Goal: Task Accomplishment & Management: Manage account settings

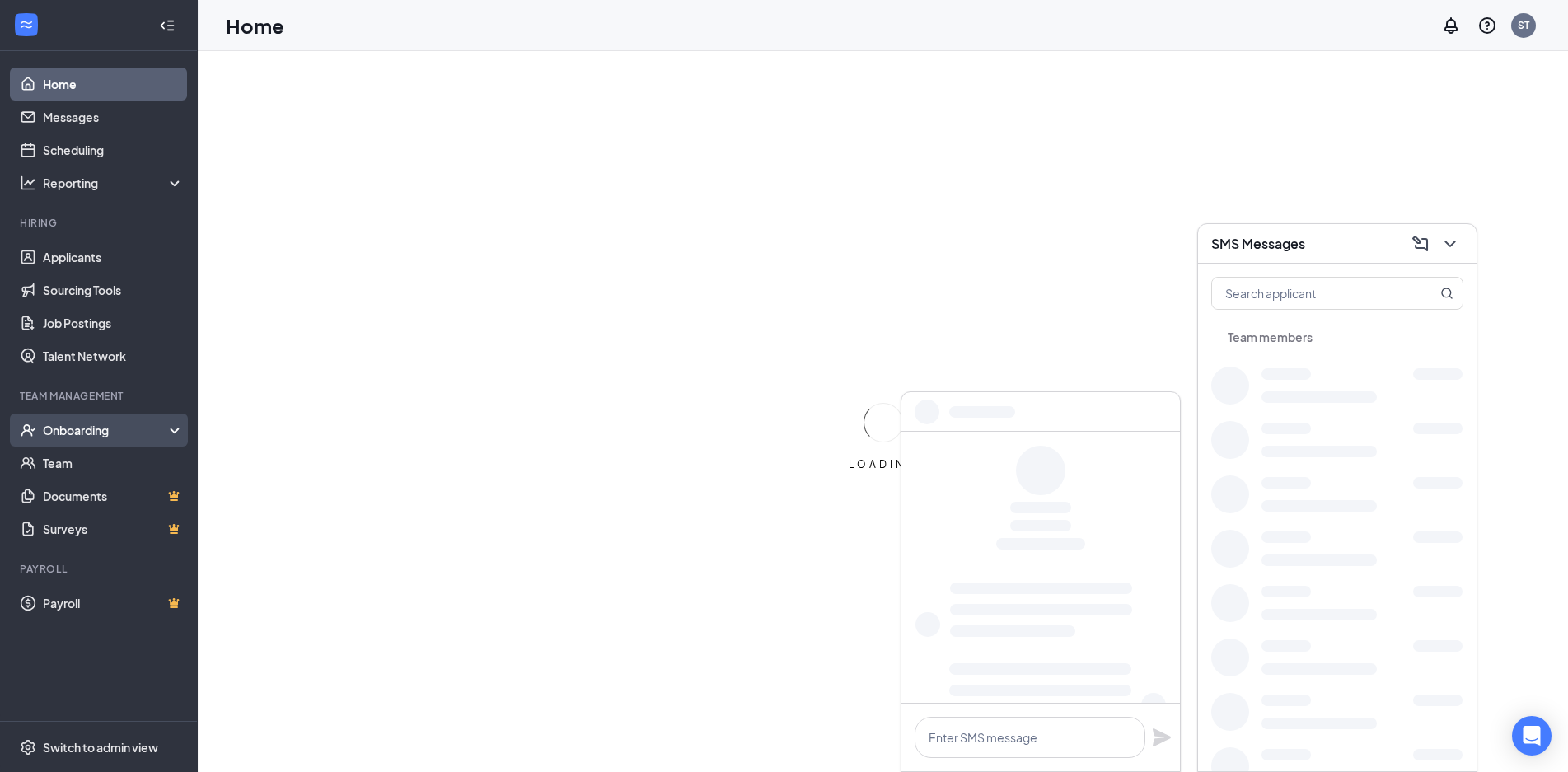
click at [110, 429] on div "Onboarding" at bounding box center [106, 430] width 127 height 16
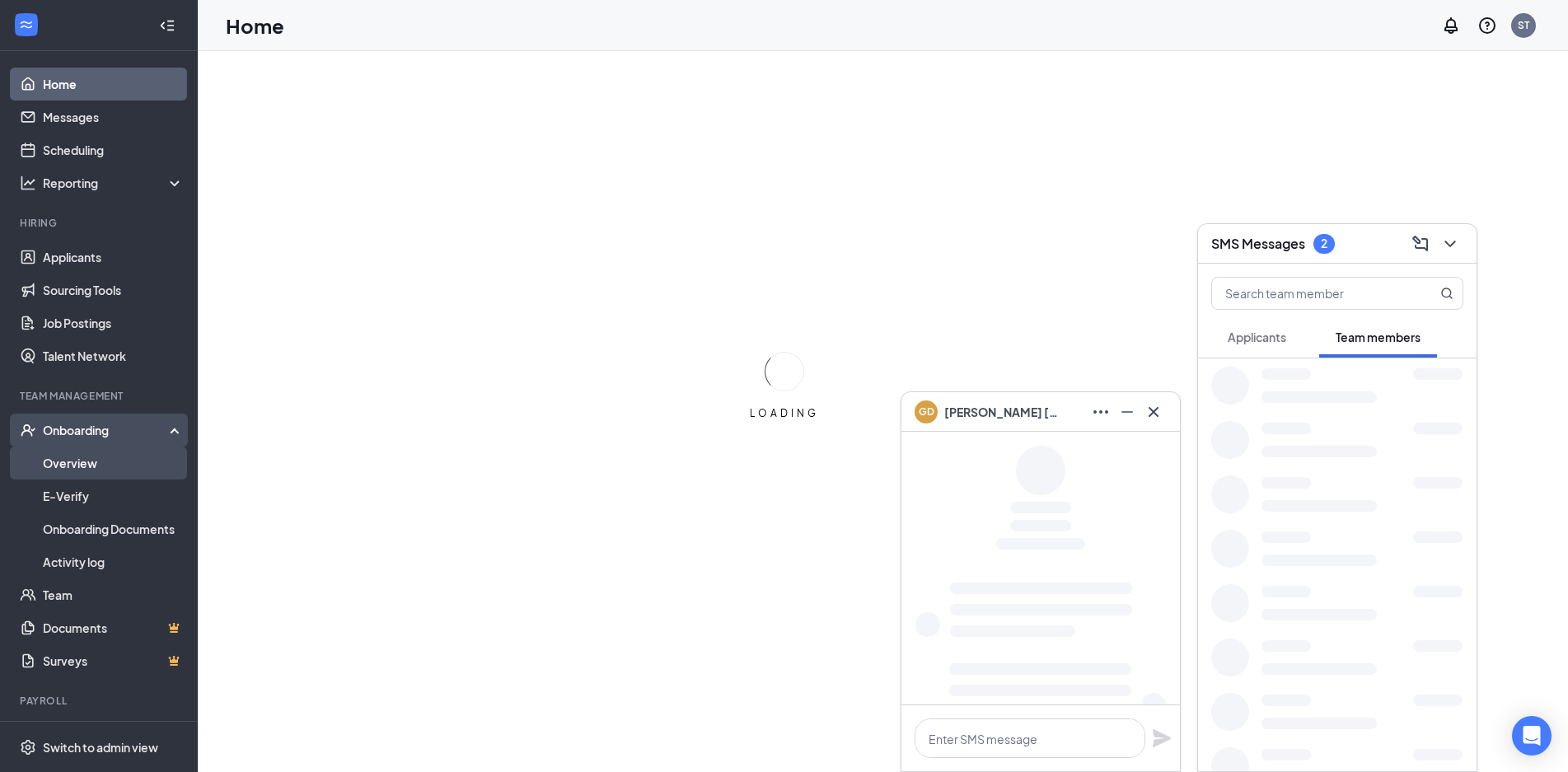
click at [99, 468] on link "Overview" at bounding box center [113, 463] width 141 height 33
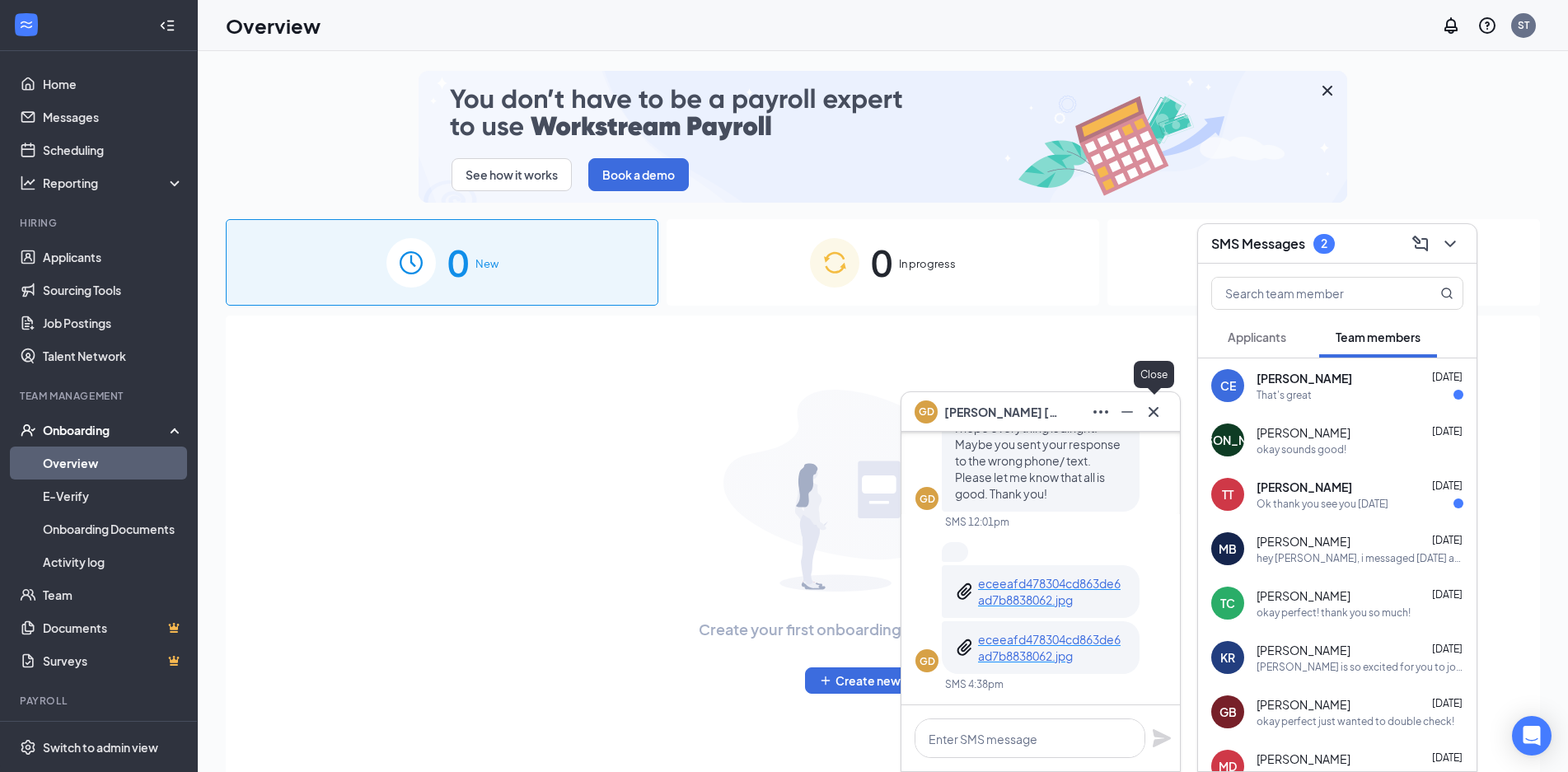
click at [1148, 416] on icon "Cross" at bounding box center [1153, 412] width 20 height 20
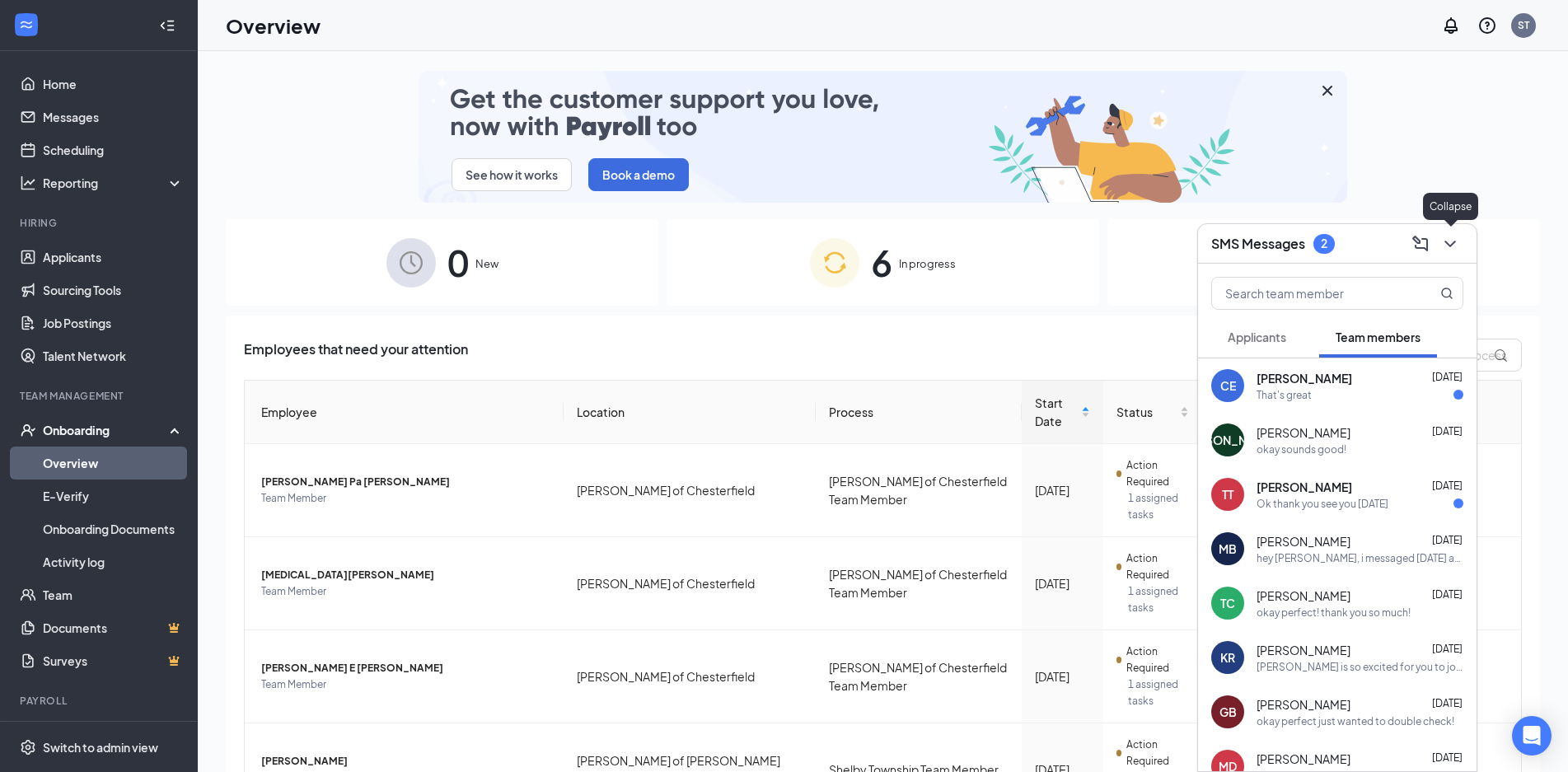
click at [1456, 244] on icon "ChevronDown" at bounding box center [1450, 244] width 20 height 20
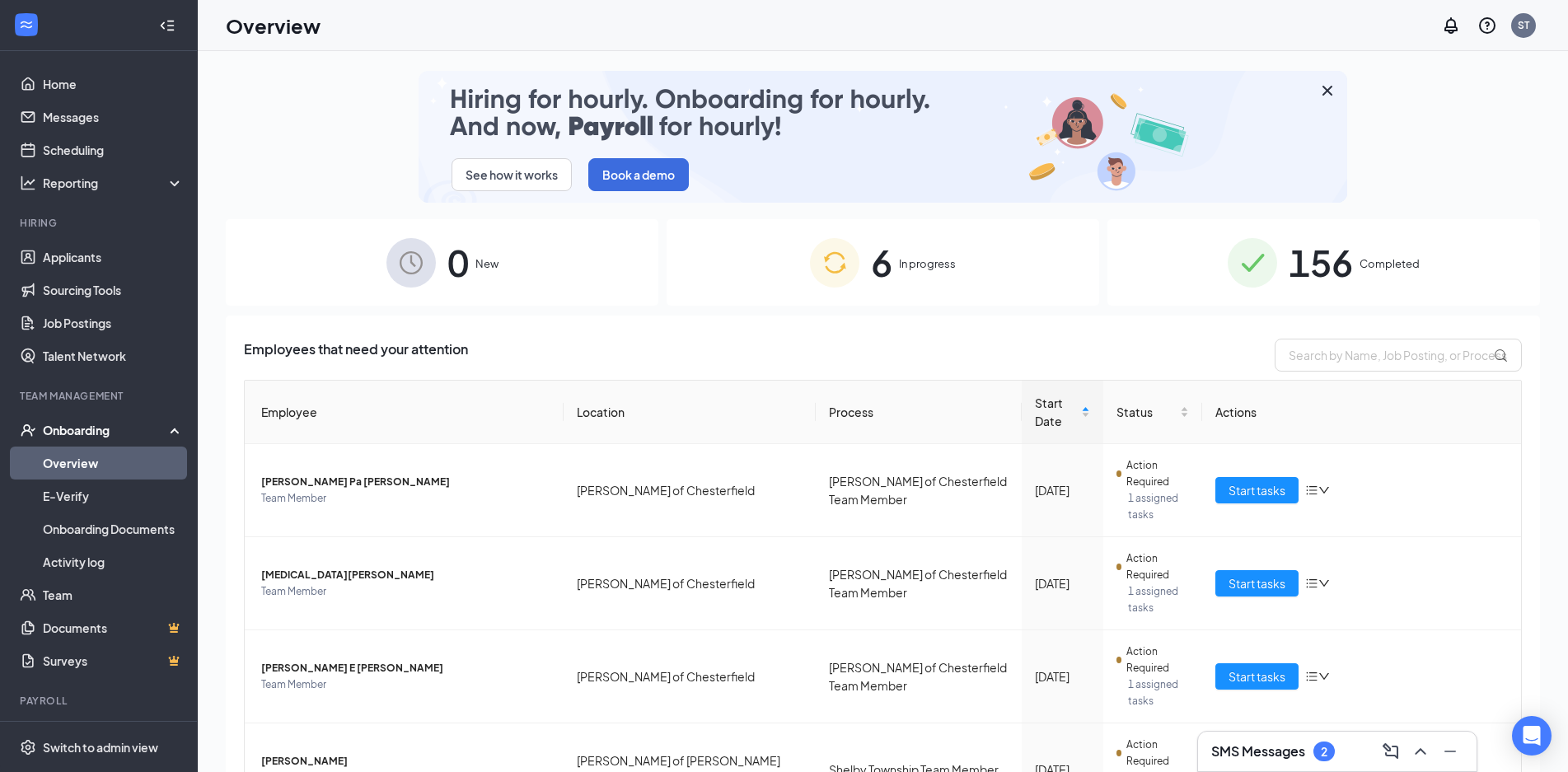
click at [875, 298] on div "6 In progress" at bounding box center [883, 262] width 433 height 87
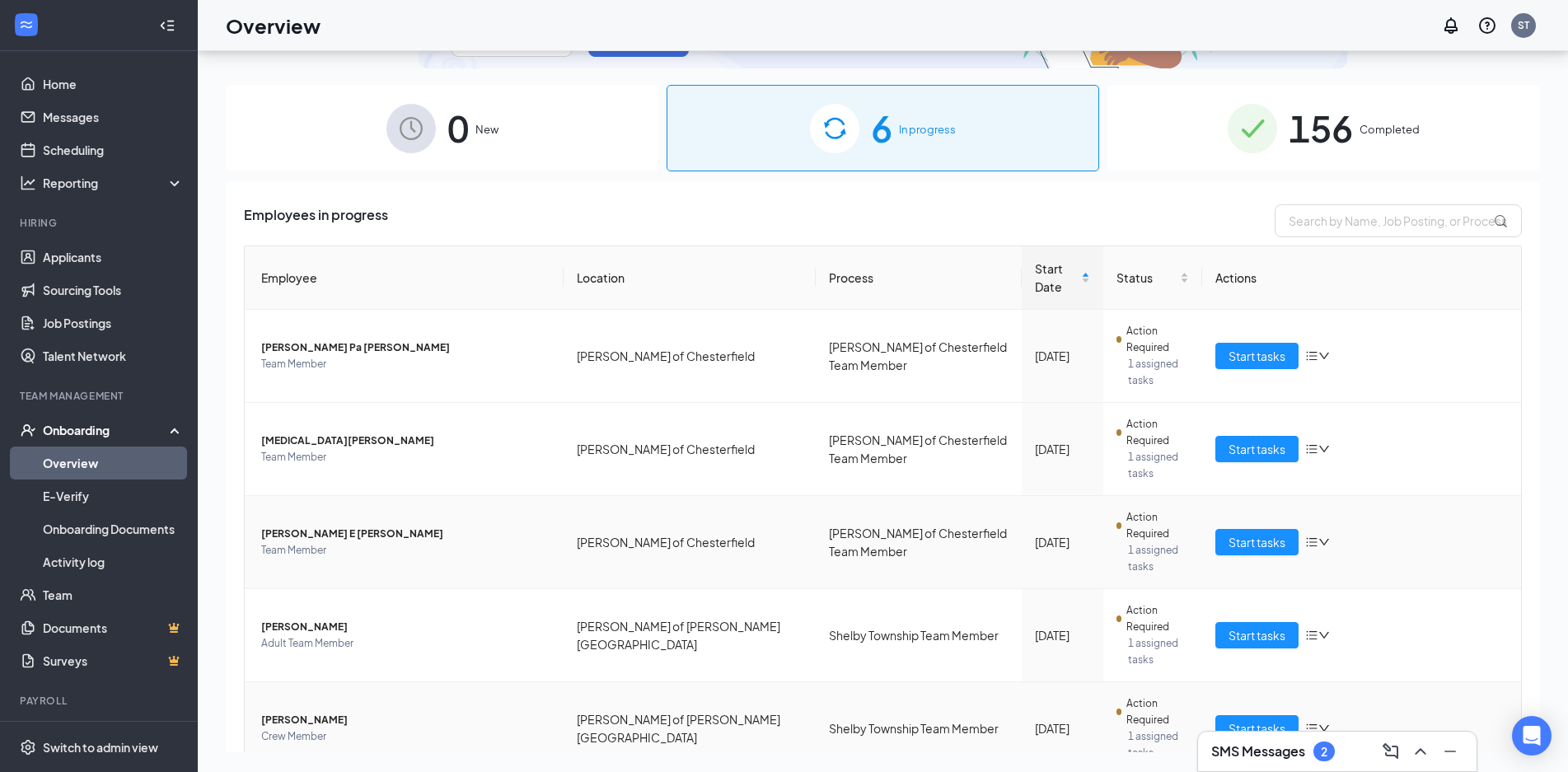
scroll to position [72, 0]
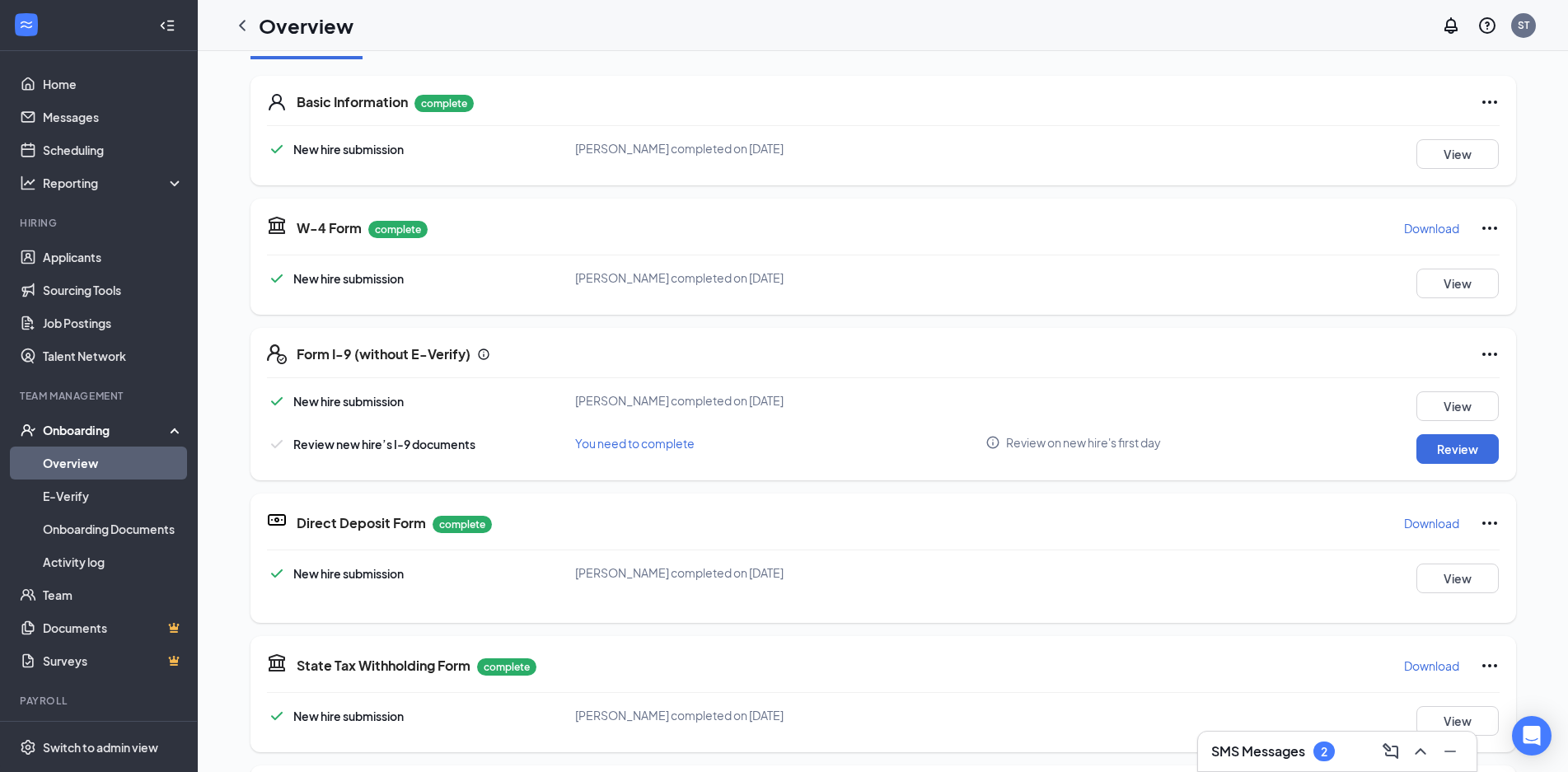
scroll to position [247, 0]
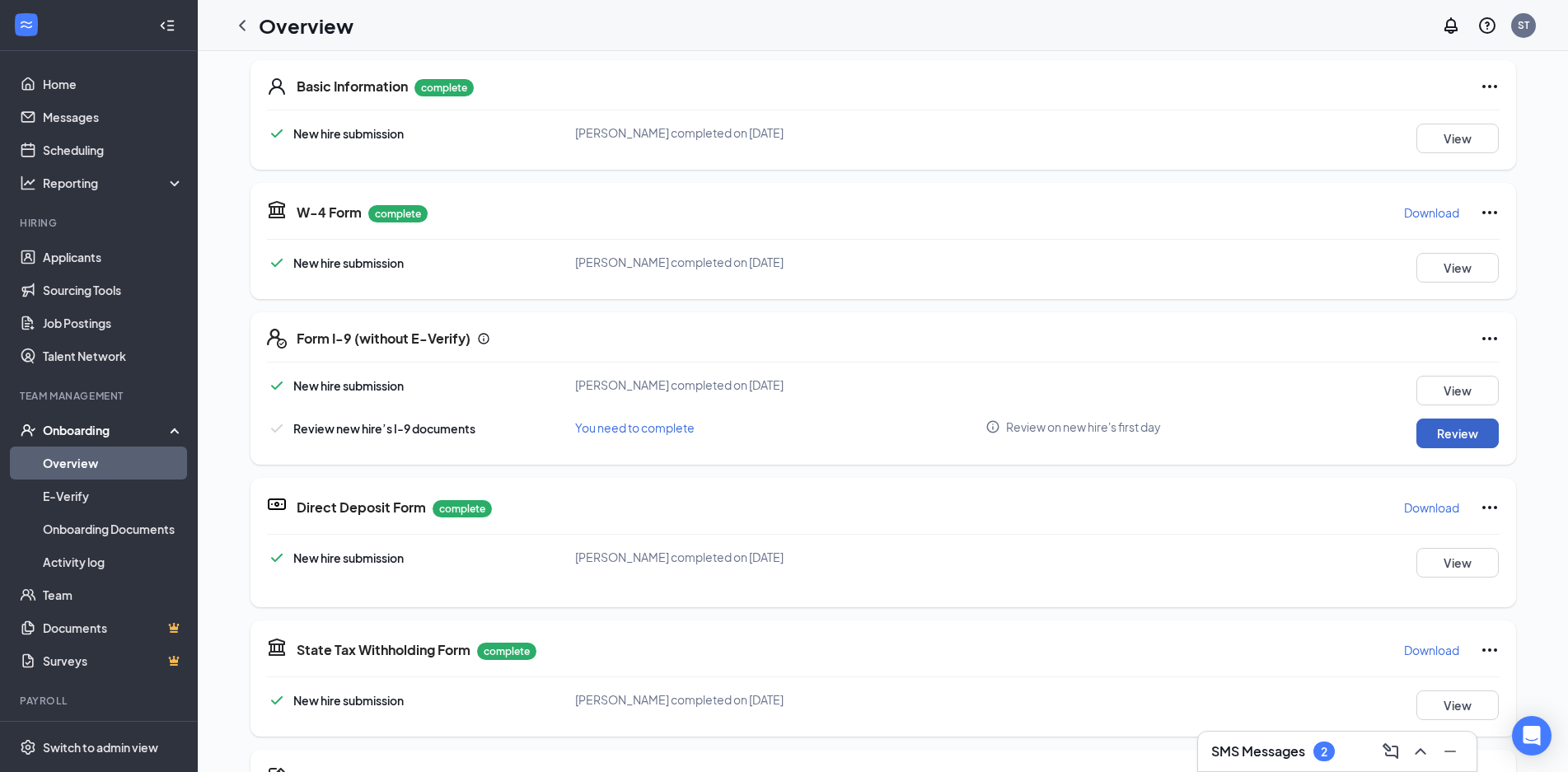
click at [1444, 428] on button "Review" at bounding box center [1458, 433] width 82 height 30
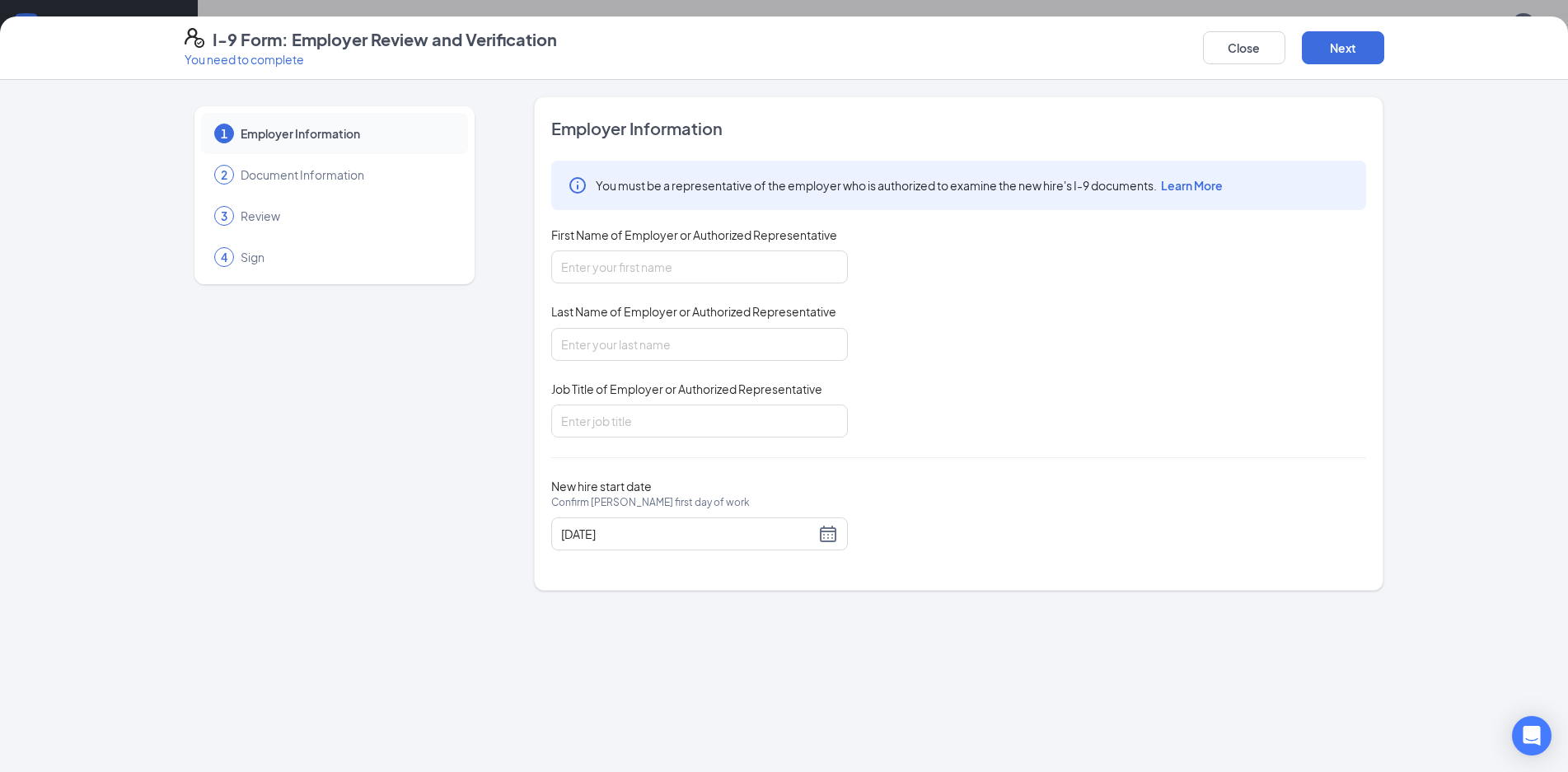
click at [809, 250] on div "First Name of Employer or Authorized Representative" at bounding box center [700, 239] width 297 height 24
click at [797, 262] on input "First Name of Employer or Authorized Representative" at bounding box center [700, 267] width 297 height 33
type input "J"
type input "[PERSON_NAME]"
click at [653, 335] on input "Last Name of Employer or Authorized Representative" at bounding box center [700, 345] width 297 height 33
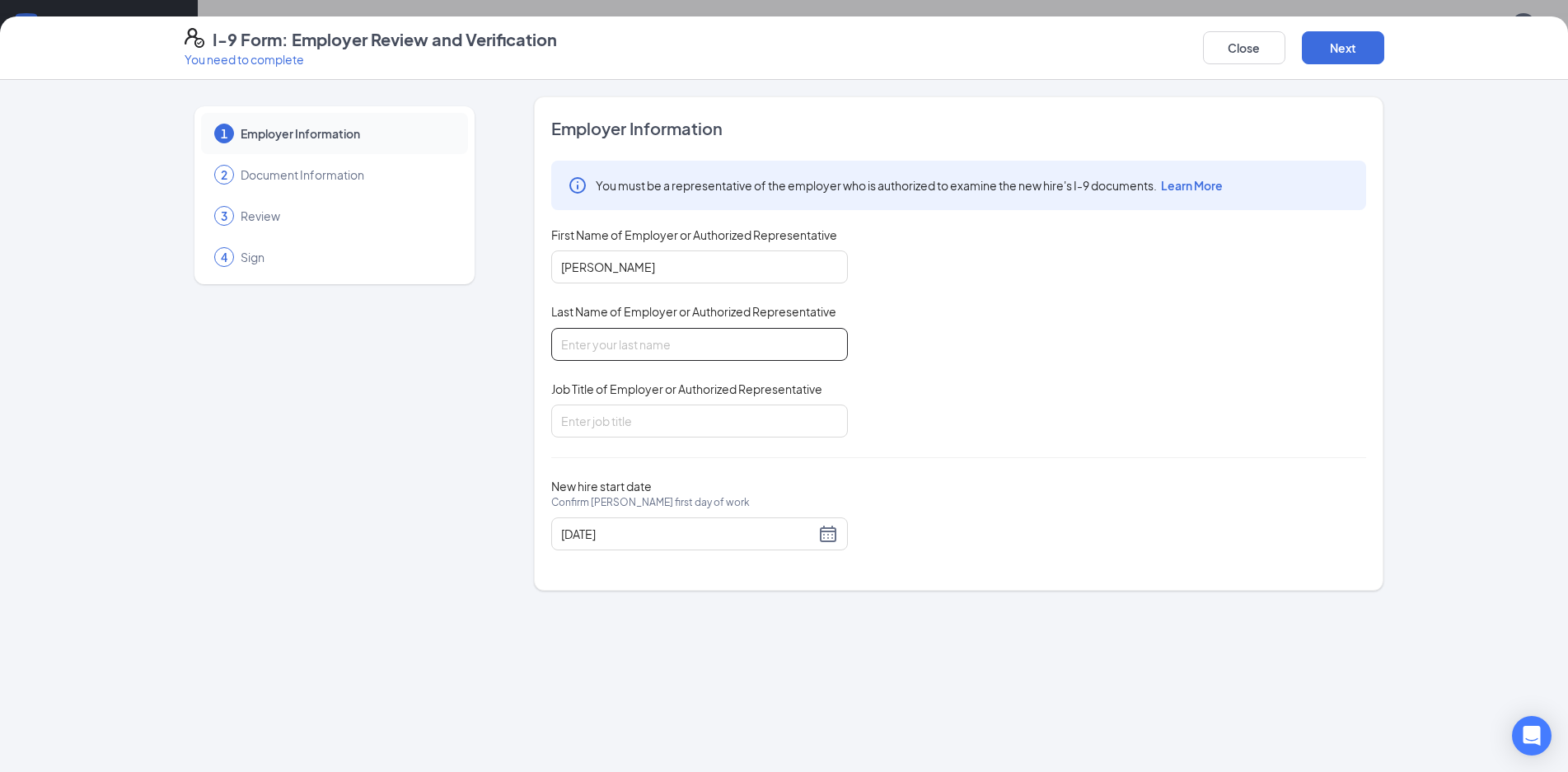
type input "[PERSON_NAME]"
click at [646, 413] on input "Job Title of Employer or Authorized Representative" at bounding box center [700, 421] width 297 height 33
type input "General Manager"
click at [1359, 51] on button "Next" at bounding box center [1343, 47] width 82 height 33
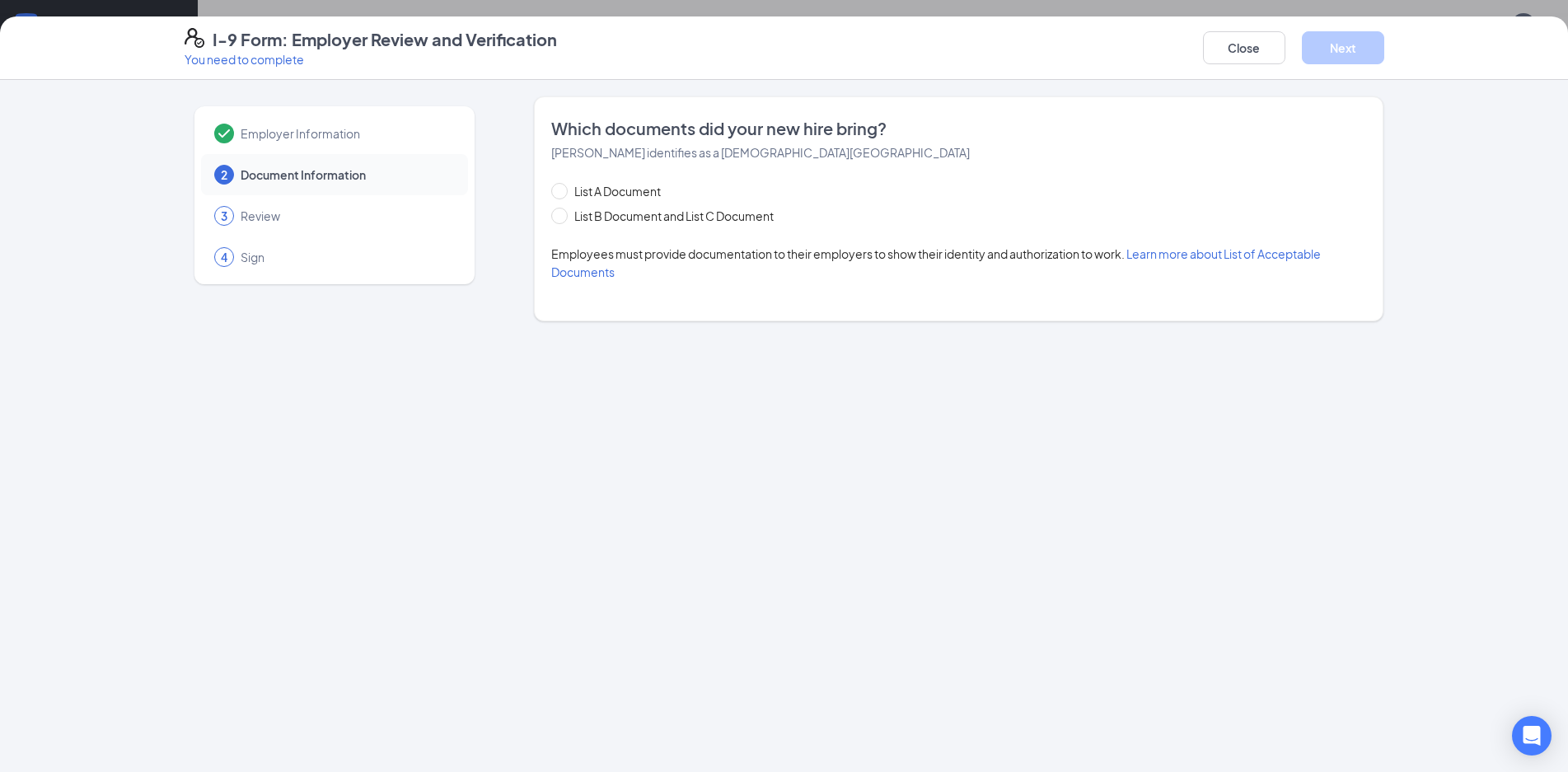
click at [702, 223] on span "List B Document and List C Document" at bounding box center [673, 216] width 212 height 18
click at [563, 220] on input "List B Document and List C Document" at bounding box center [557, 213] width 12 height 12
radio input "true"
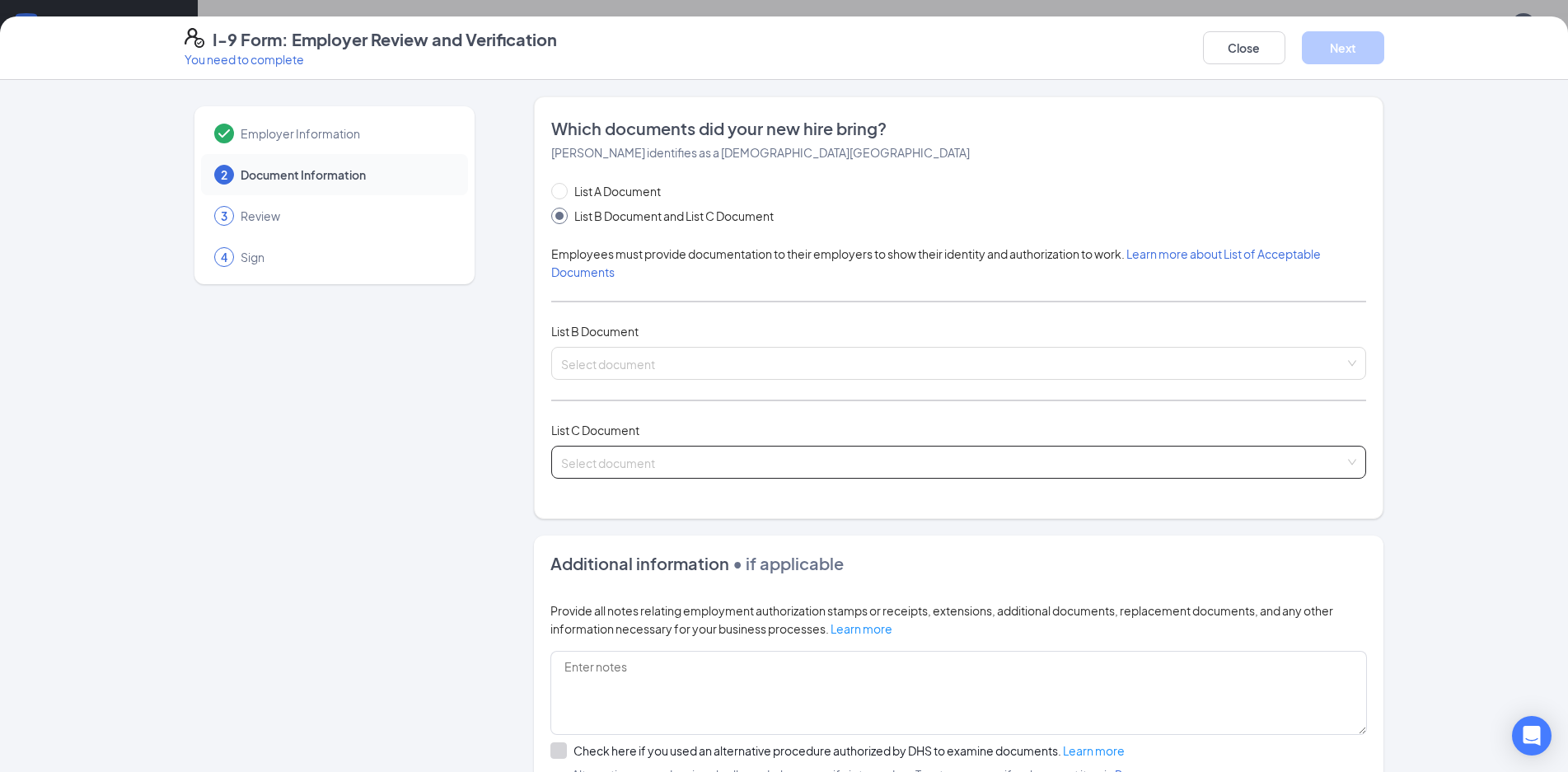
click at [635, 461] on input "search" at bounding box center [953, 458] width 784 height 25
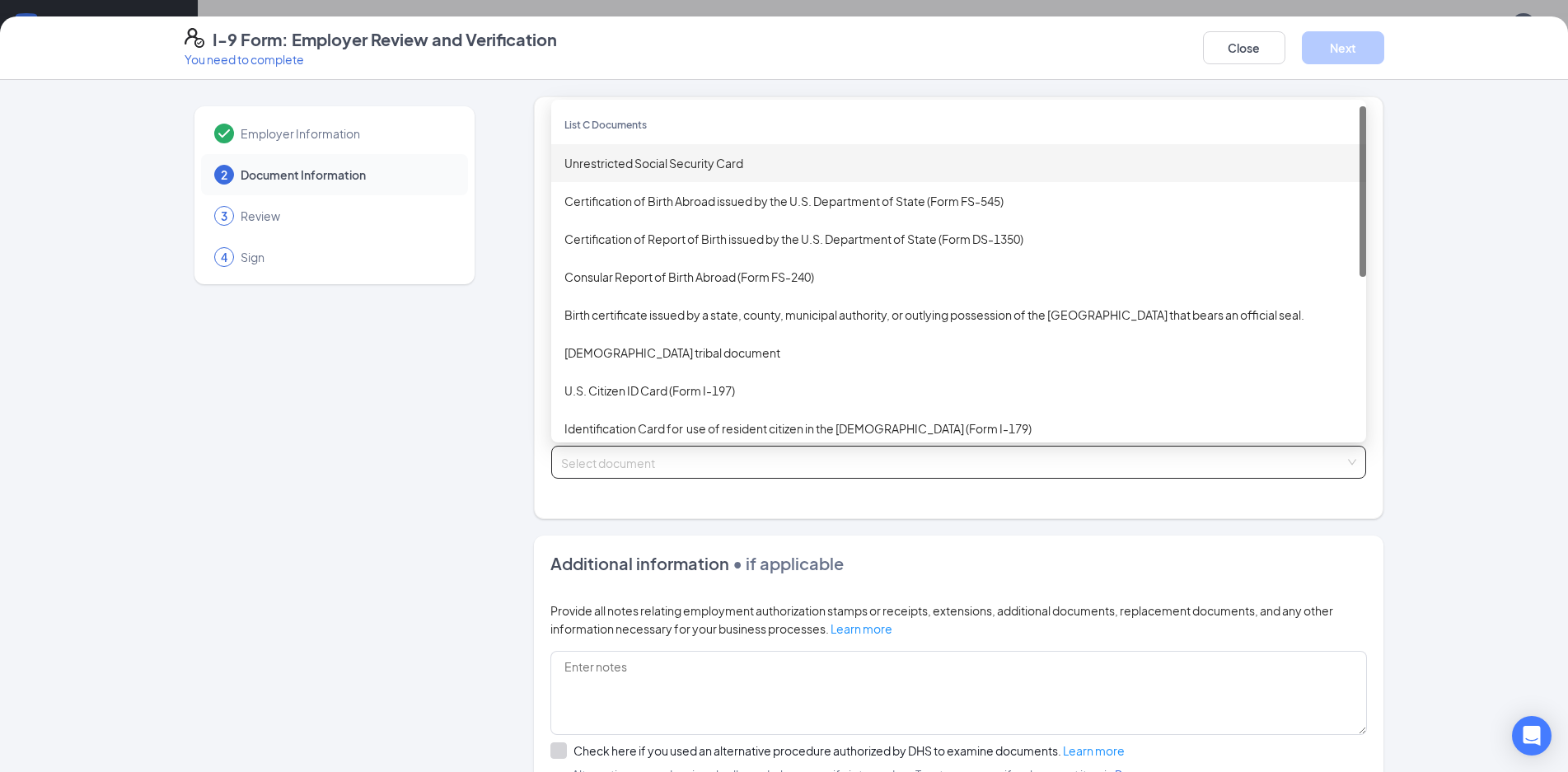
click at [638, 165] on div "Unrestricted Social Security Card" at bounding box center [958, 163] width 788 height 18
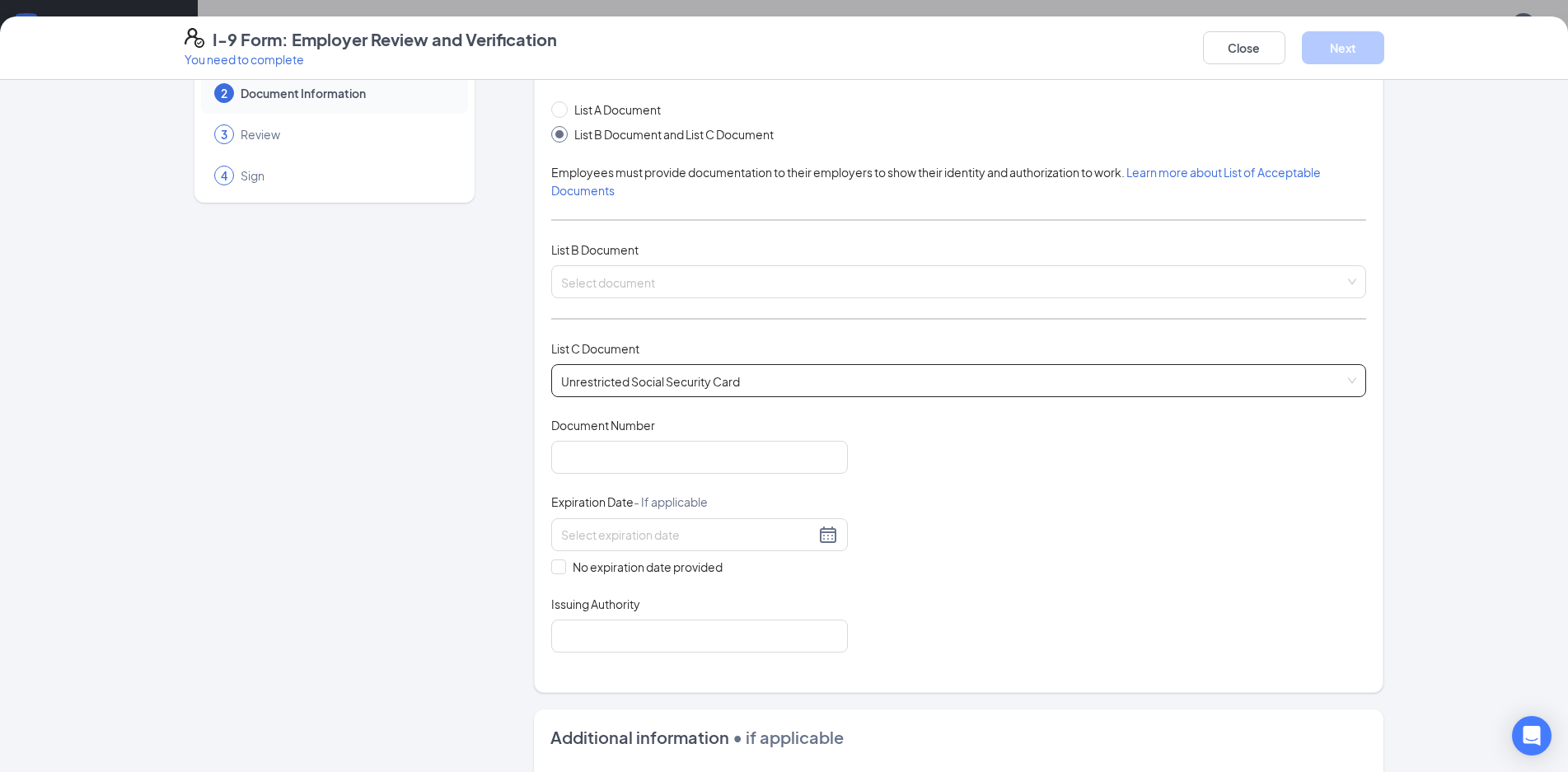
scroll to position [165, 0]
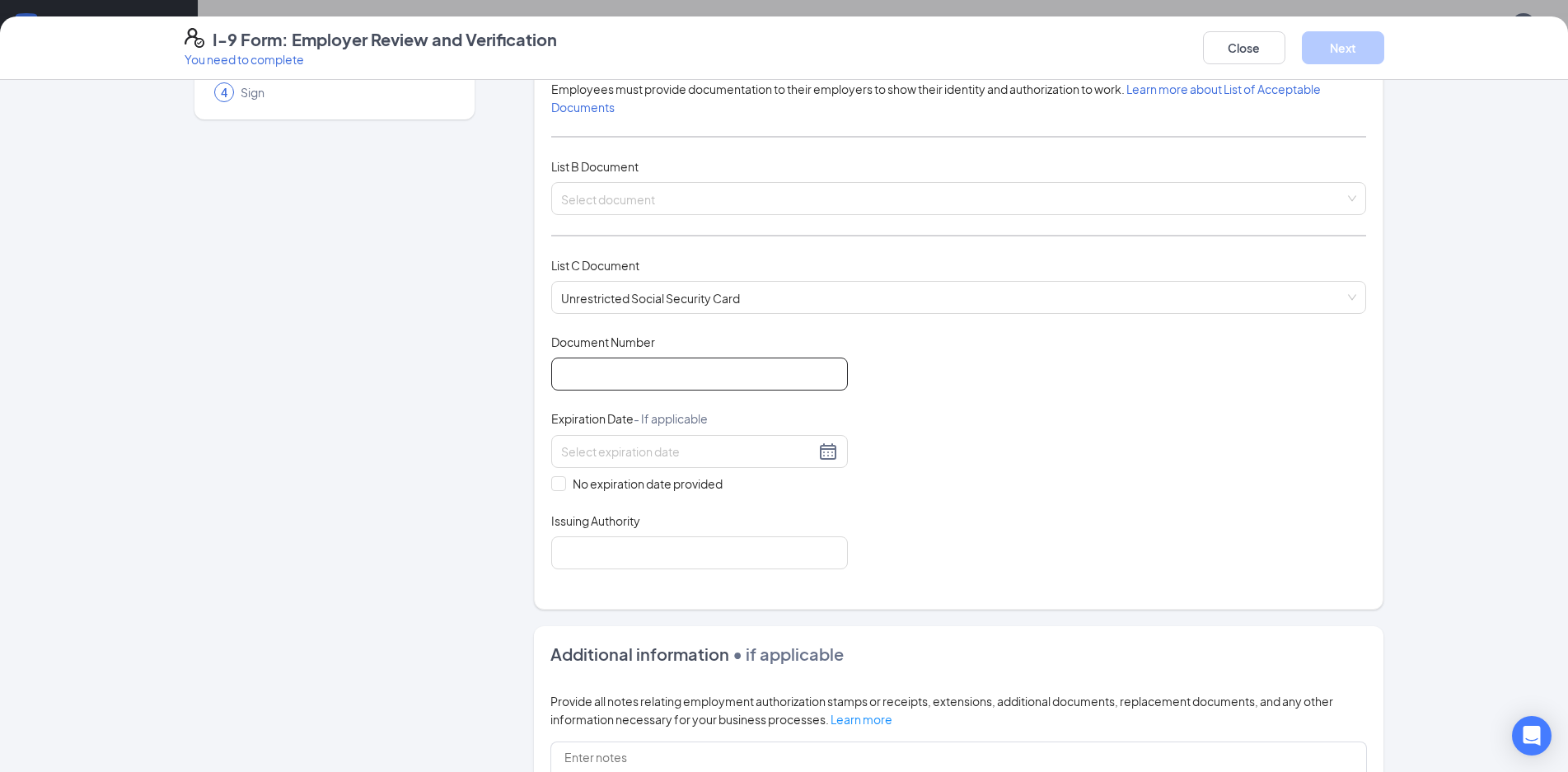
click at [683, 365] on input "Document Number" at bounding box center [700, 375] width 297 height 33
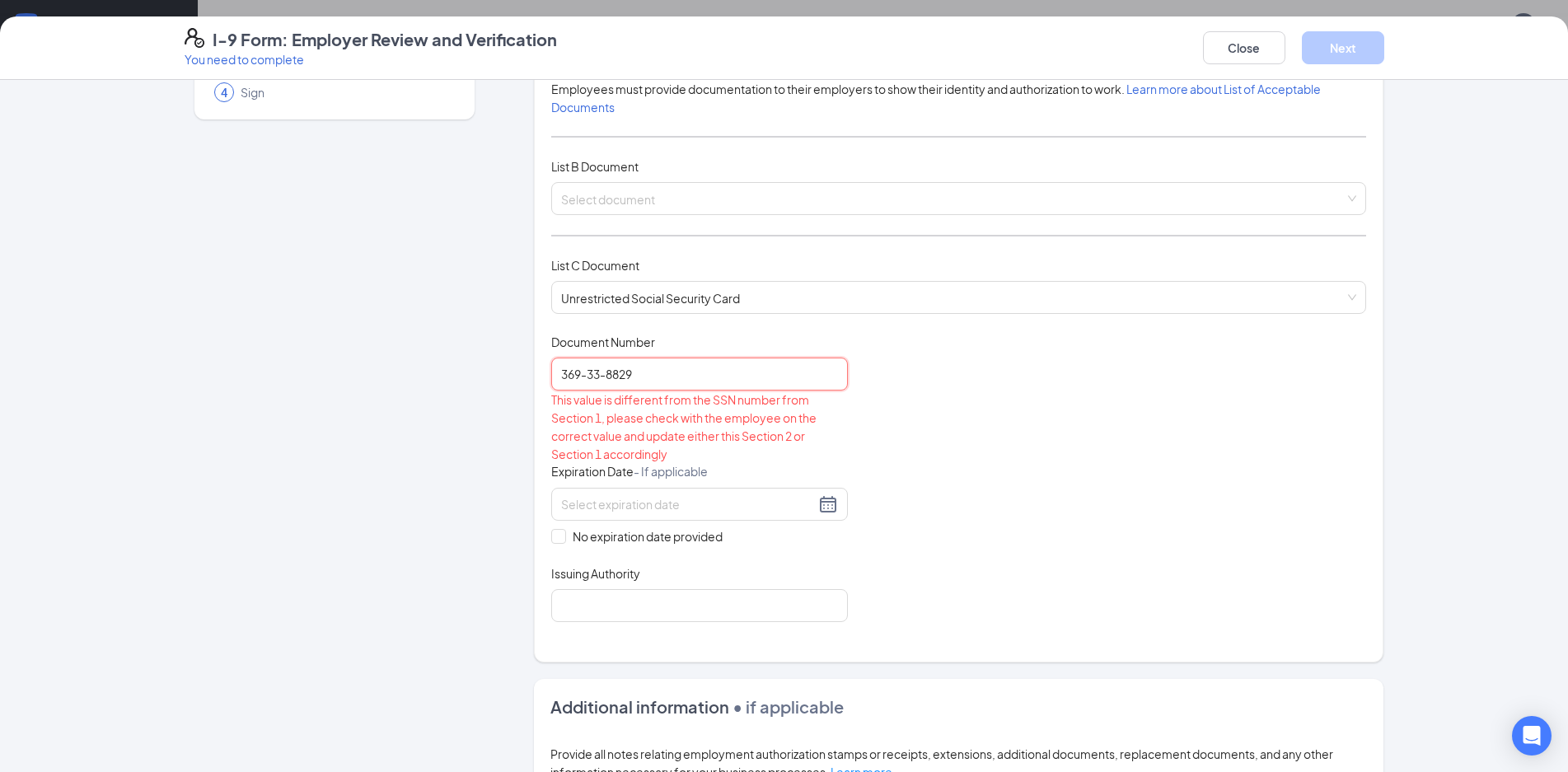
click at [609, 376] on input "369-33-8829" at bounding box center [700, 375] width 297 height 33
click at [602, 376] on input "369-33-8829" at bounding box center [700, 375] width 297 height 33
click at [584, 381] on input "369-338829" at bounding box center [700, 375] width 297 height 33
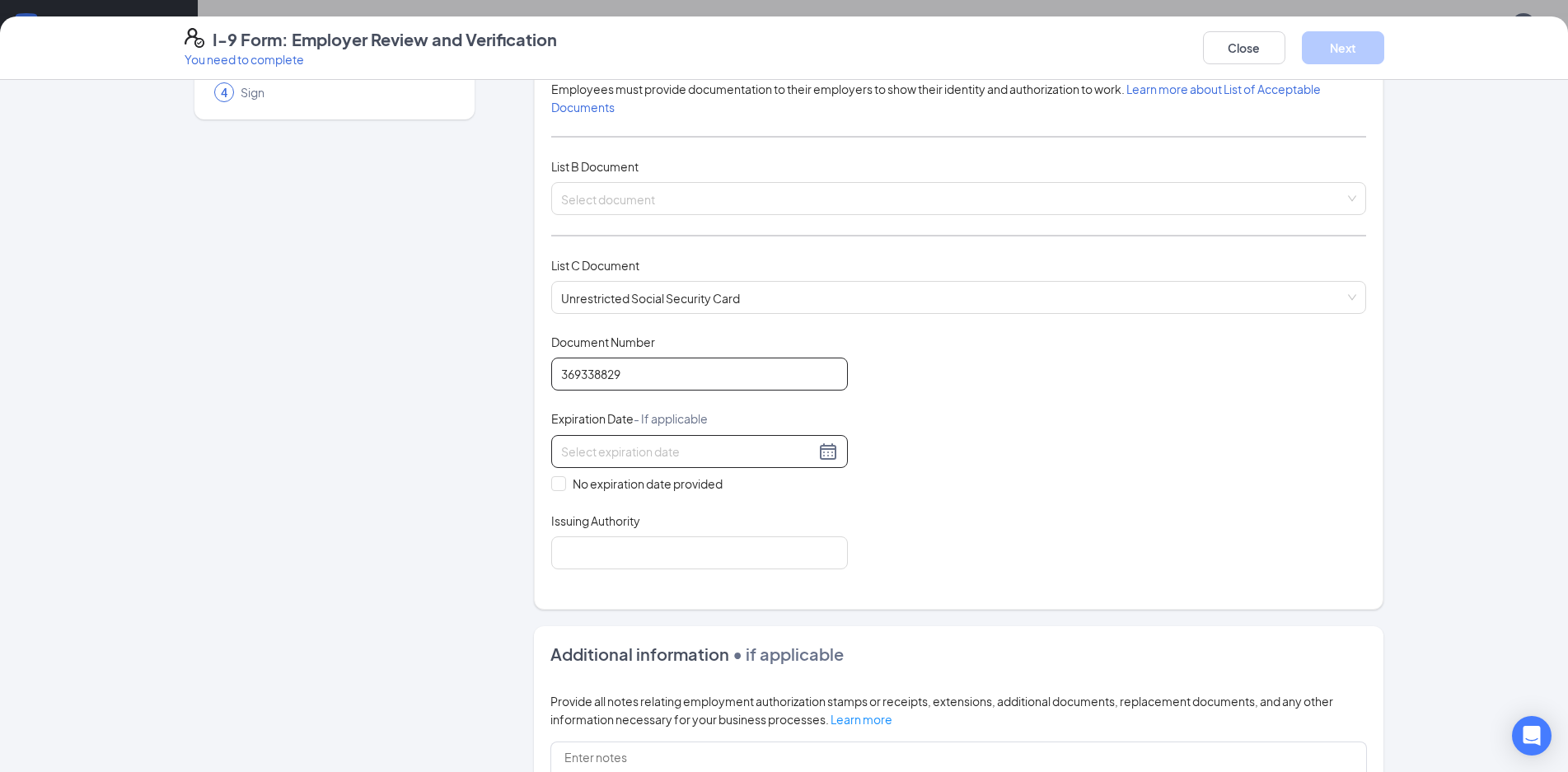
type input "369338829"
click at [692, 461] on div at bounding box center [700, 452] width 277 height 20
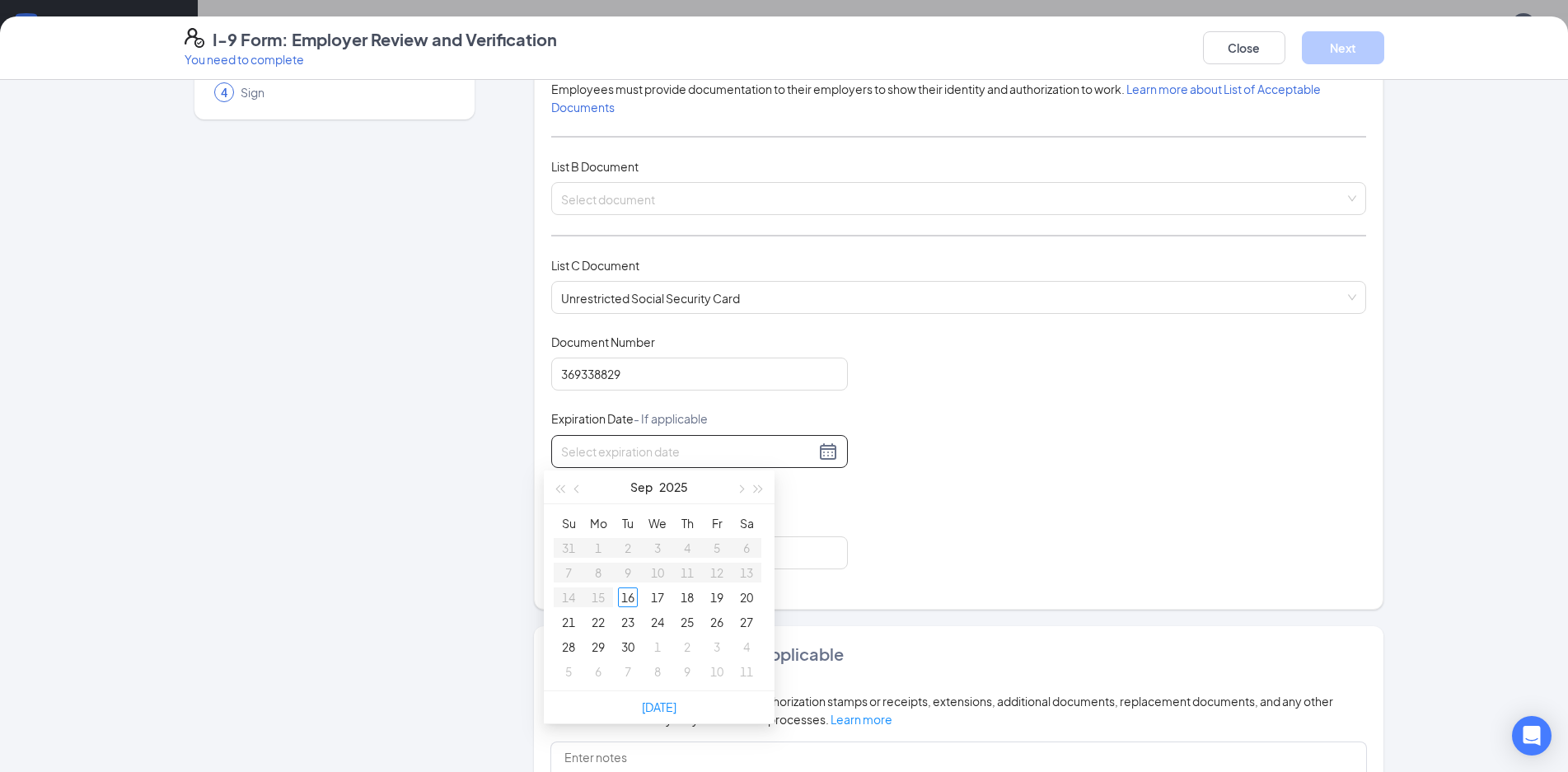
click at [921, 463] on div "Document Title Unrestricted Social Security Card Document Number 369338829 Expi…" at bounding box center [958, 451] width 815 height 236
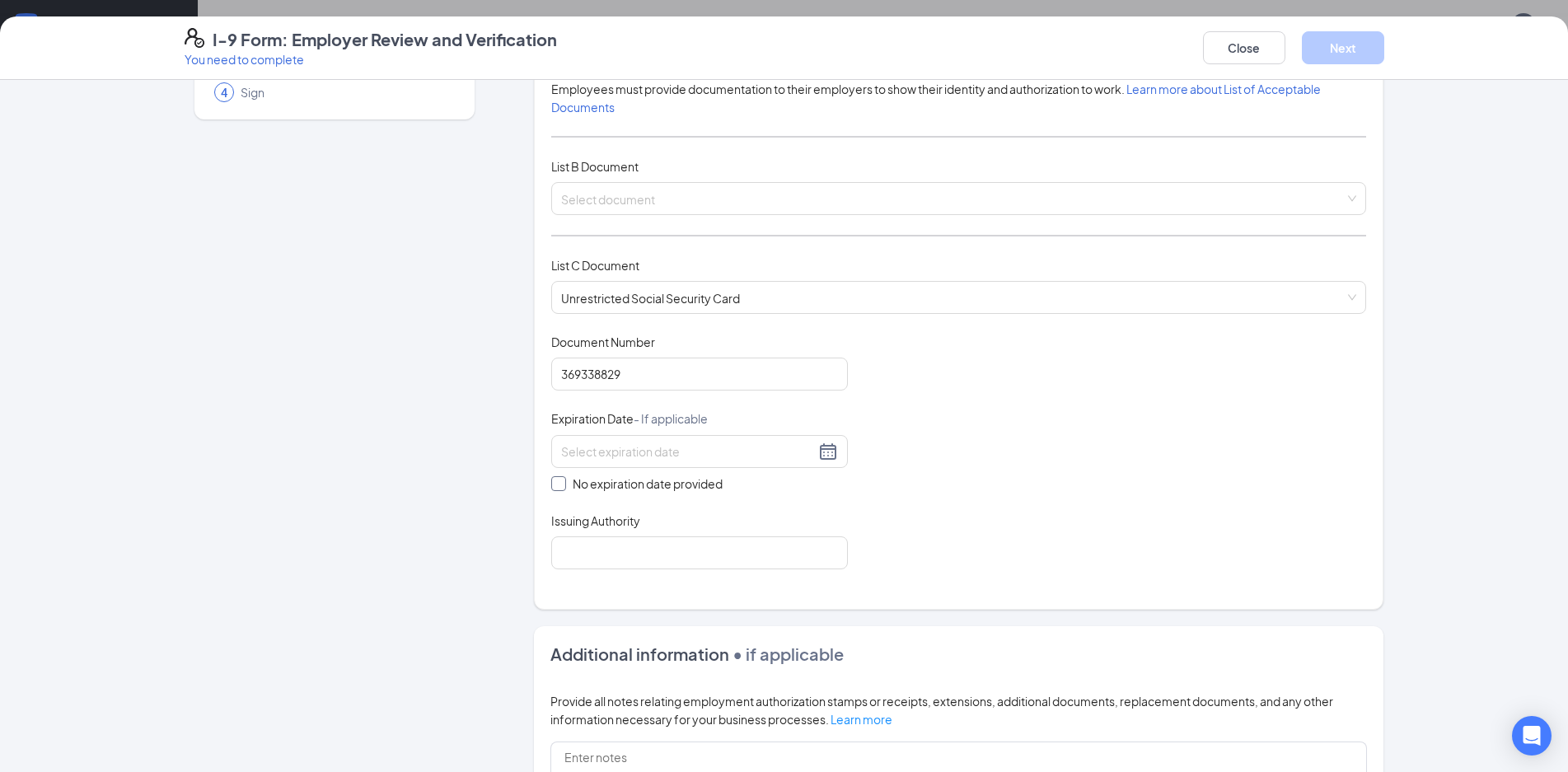
drag, startPoint x: 718, startPoint y: 494, endPoint x: 711, endPoint y: 489, distance: 8.6
click at [717, 494] on div "Document Title Unrestricted Social Security Card Document Number 369338829 Expi…" at bounding box center [958, 451] width 815 height 236
click at [674, 496] on div "Document Title Unrestricted Social Security Card Document Number 369338829 Expi…" at bounding box center [958, 451] width 815 height 236
click at [673, 492] on span "No expiration date provided" at bounding box center [647, 484] width 163 height 18
click at [563, 488] on input "No expiration date provided" at bounding box center [557, 482] width 12 height 12
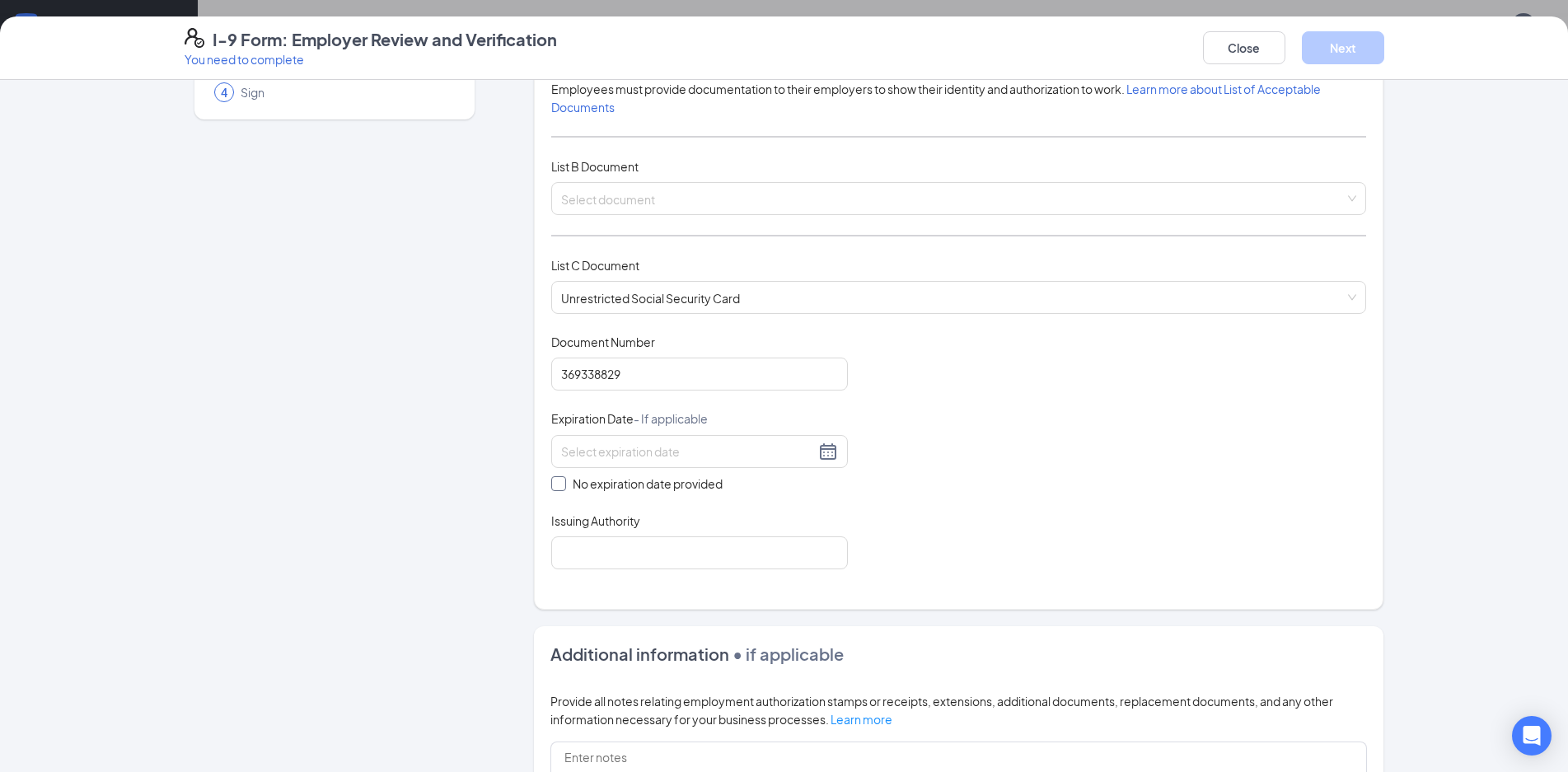
checkbox input "true"
click at [660, 562] on input "Issuing Authority" at bounding box center [700, 556] width 297 height 33
type input "Social Security Administration"
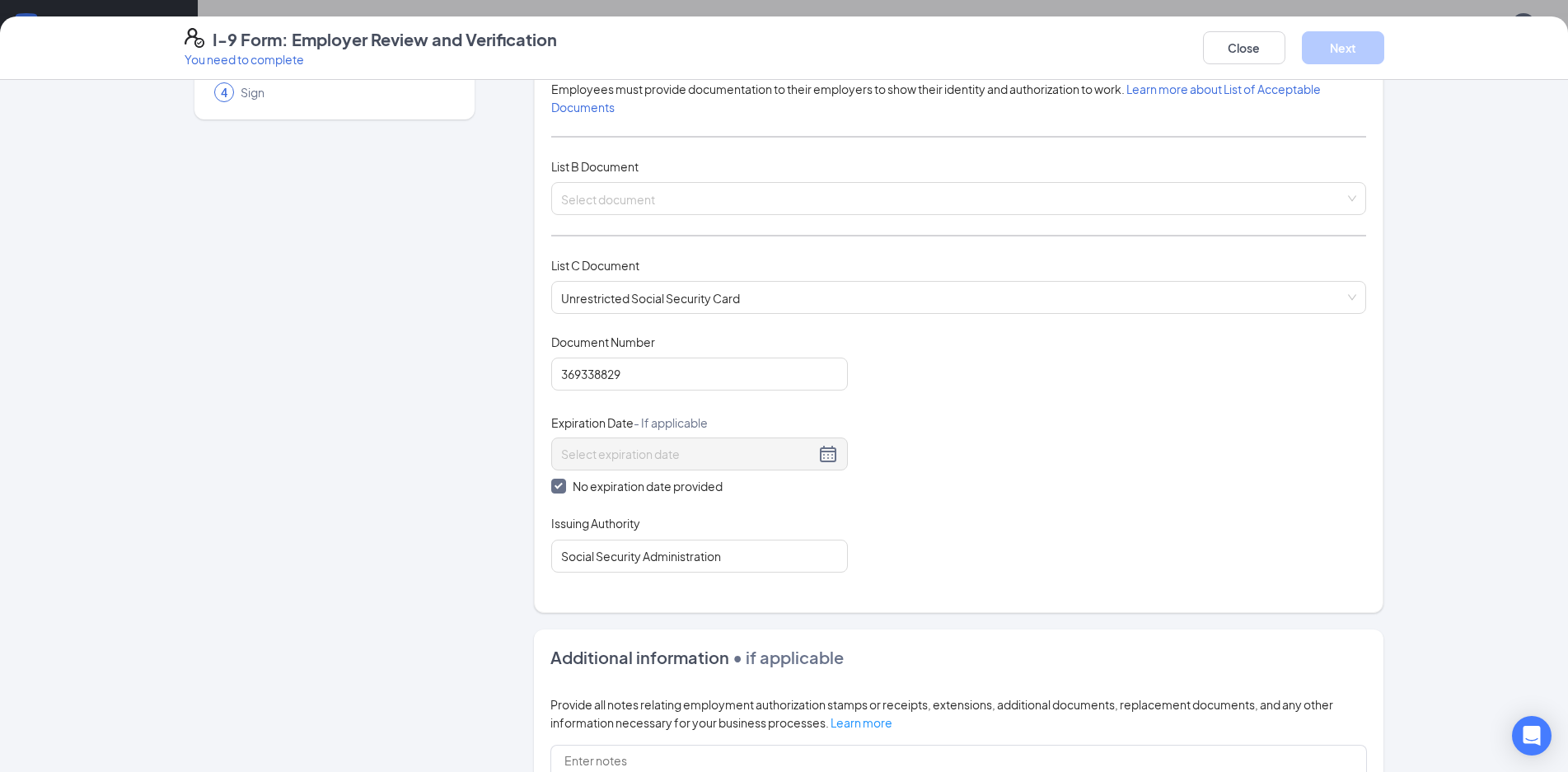
click at [635, 170] on div "List B Document" at bounding box center [958, 167] width 815 height 18
click at [630, 194] on input "search" at bounding box center [953, 195] width 784 height 25
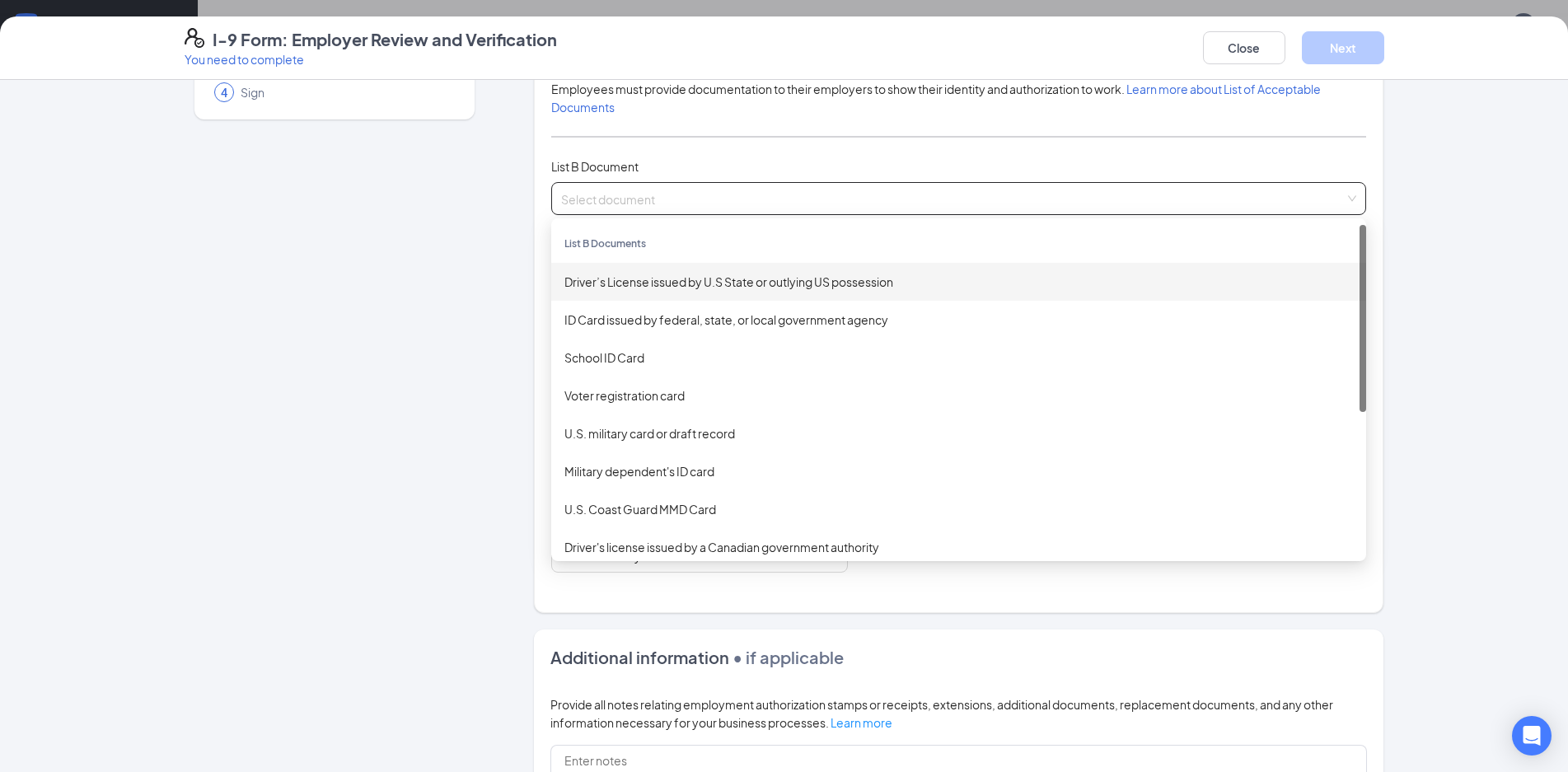
click at [630, 280] on div "Driver’s License issued by U.S State or outlying US possession" at bounding box center [958, 282] width 788 height 18
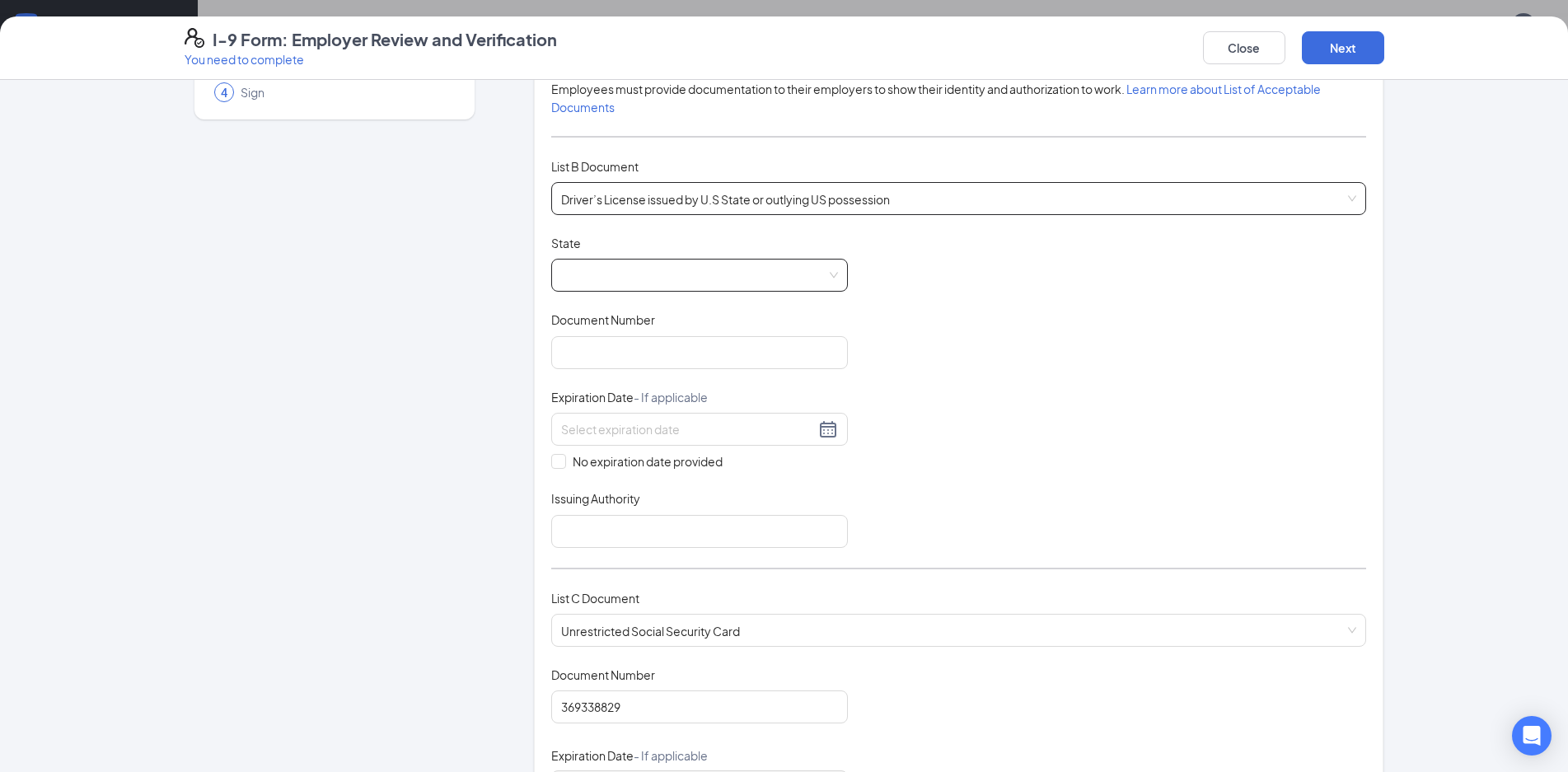
drag, startPoint x: 625, startPoint y: 295, endPoint x: 623, endPoint y: 275, distance: 20.1
click at [624, 286] on div "Document Title Driver’s License issued by U.S State or outlying US possession S…" at bounding box center [958, 392] width 815 height 314
click at [623, 275] on span at bounding box center [700, 275] width 277 height 31
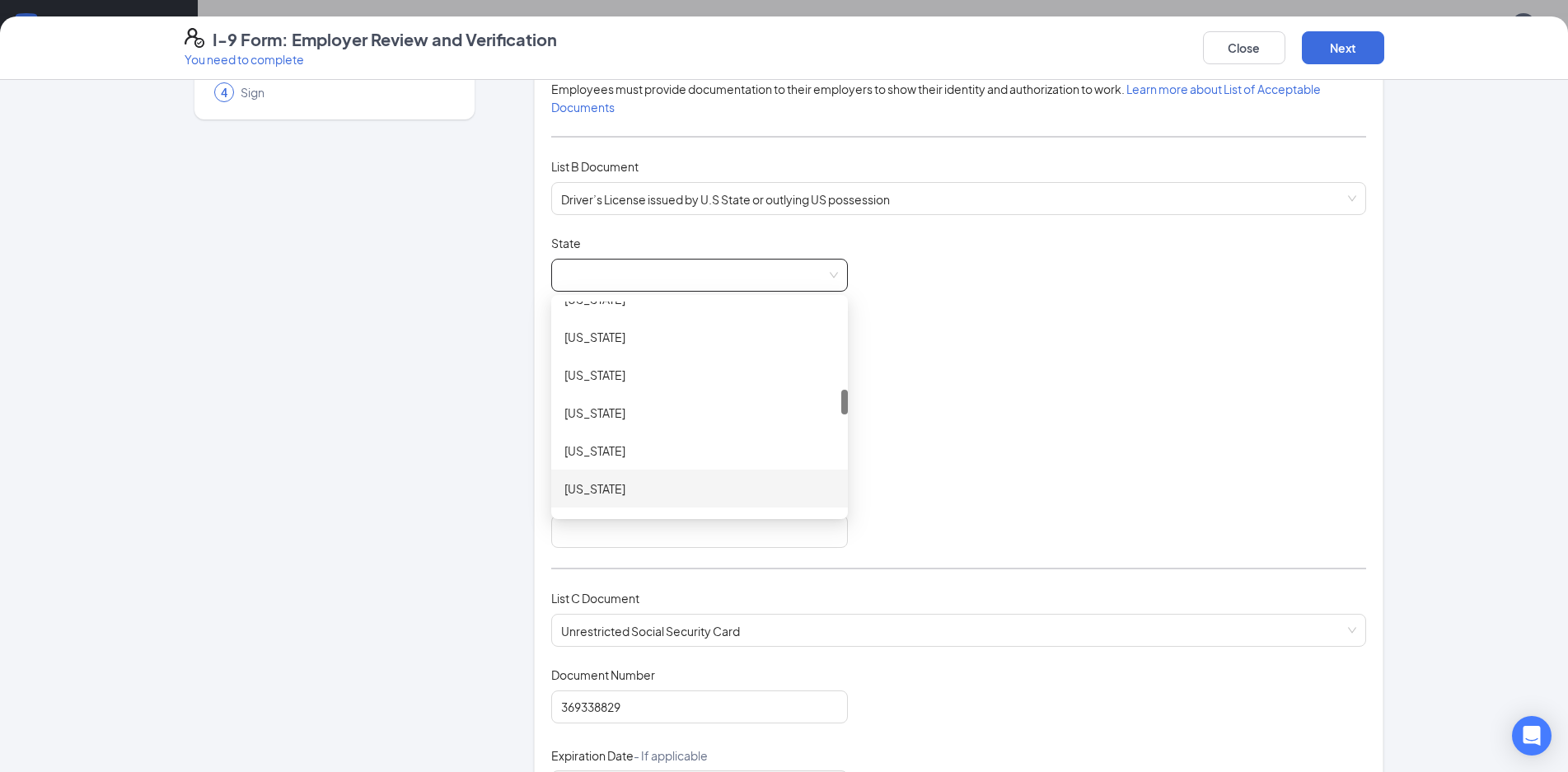
click at [624, 479] on div "[US_STATE]" at bounding box center [700, 489] width 297 height 38
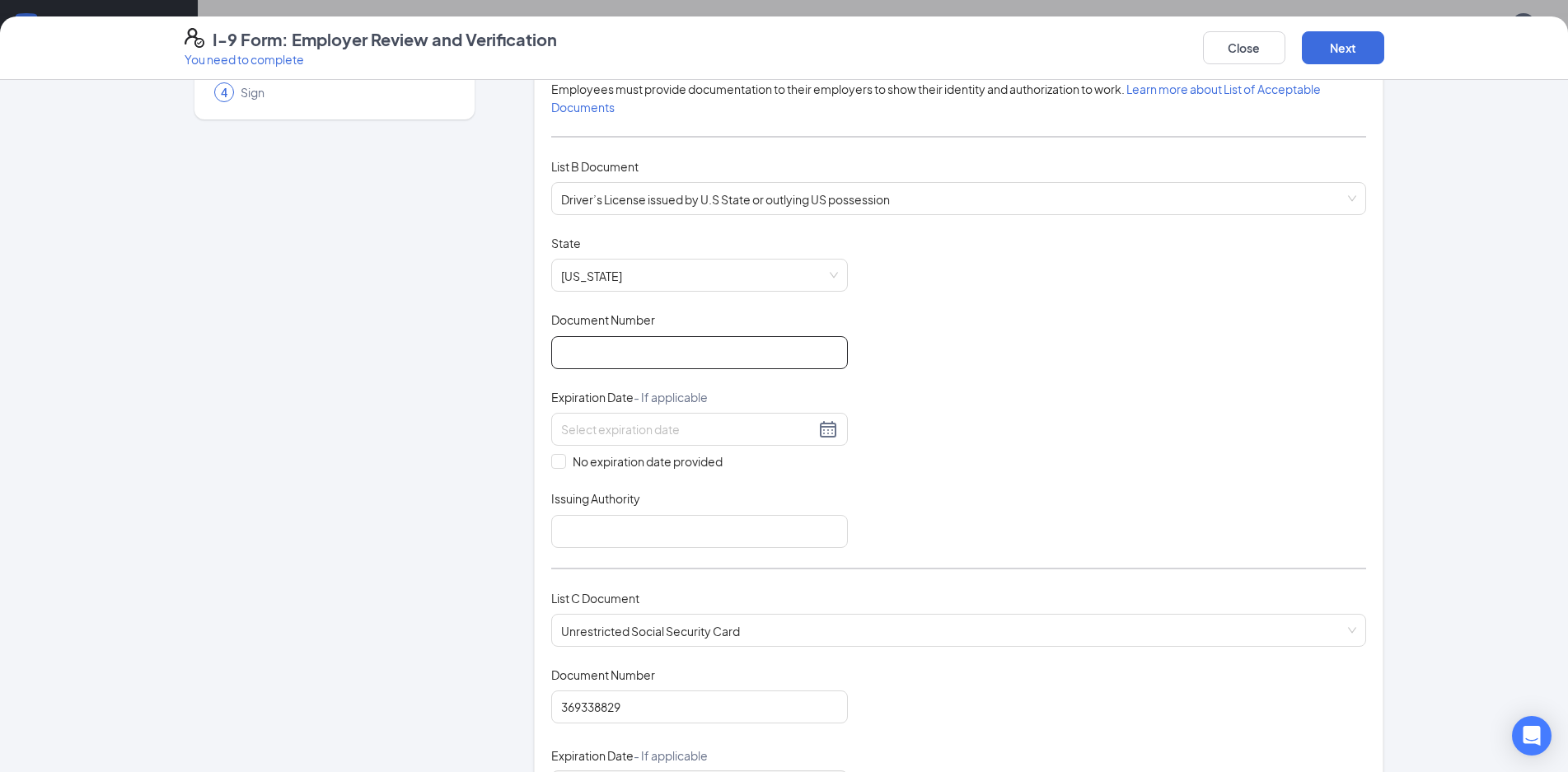
click at [607, 349] on input "Document Number" at bounding box center [700, 353] width 297 height 33
type input "G900000146379"
click at [759, 432] on input at bounding box center [688, 429] width 254 height 18
type input "[DATE]"
click at [706, 534] on input "Issuing Authority" at bounding box center [700, 531] width 297 height 33
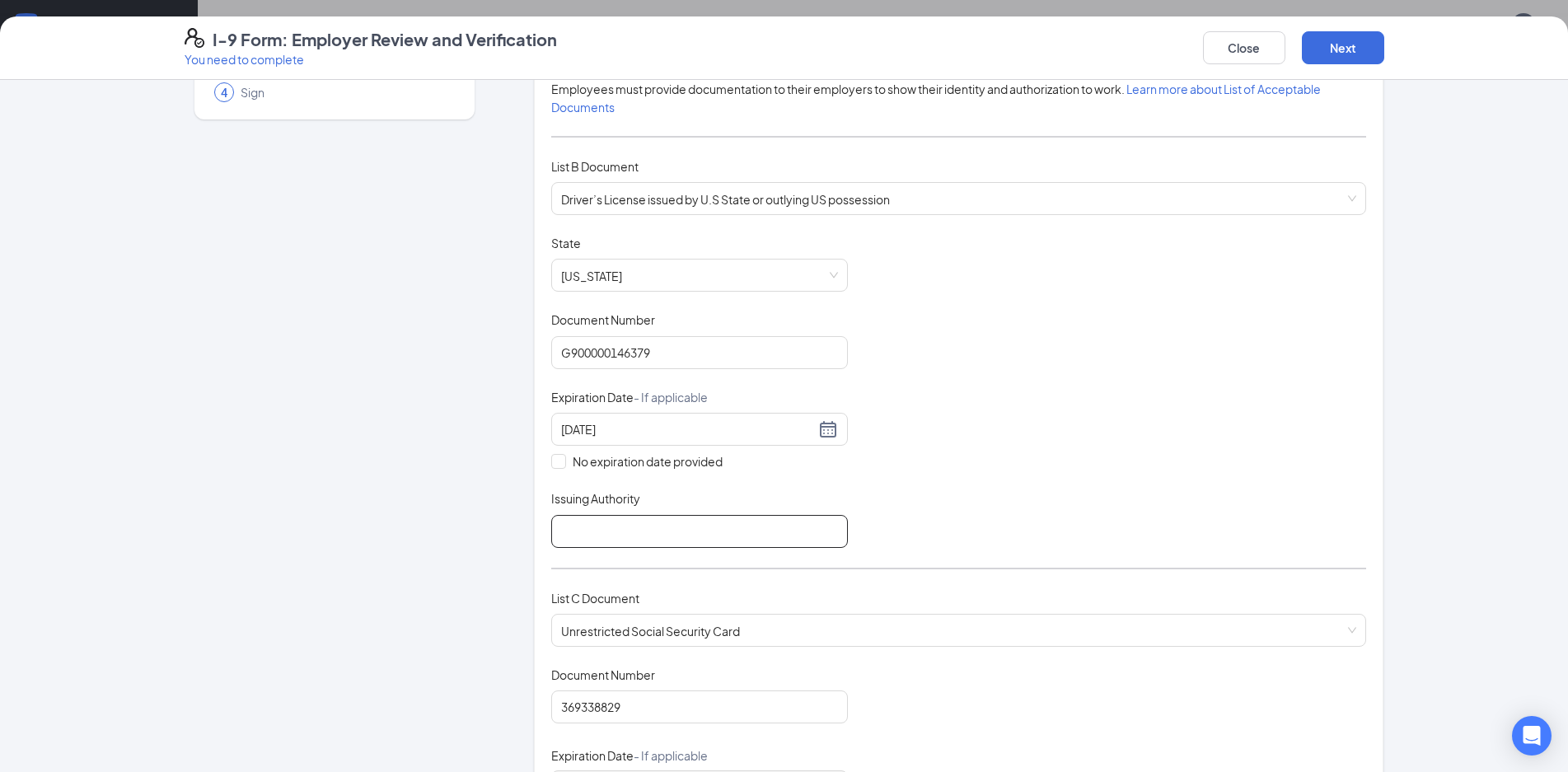
type input "MI"
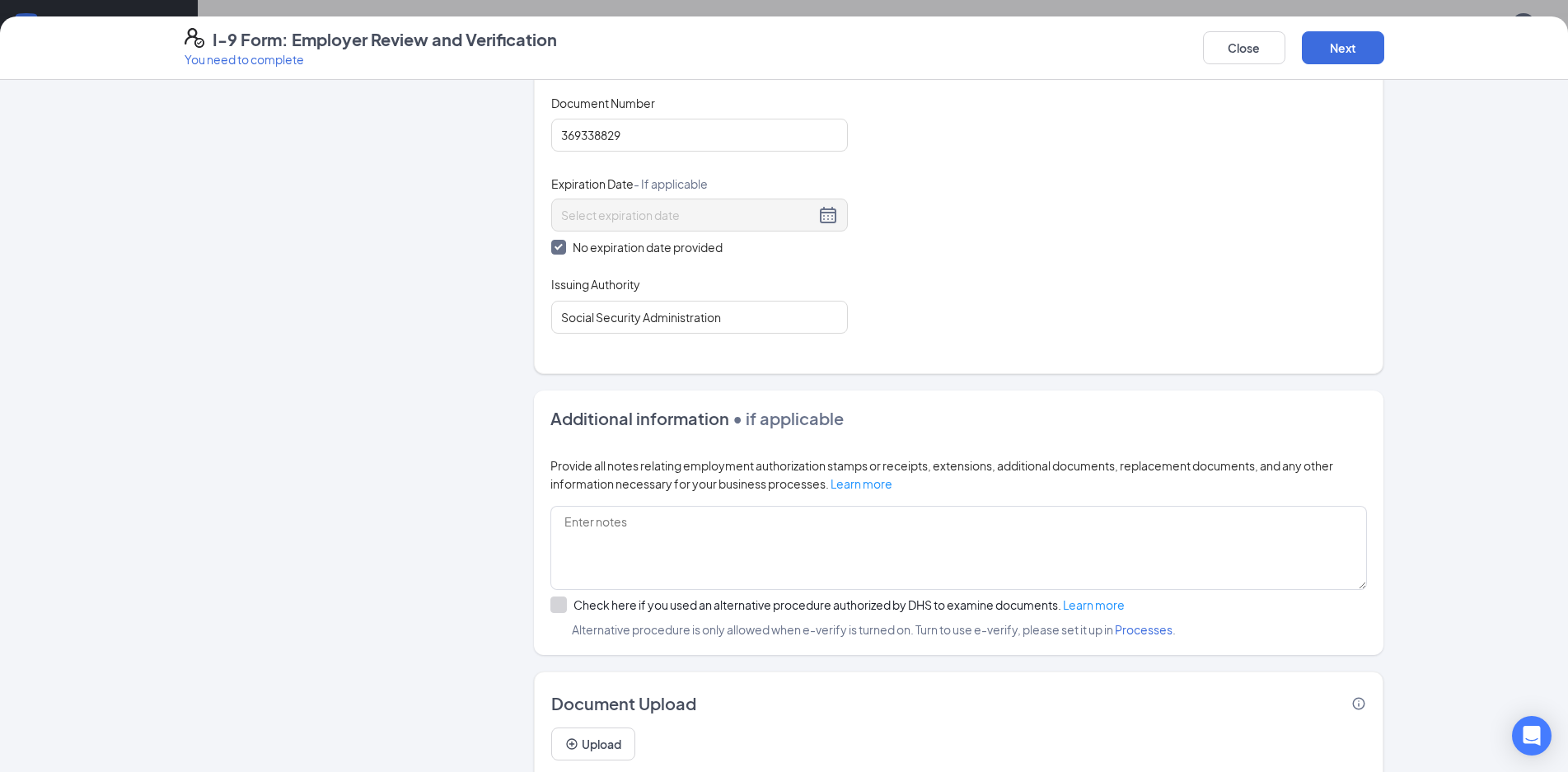
scroll to position [793, 0]
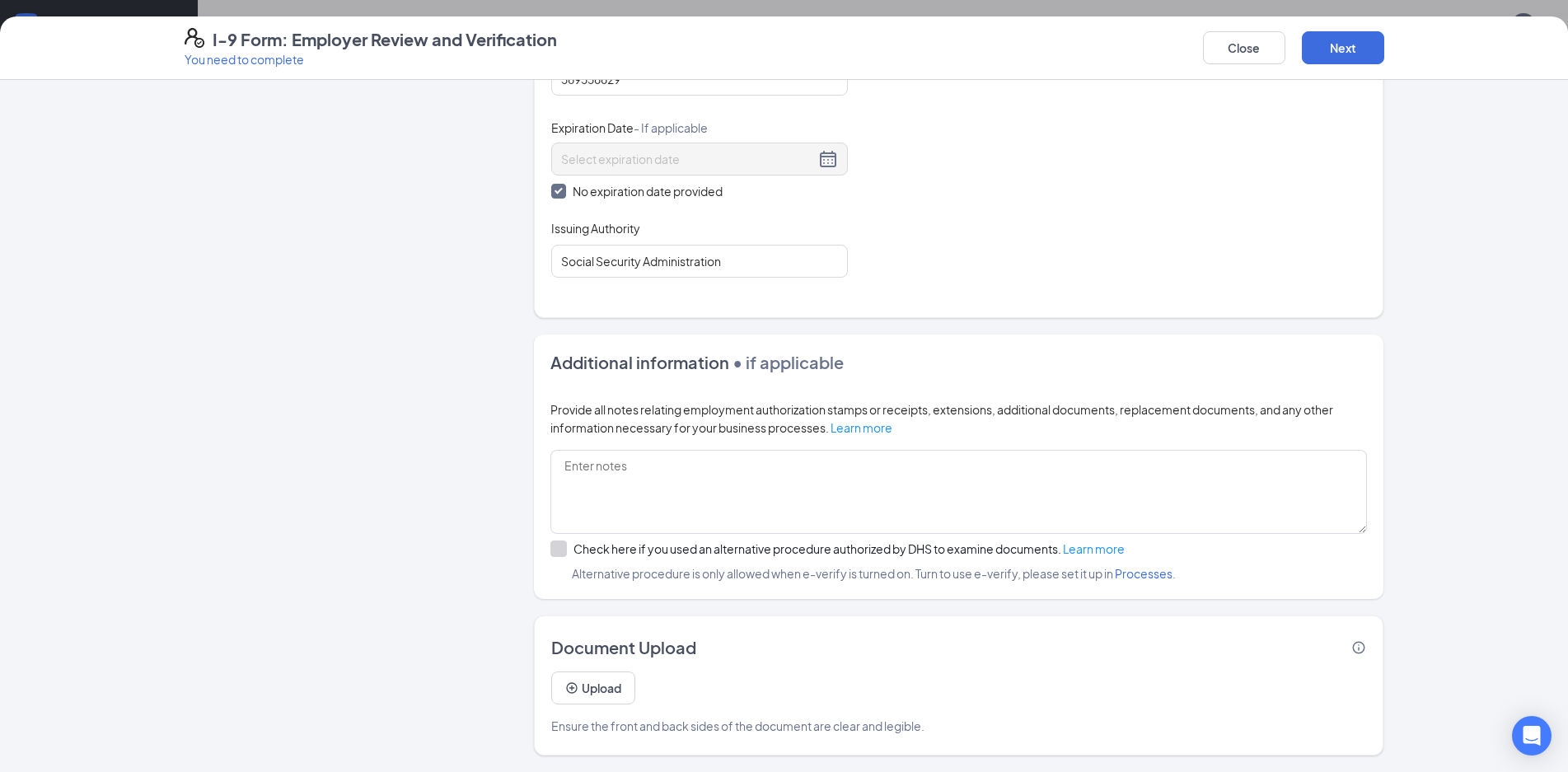
click at [1347, 66] on div "Close Next" at bounding box center [1293, 47] width 181 height 39
click at [1346, 48] on button "Next" at bounding box center [1343, 47] width 82 height 33
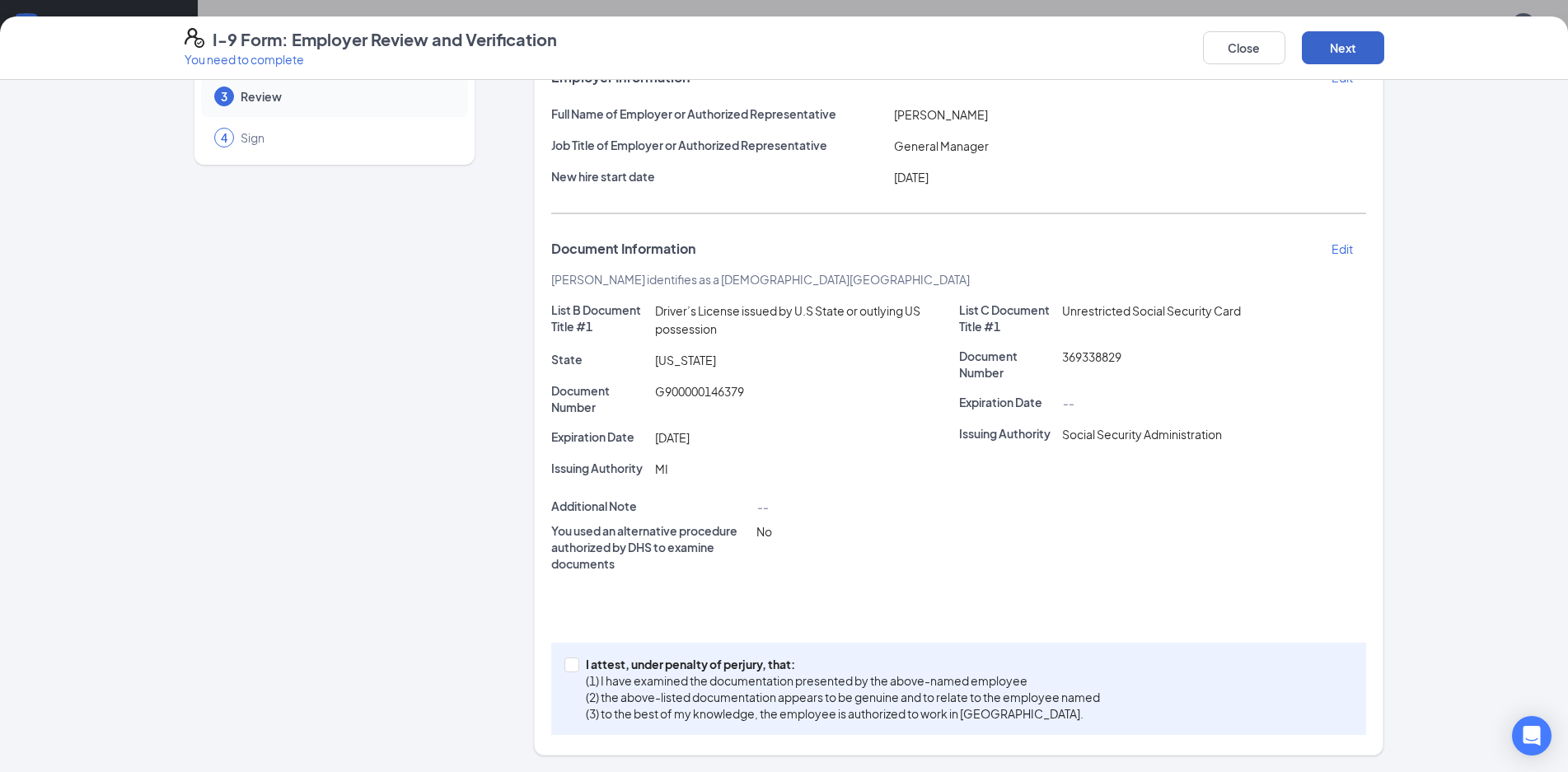
scroll to position [119, 0]
click at [696, 672] on p "I attest, under penalty of perjury, that:" at bounding box center [843, 664] width 514 height 16
click at [576, 669] on input "I attest, under penalty of [PERSON_NAME], that: (1) I have examined the documen…" at bounding box center [570, 664] width 12 height 12
checkbox input "true"
click at [1361, 46] on button "Next" at bounding box center [1343, 47] width 82 height 33
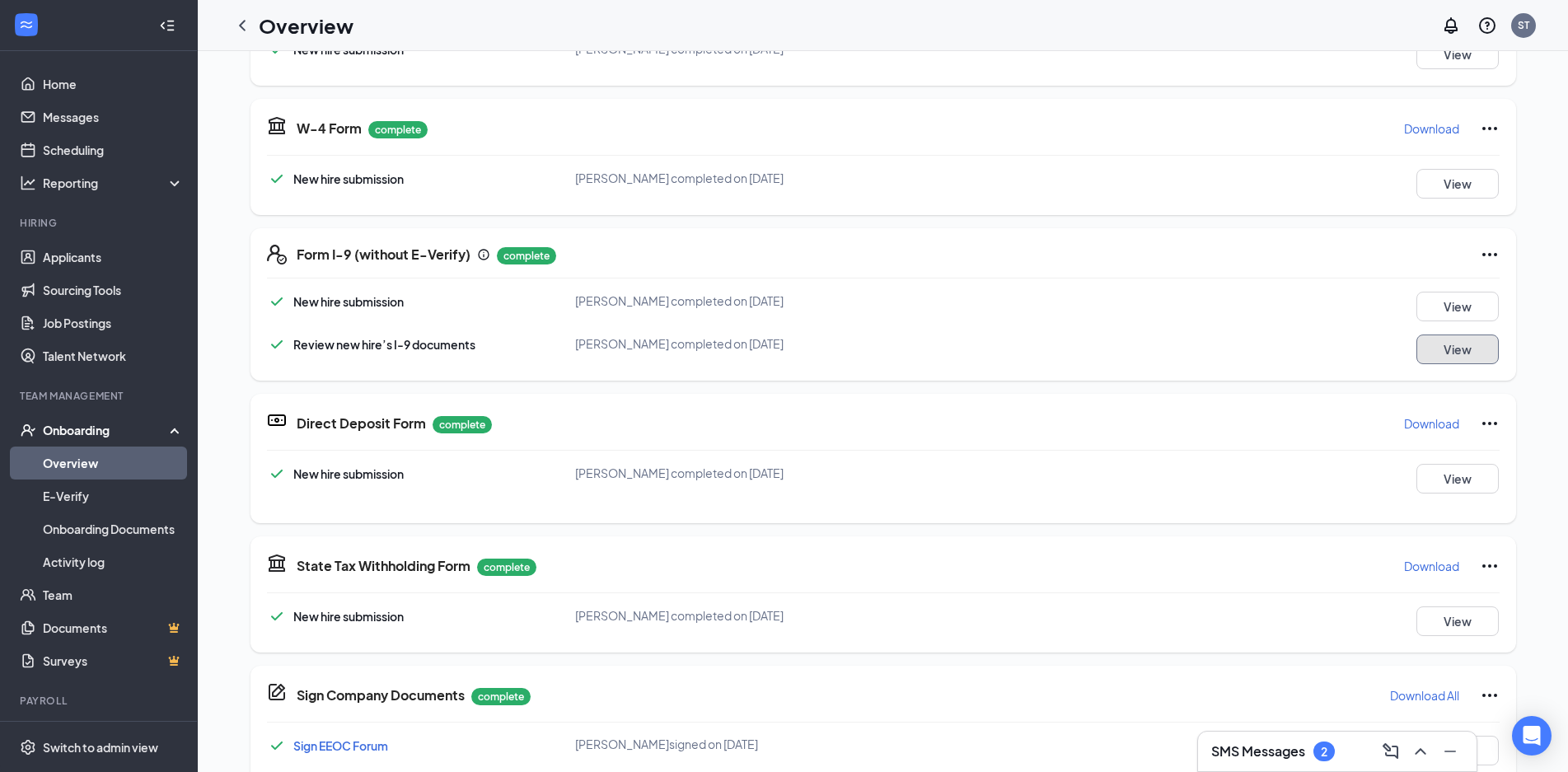
scroll to position [542, 0]
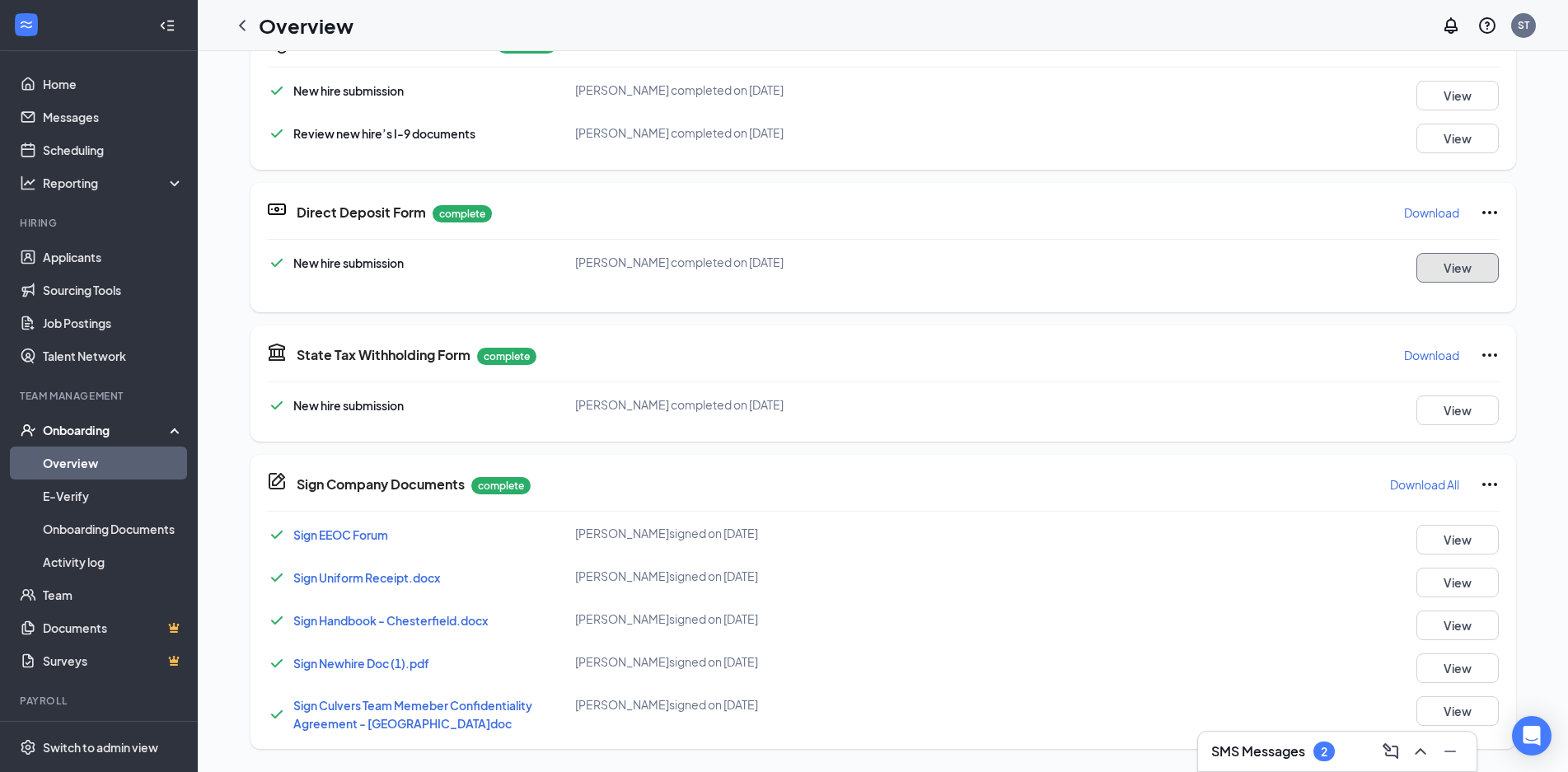
click at [1427, 271] on button "View" at bounding box center [1458, 268] width 82 height 30
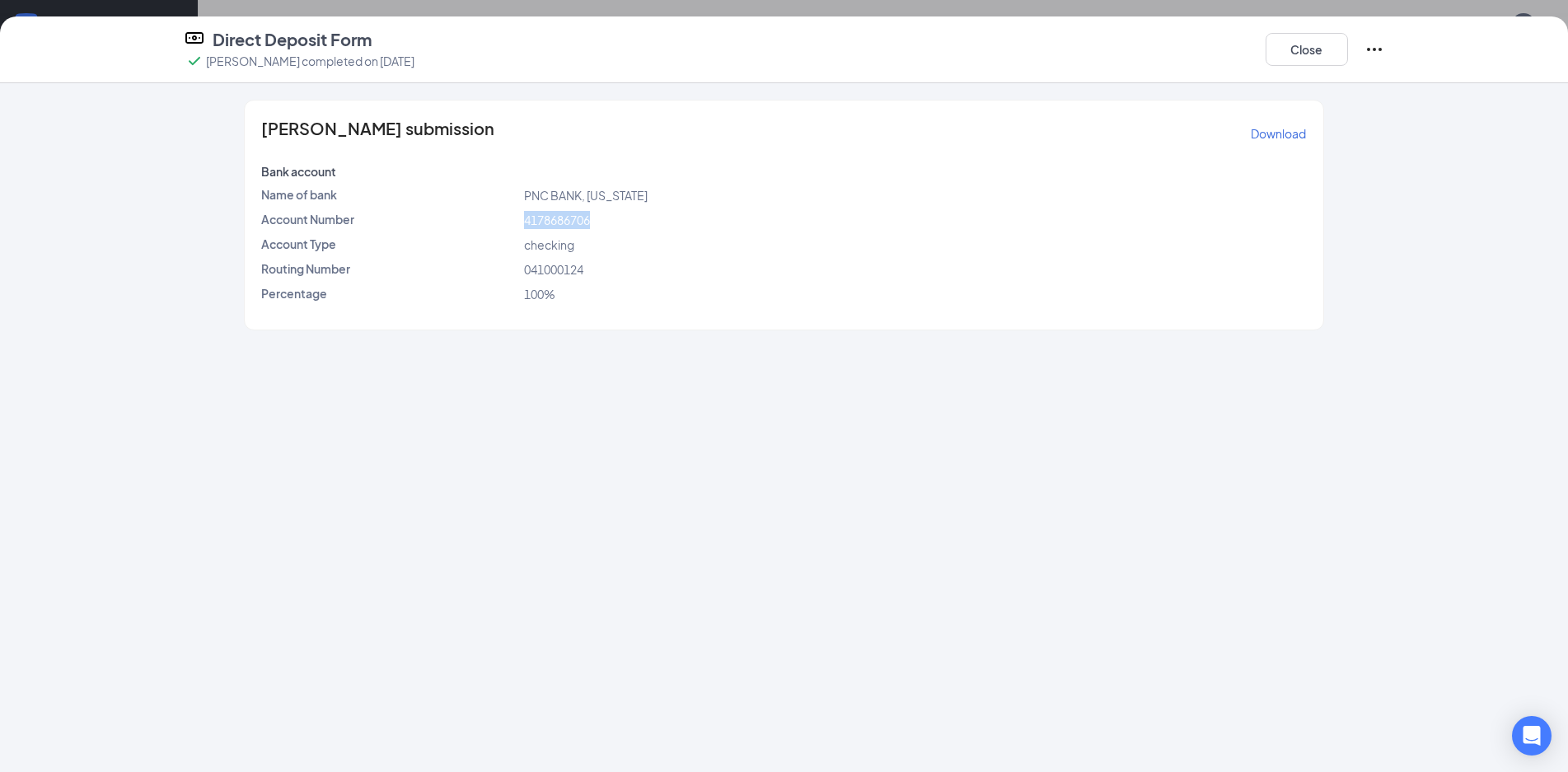
drag, startPoint x: 528, startPoint y: 219, endPoint x: 590, endPoint y: 225, distance: 62.3
click at [590, 225] on span "4178686706" at bounding box center [557, 220] width 66 height 15
copy span "4178686706"
drag, startPoint x: 527, startPoint y: 267, endPoint x: 586, endPoint y: 280, distance: 60.4
click at [586, 280] on div "[PERSON_NAME] submission Download Bank account Name of bank PNC BANK, [US_STATE…" at bounding box center [784, 214] width 1078 height 229
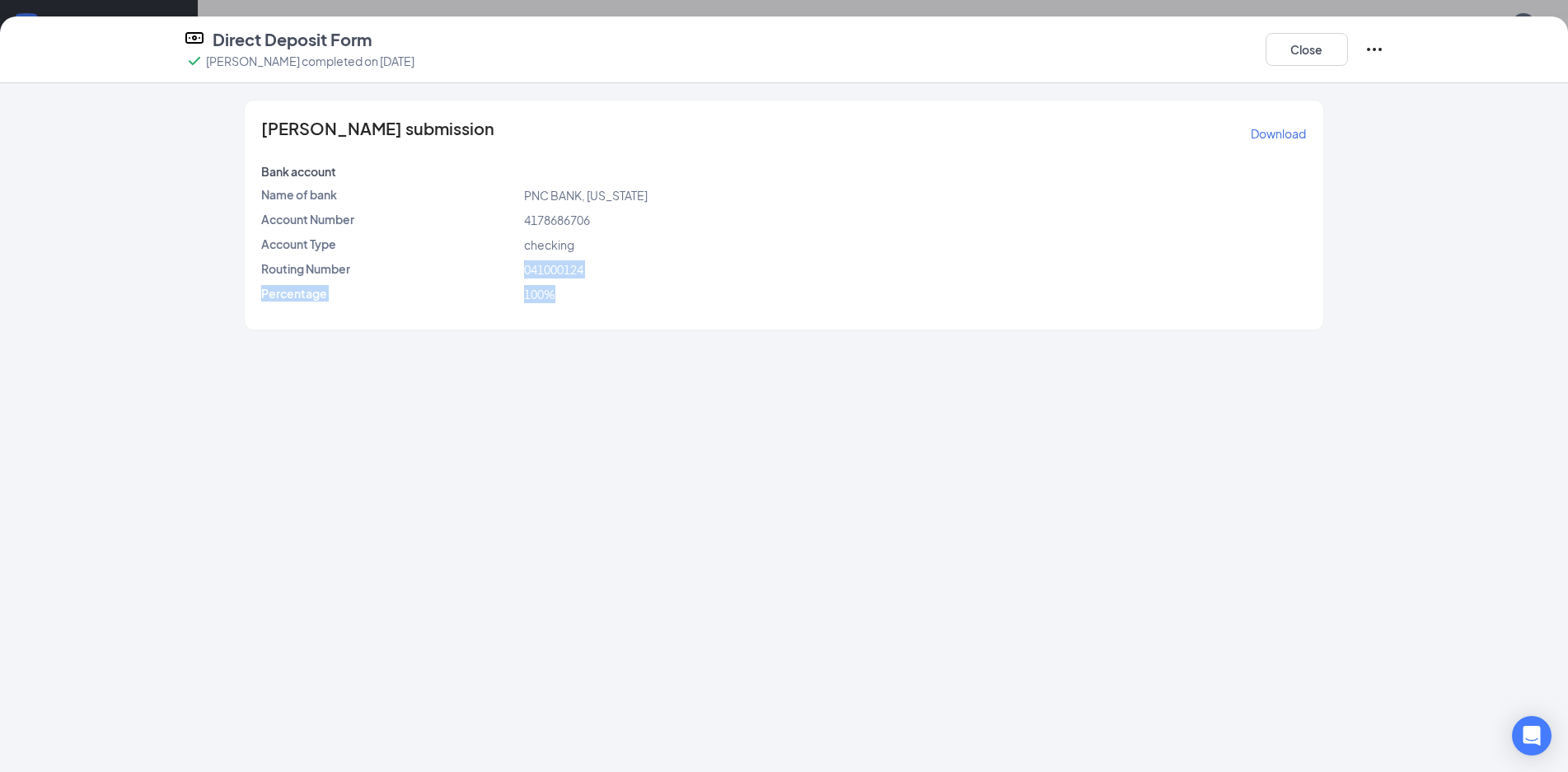
click at [589, 279] on div "[PERSON_NAME] submission Download Bank account Name of bank PNC BANK, [US_STATE…" at bounding box center [784, 214] width 1078 height 229
drag, startPoint x: 525, startPoint y: 266, endPoint x: 583, endPoint y: 273, distance: 58.4
click at [583, 273] on span "041000124" at bounding box center [553, 270] width 59 height 15
copy span "041000124"
click at [1330, 46] on button "Close" at bounding box center [1307, 49] width 82 height 33
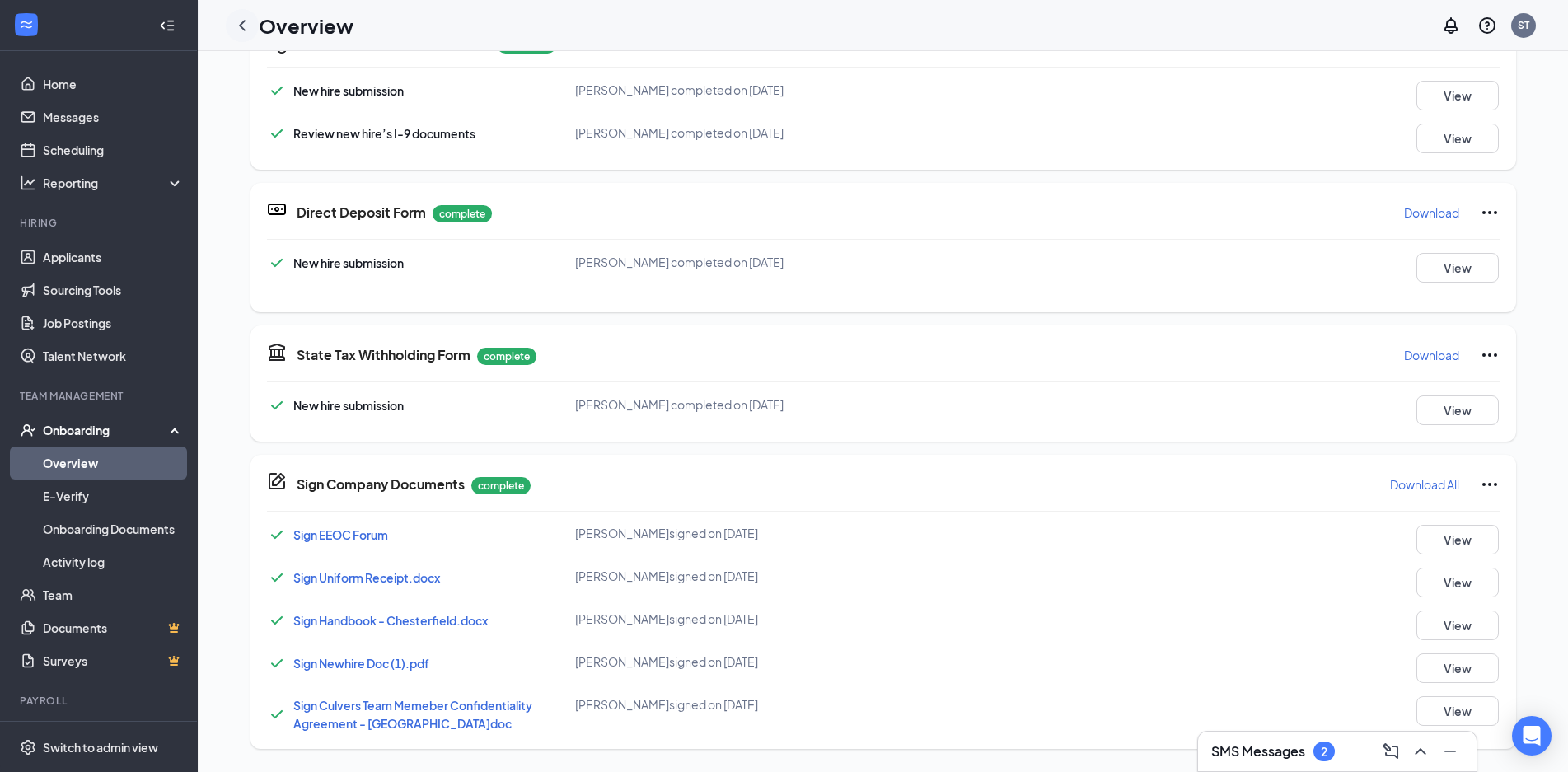
click at [233, 25] on div at bounding box center [242, 26] width 33 height 33
click at [237, 26] on icon "ChevronLeft" at bounding box center [242, 26] width 20 height 20
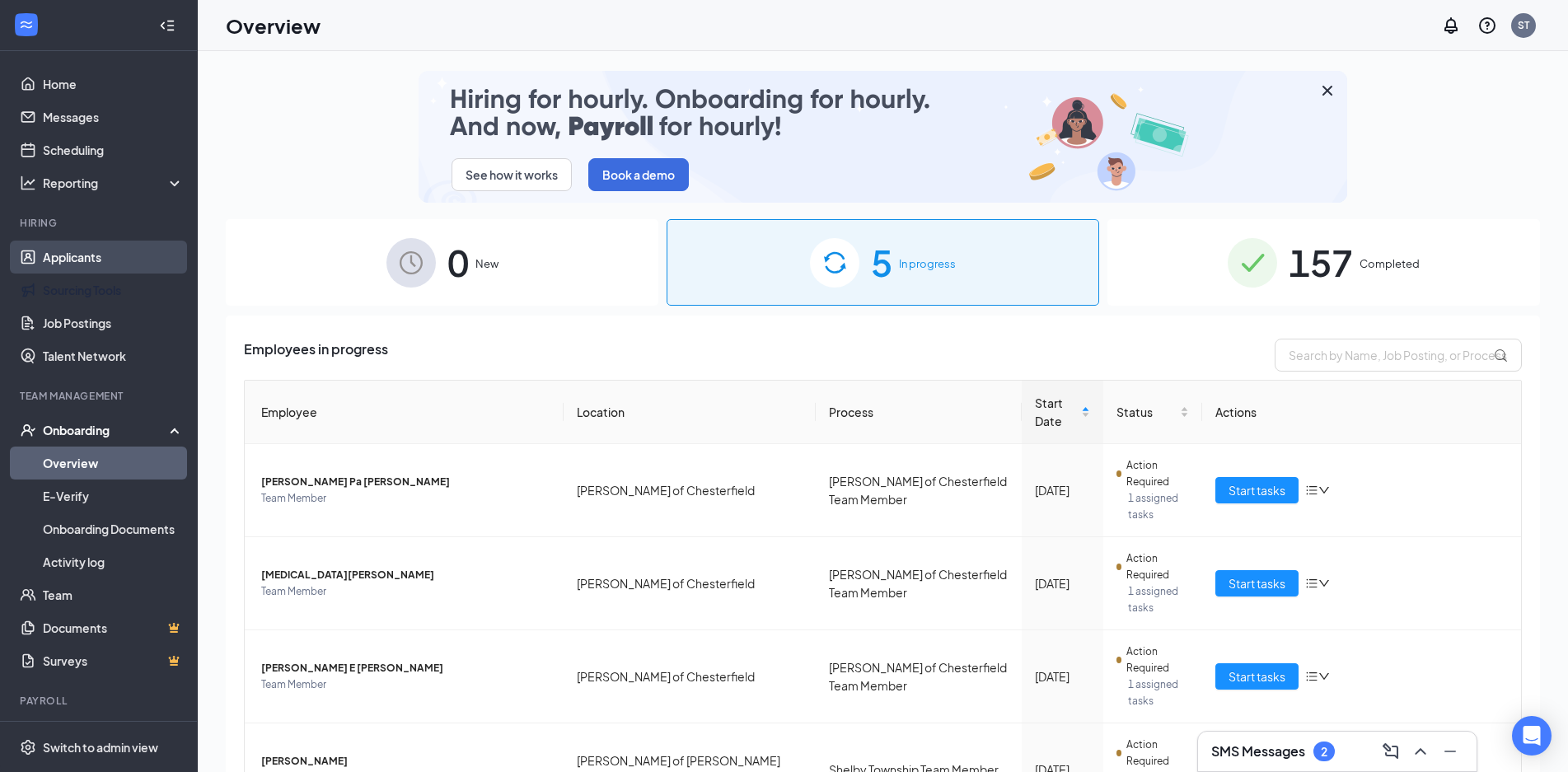
click at [81, 264] on link "Applicants" at bounding box center [113, 257] width 141 height 33
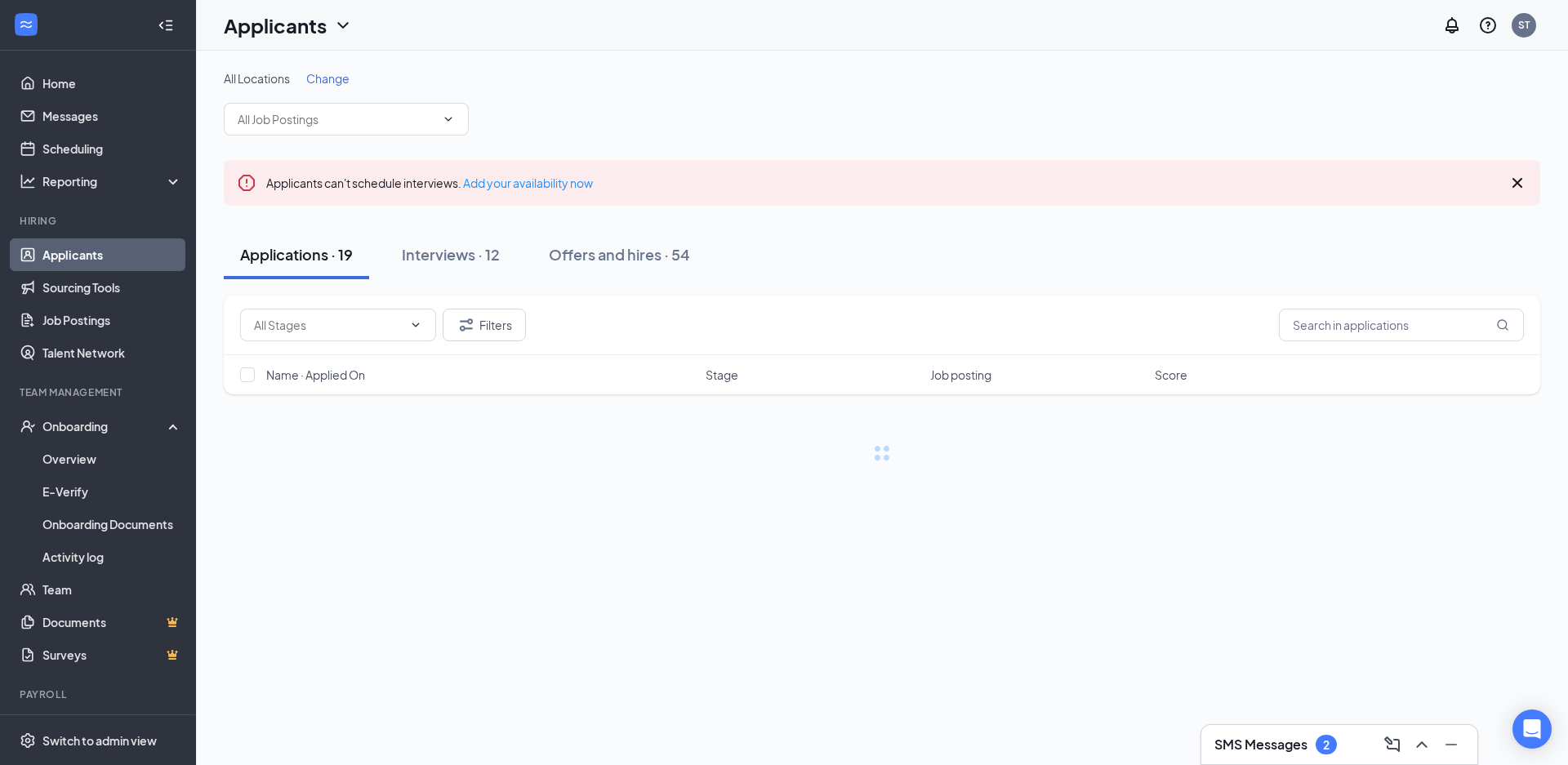
click at [346, 80] on span "Change" at bounding box center [328, 79] width 43 height 14
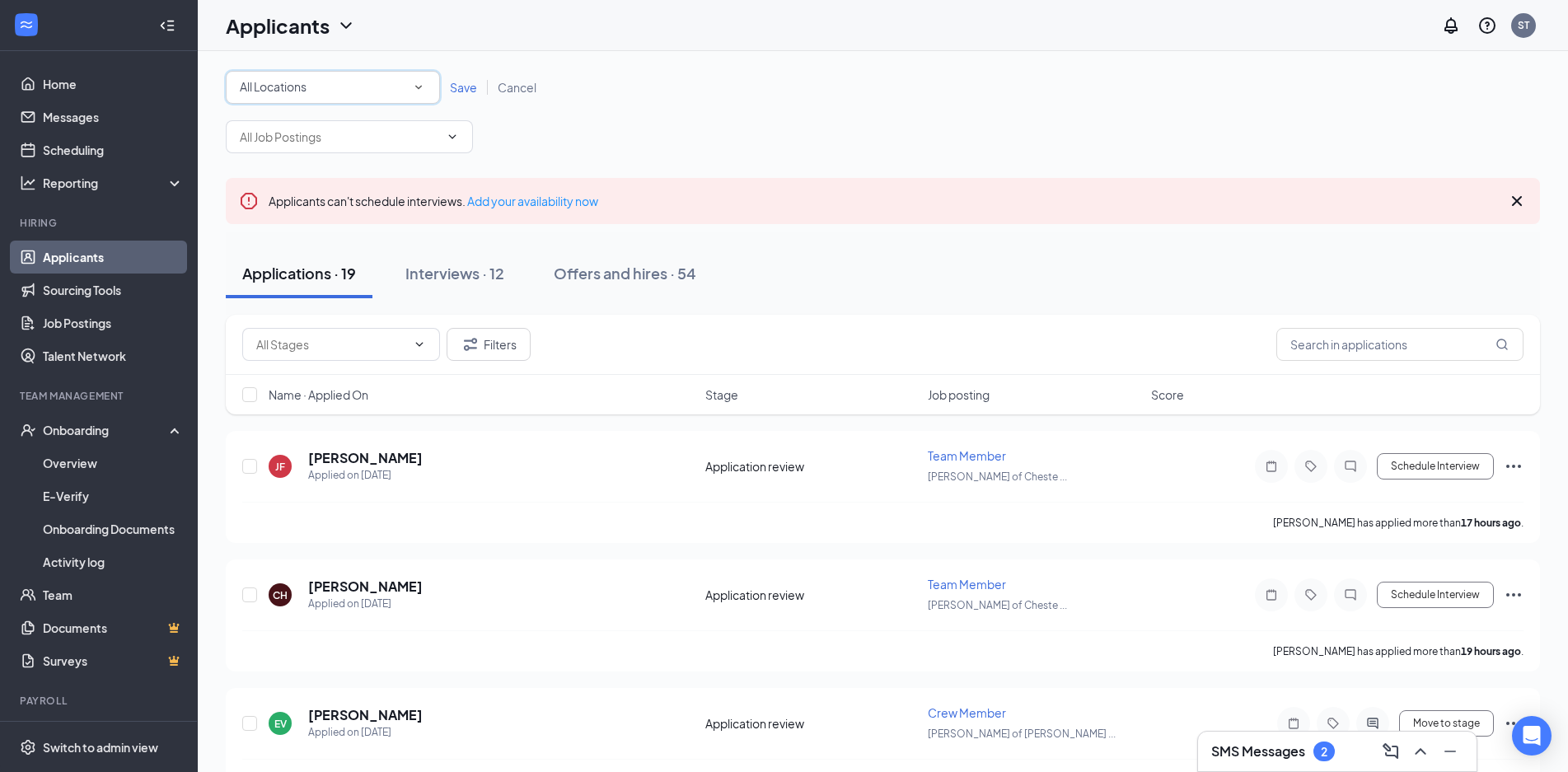
click at [330, 96] on div "All Locations" at bounding box center [333, 87] width 186 height 20
click at [319, 171] on span "[PERSON_NAME] of Chesterfield" at bounding box center [327, 173] width 178 height 15
click at [470, 83] on span "Save" at bounding box center [464, 87] width 27 height 15
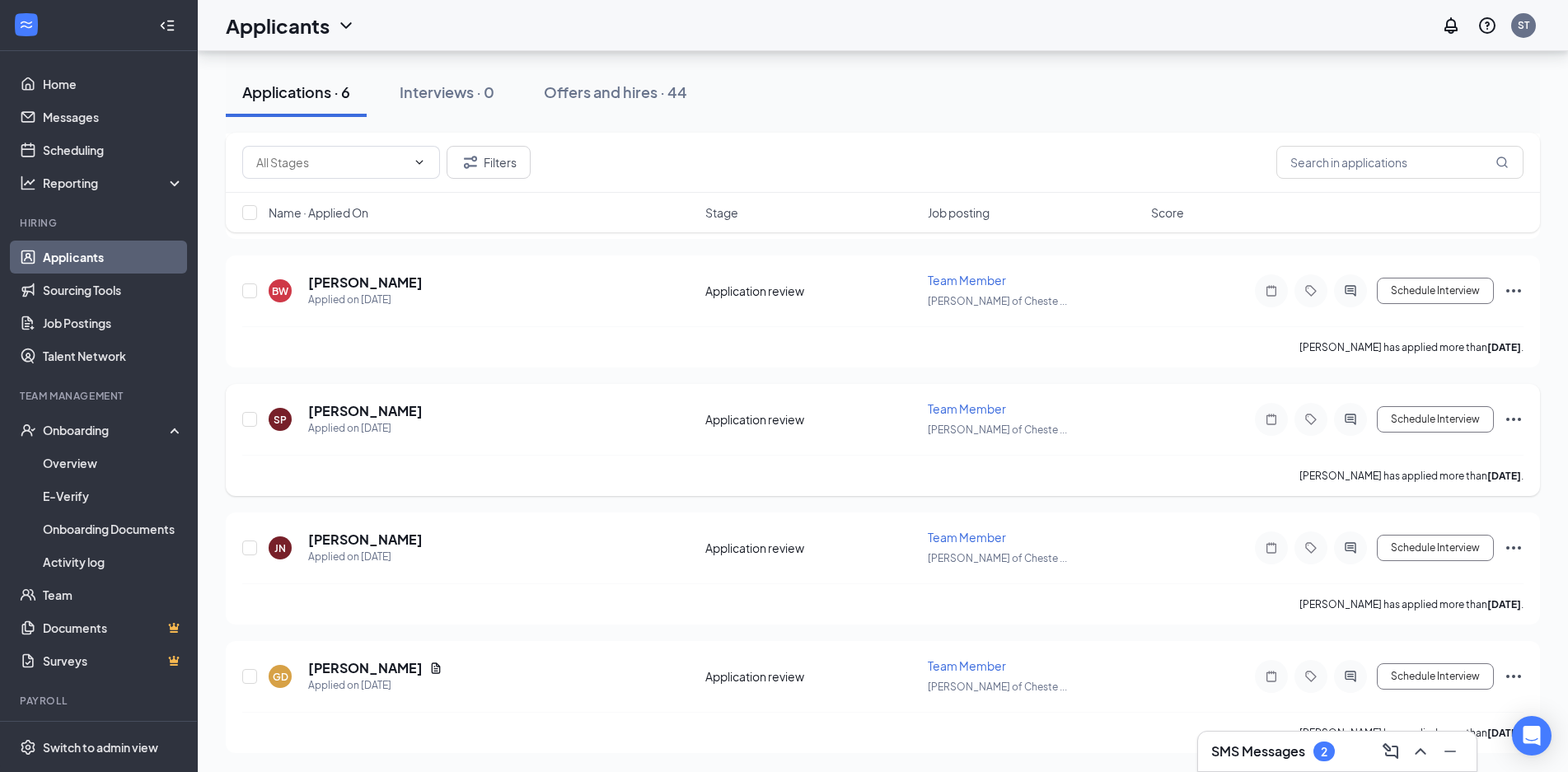
scroll to position [417, 0]
click at [1509, 677] on icon "Ellipses" at bounding box center [1514, 676] width 20 height 20
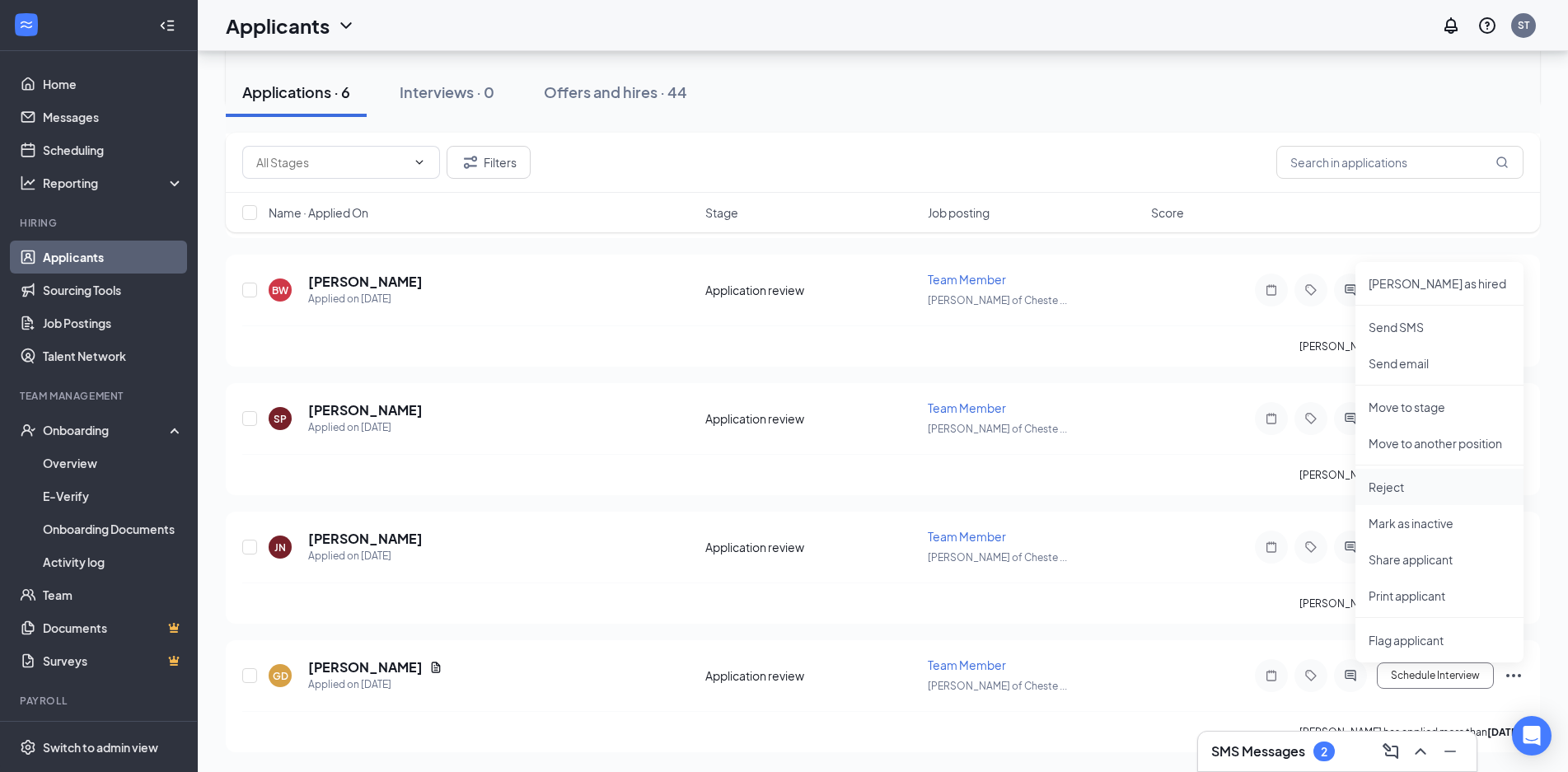
click at [1392, 486] on p "Reject" at bounding box center [1440, 487] width 142 height 16
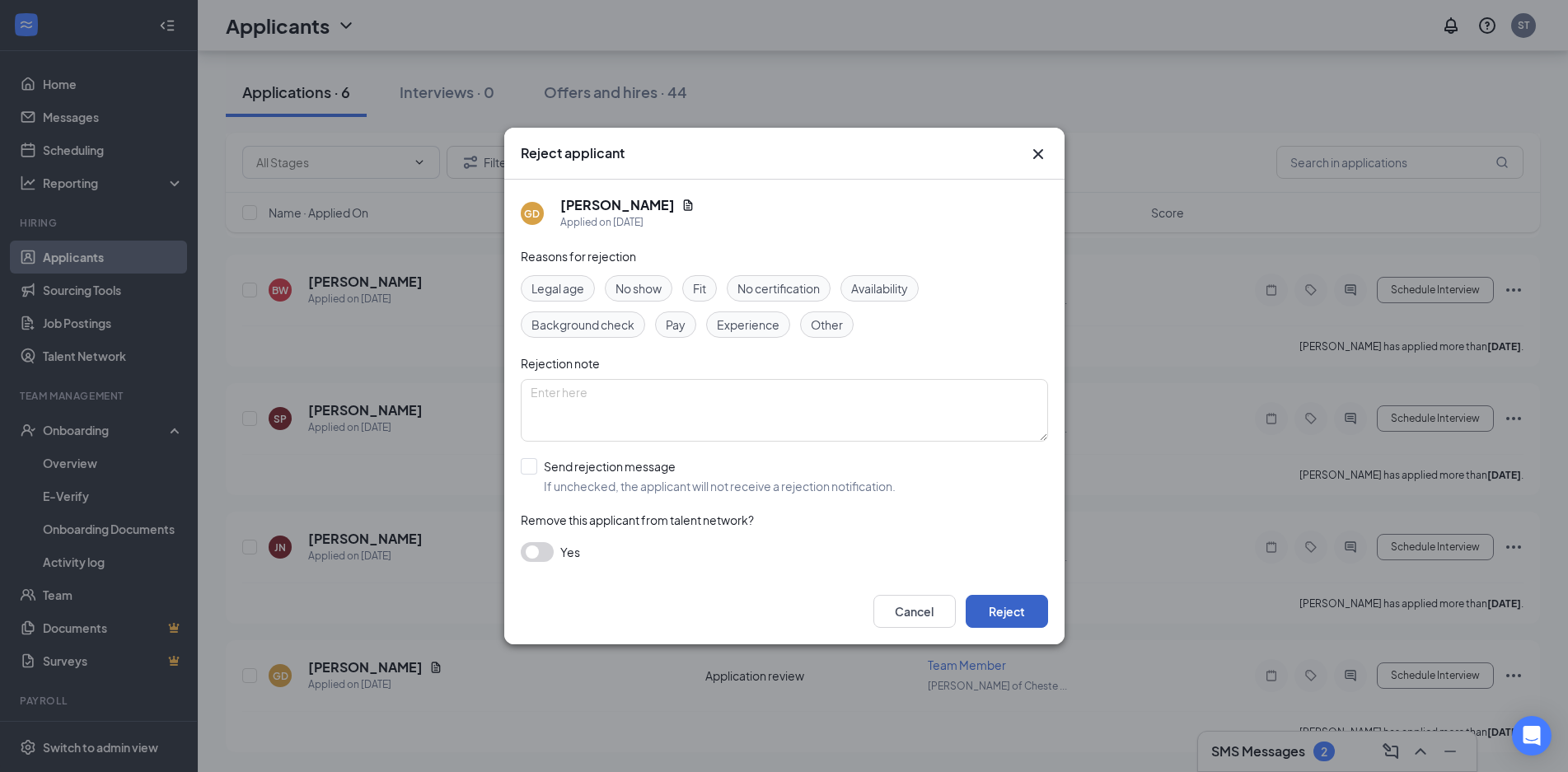
click at [1008, 596] on button "Reject" at bounding box center [1007, 612] width 82 height 33
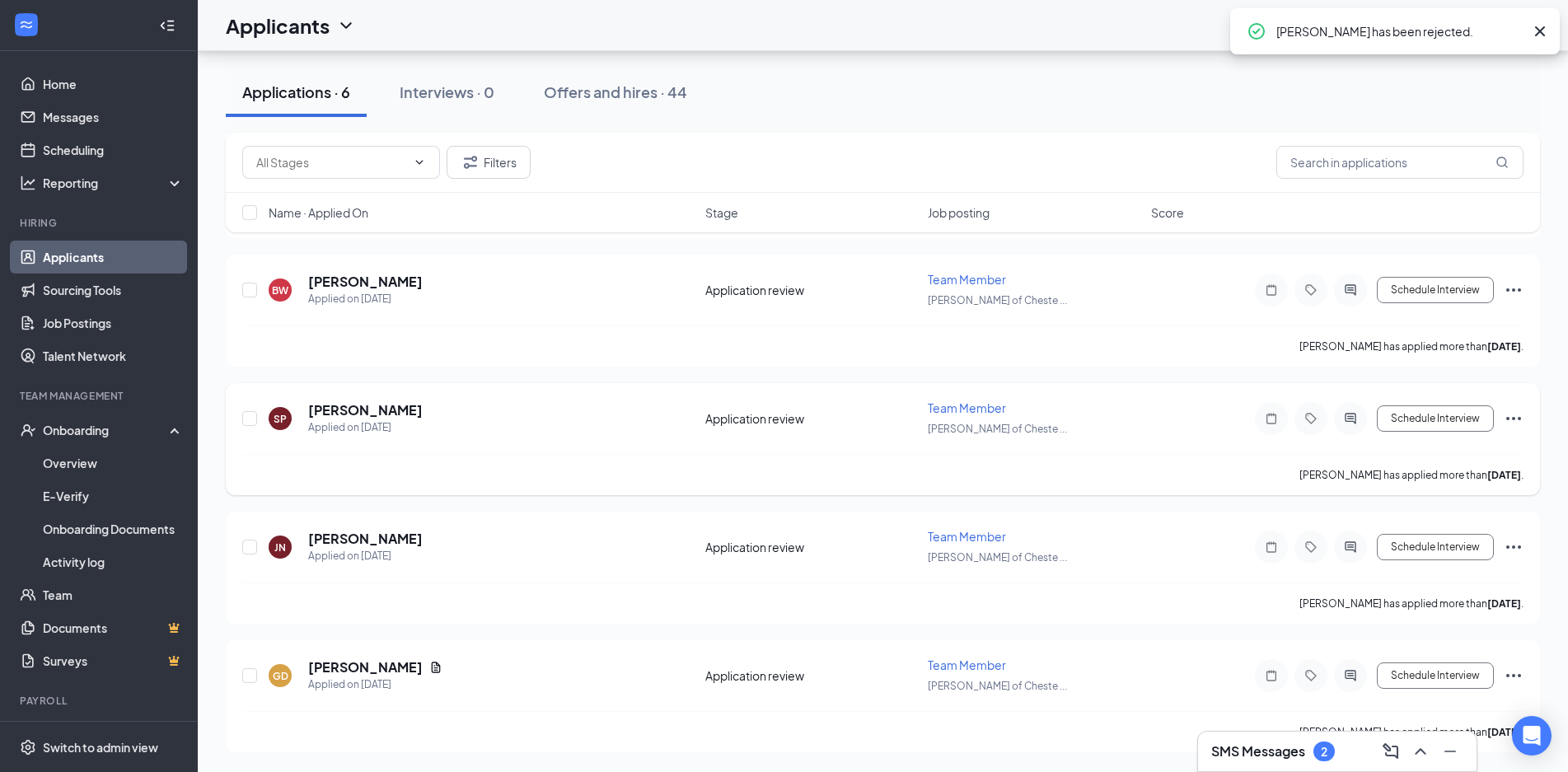
scroll to position [289, 0]
click at [1513, 544] on icon "Ellipses" at bounding box center [1514, 548] width 20 height 20
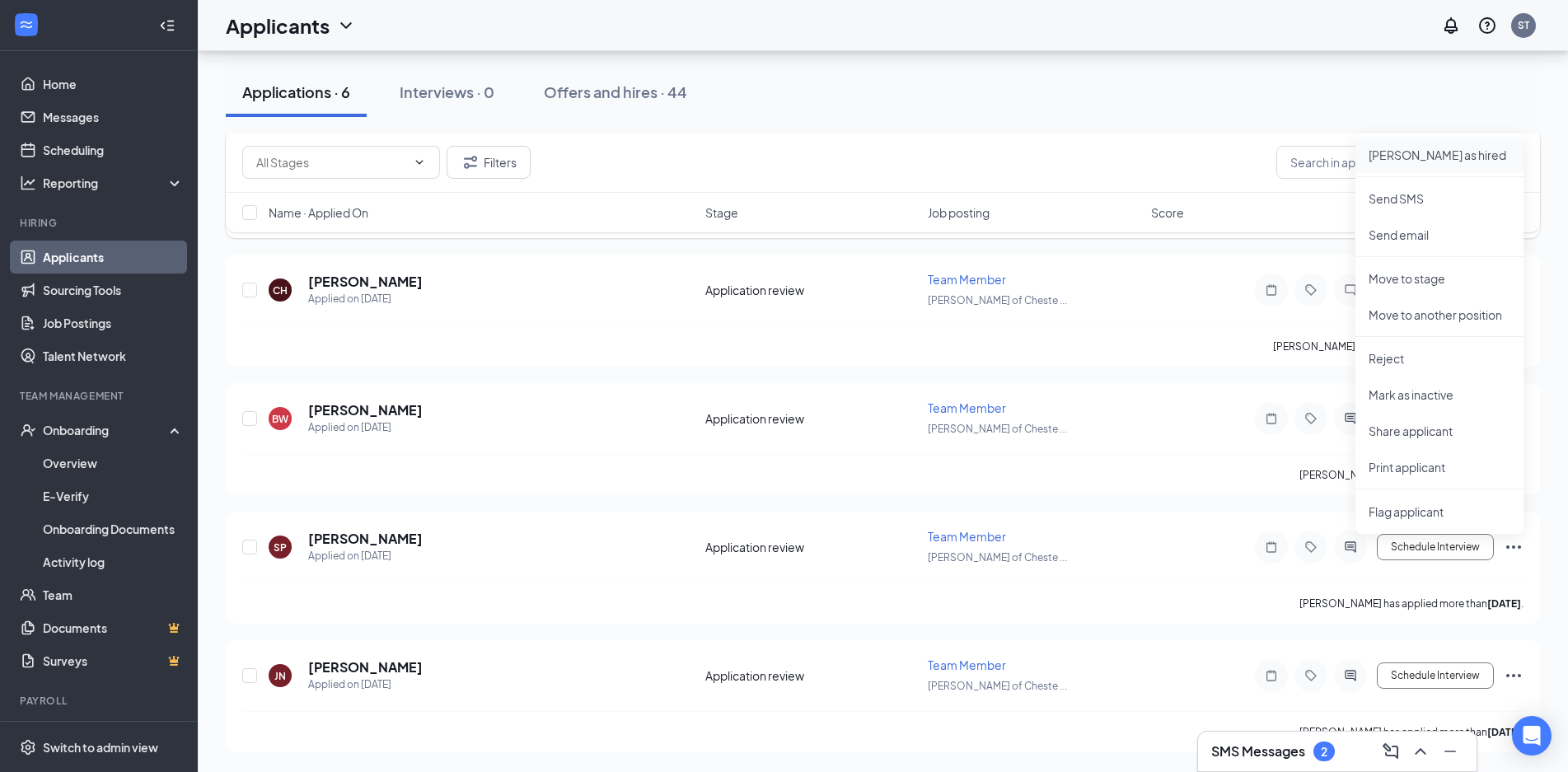
click at [1423, 146] on li "[PERSON_NAME] as hired" at bounding box center [1440, 155] width 168 height 36
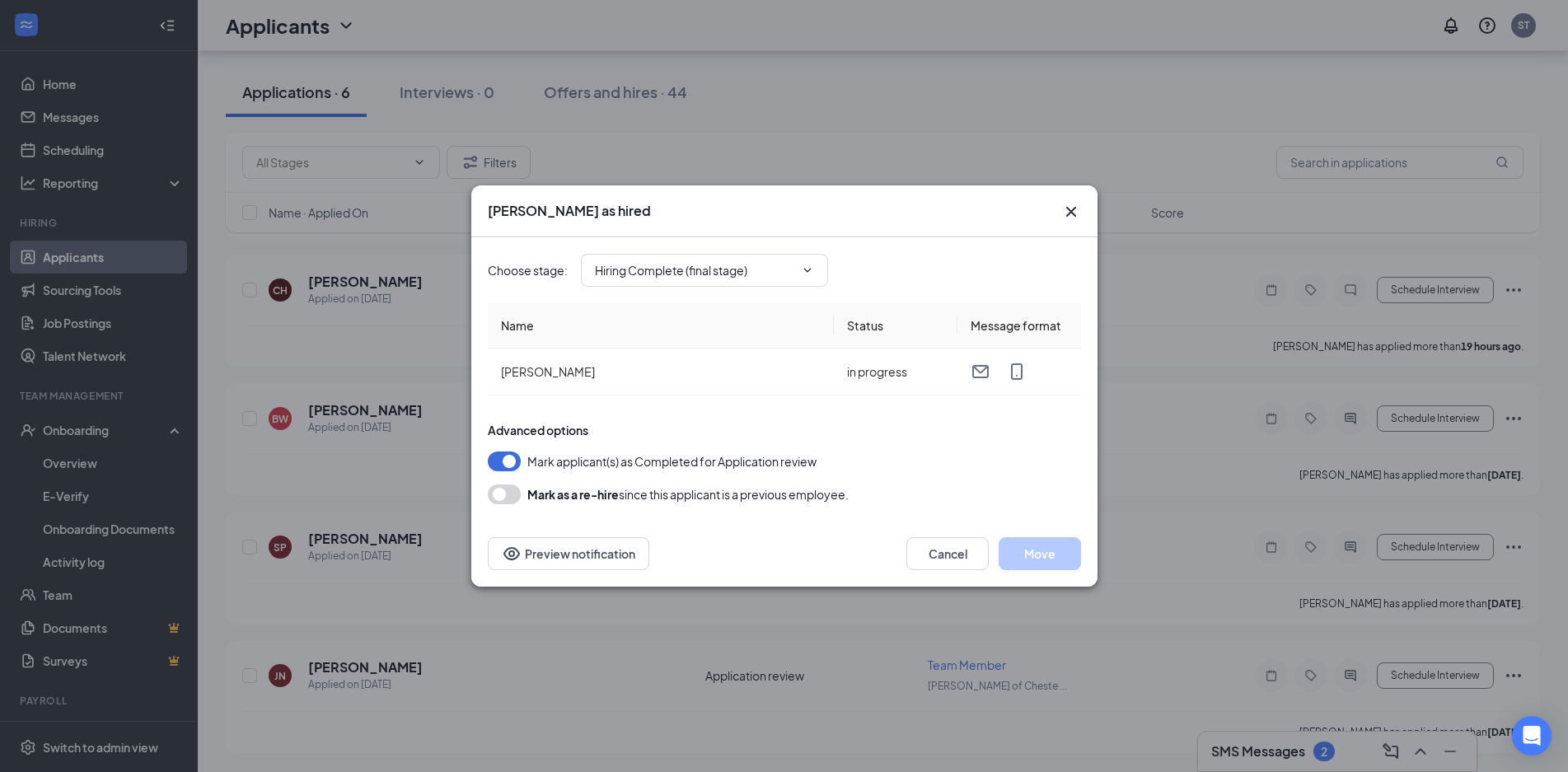
type input "Hiring Complete (final stage)"
click at [1020, 536] on div "Cancel Move Preview notification" at bounding box center [784, 554] width 626 height 66
click at [1021, 545] on button "Move" at bounding box center [1040, 554] width 82 height 33
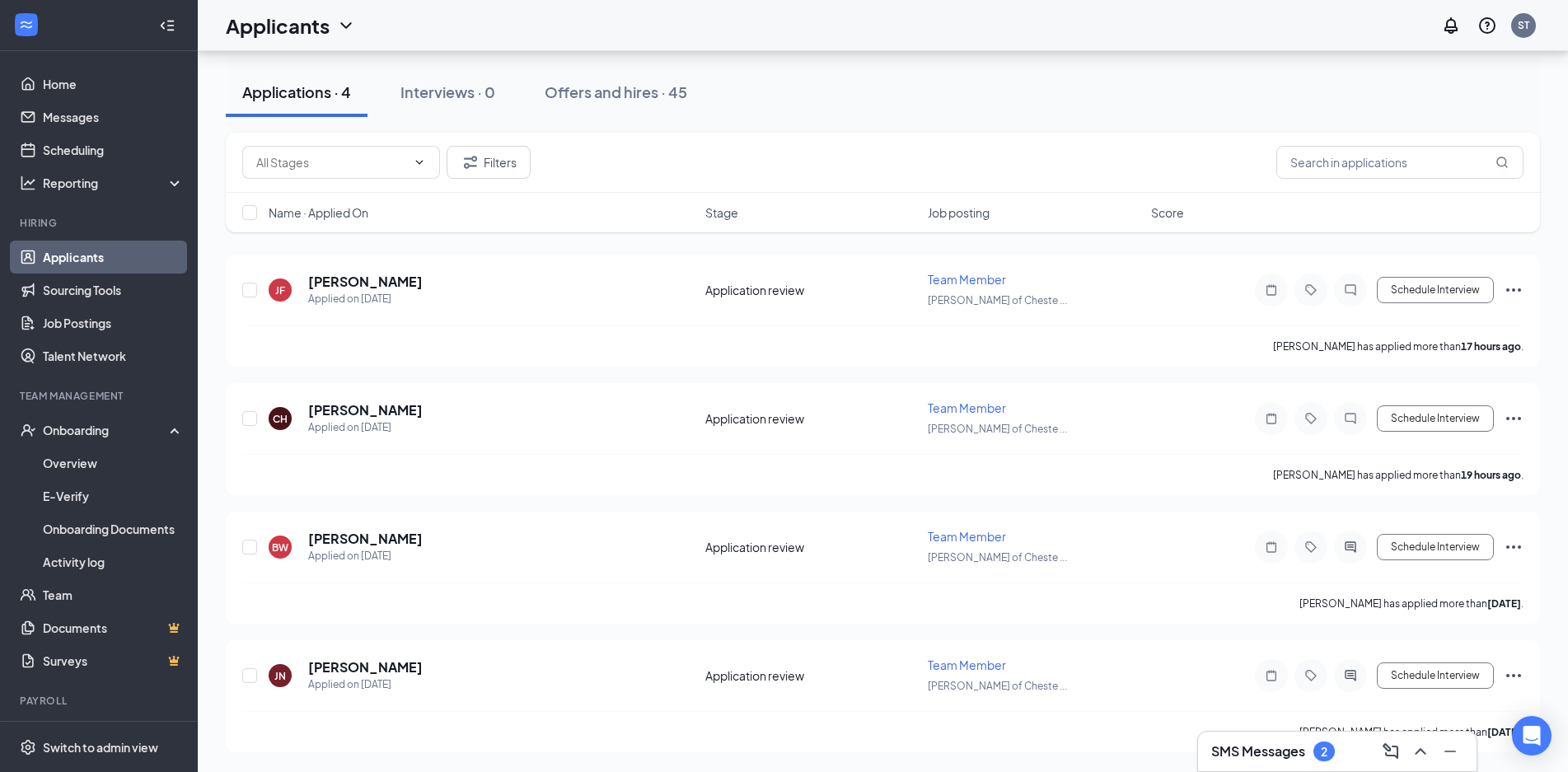
scroll to position [160, 0]
click at [1346, 677] on icon "ActiveChat" at bounding box center [1350, 675] width 11 height 11
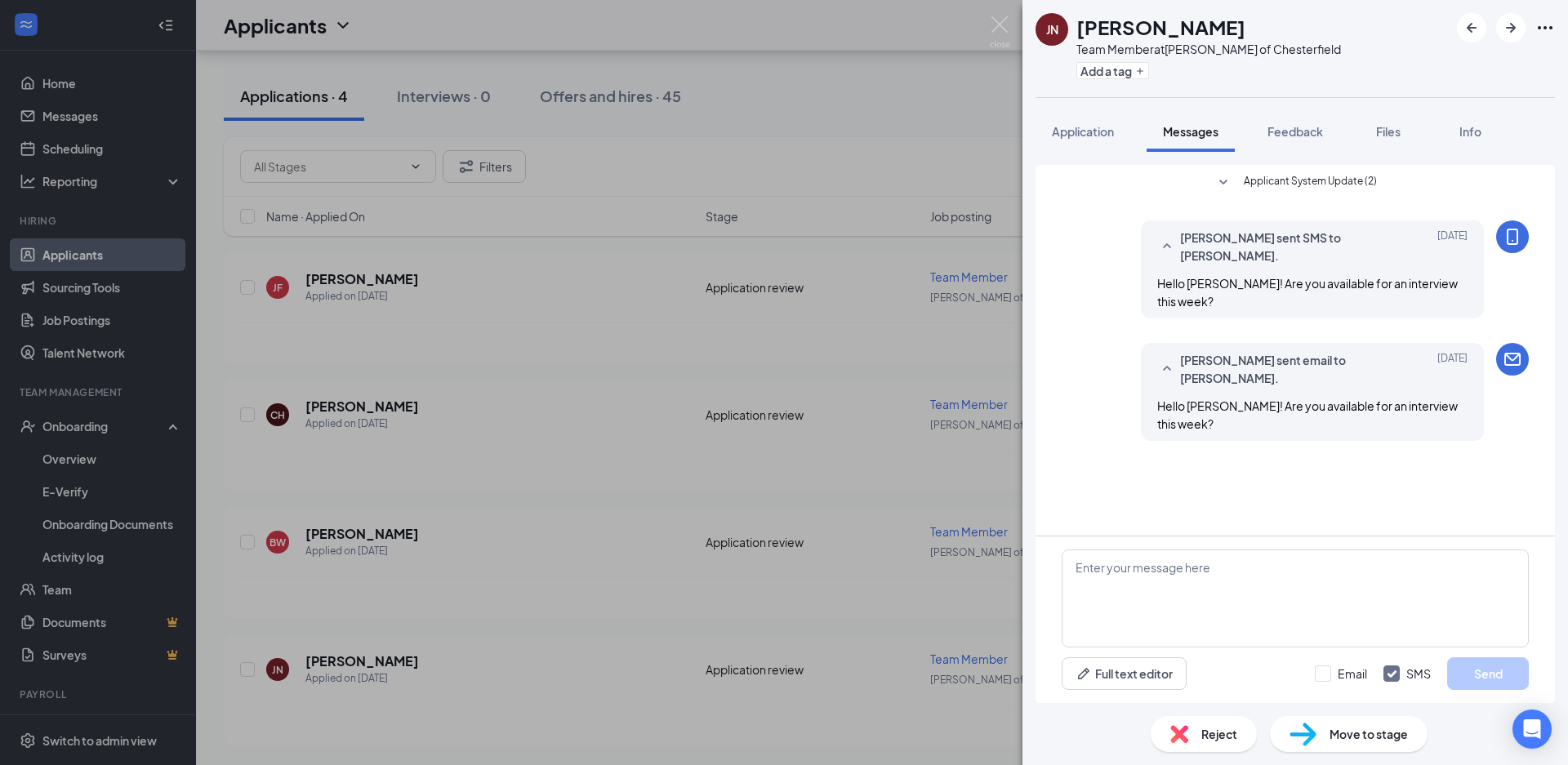
click at [812, 564] on div "JN [PERSON_NAME] Team Member at [PERSON_NAME] of Chesterfield Add a tag Applica…" at bounding box center [784, 382] width 1568 height 765
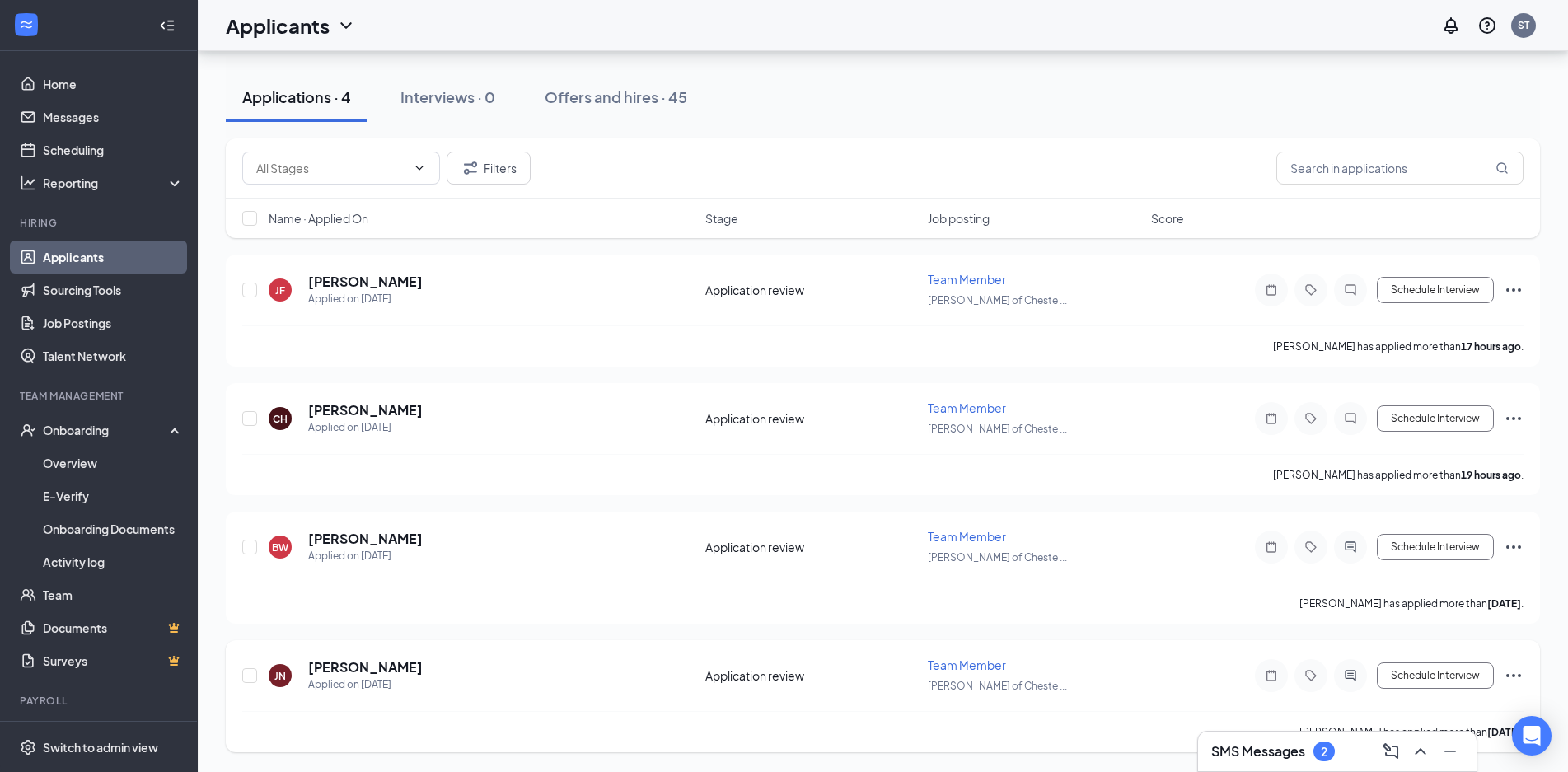
click at [1515, 675] on icon "Ellipses" at bounding box center [1514, 676] width 20 height 20
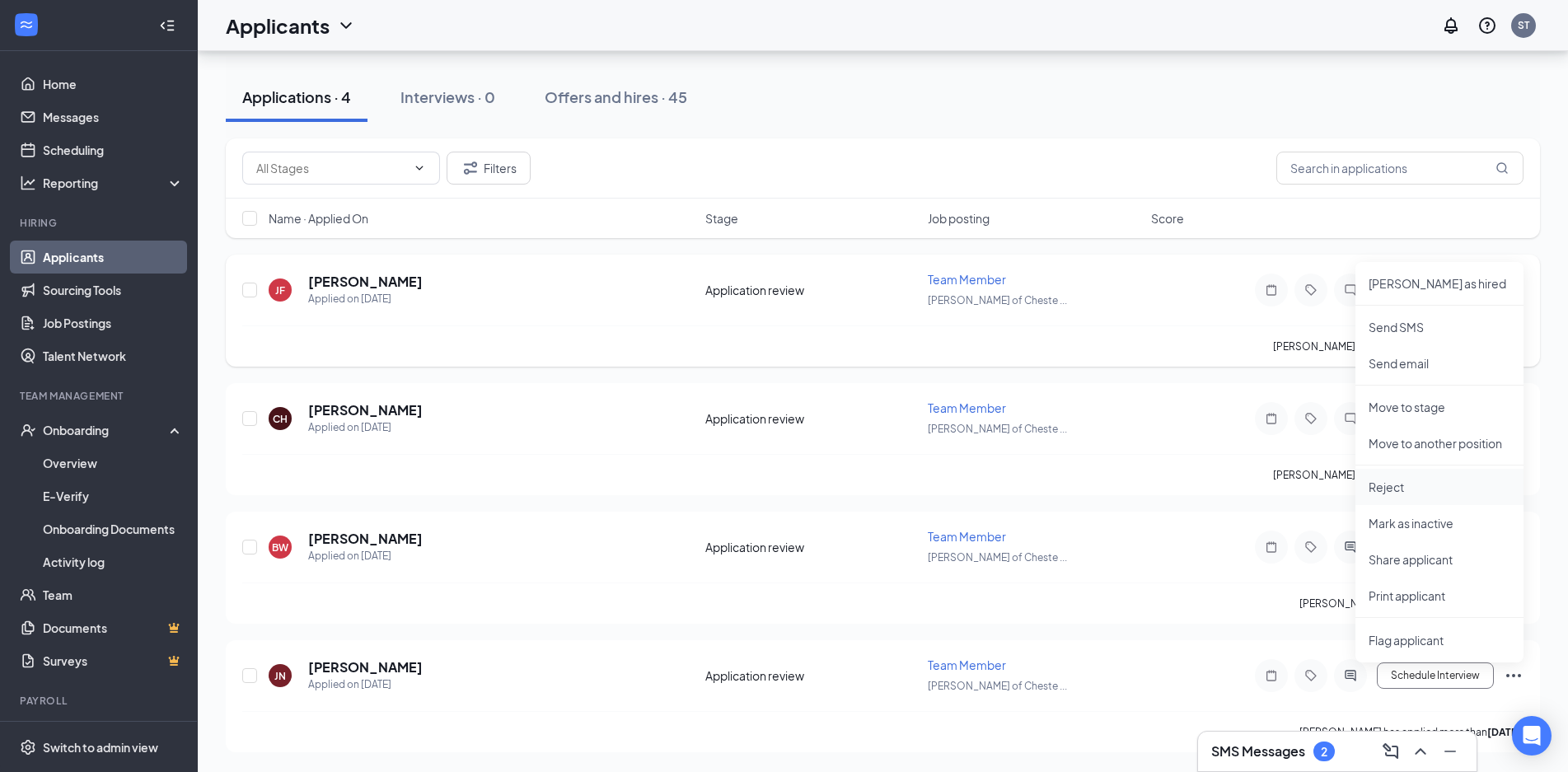
click at [1381, 471] on li "Reject" at bounding box center [1440, 488] width 168 height 36
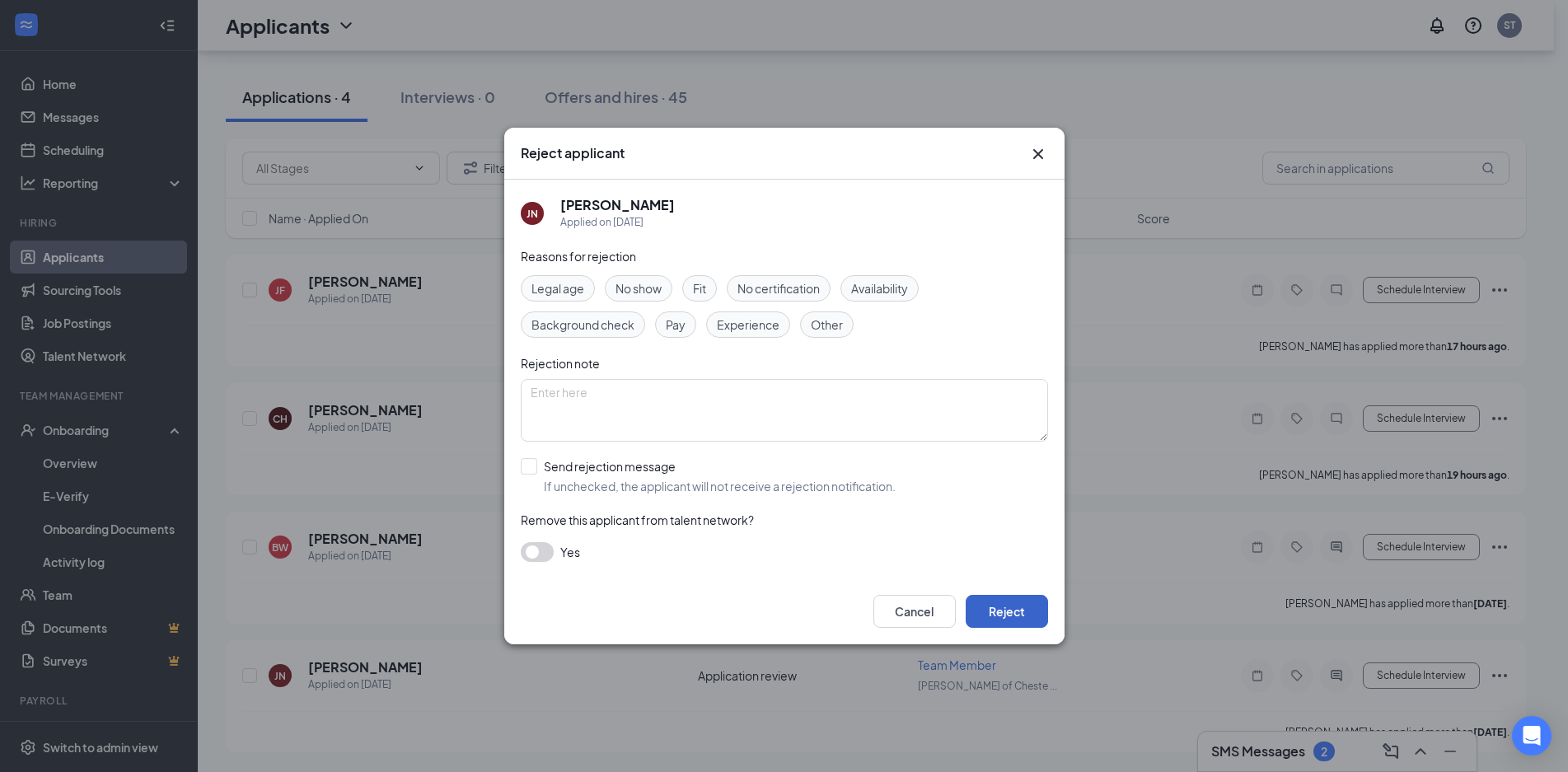
click at [1029, 620] on button "Reject" at bounding box center [1007, 612] width 82 height 33
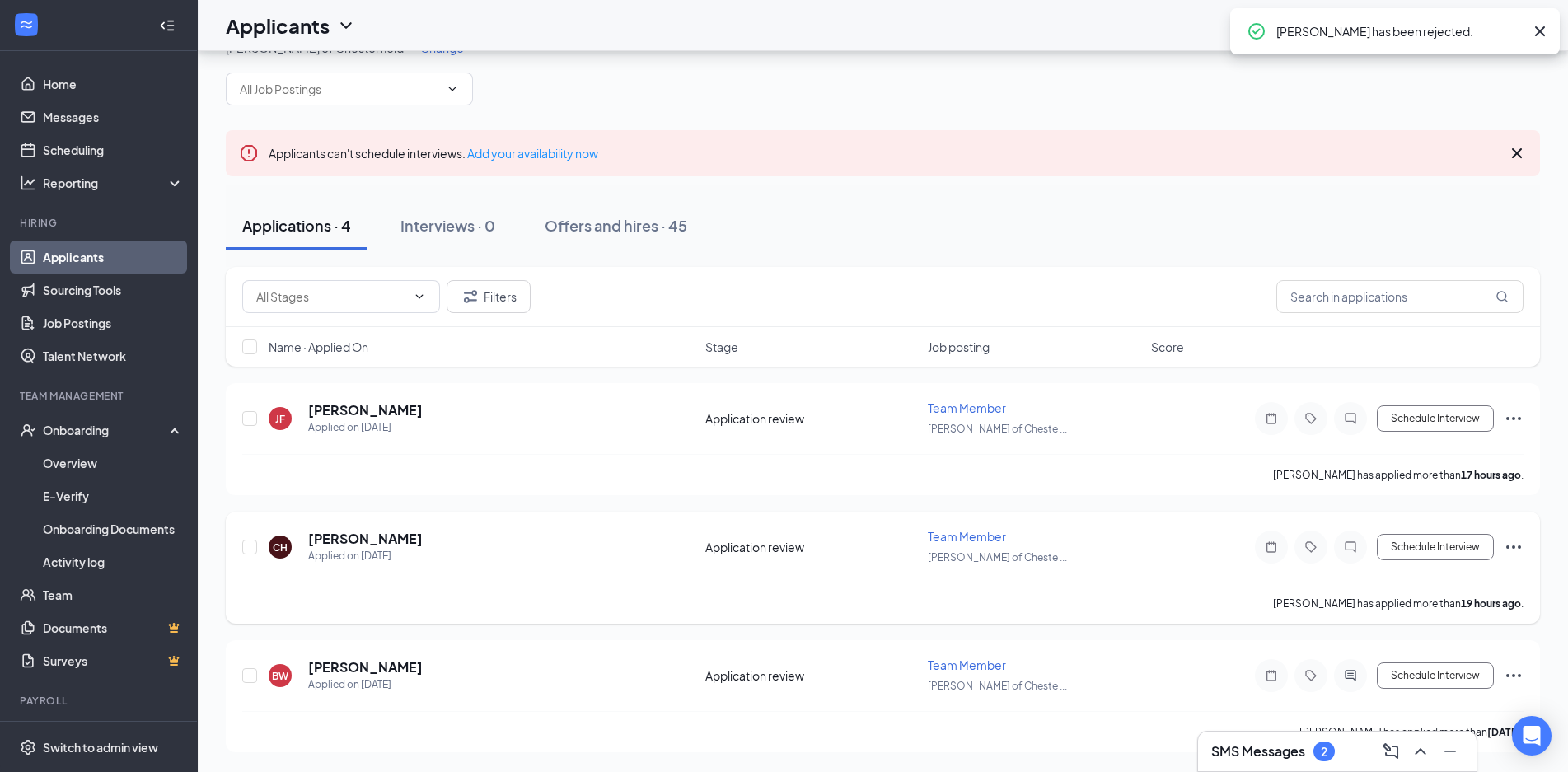
scroll to position [31, 0]
click at [253, 669] on div at bounding box center [251, 676] width 16 height 38
click at [253, 672] on input "checkbox" at bounding box center [250, 675] width 15 height 15
checkbox input "true"
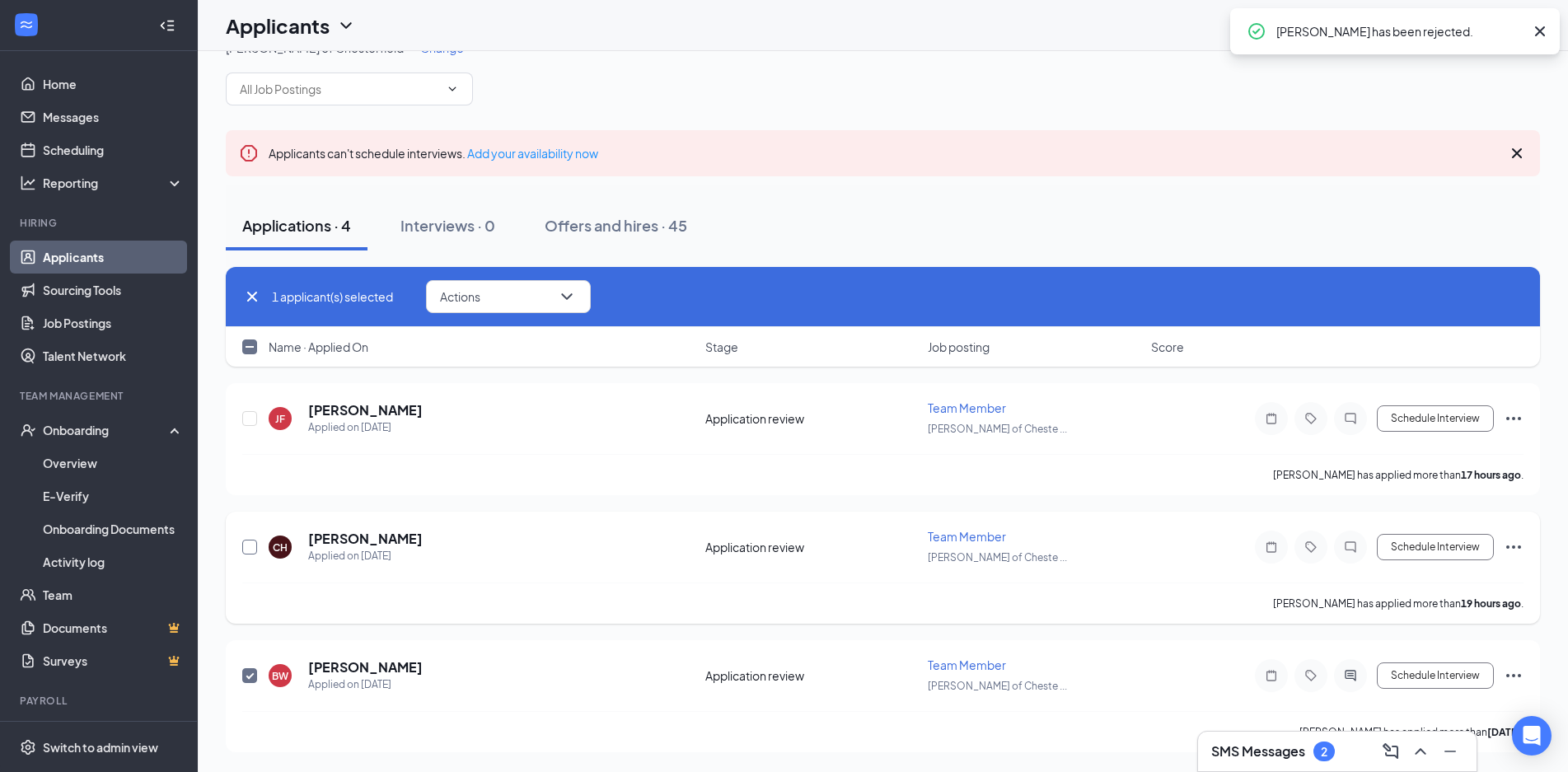
click at [248, 549] on input "checkbox" at bounding box center [250, 547] width 15 height 15
checkbox input "true"
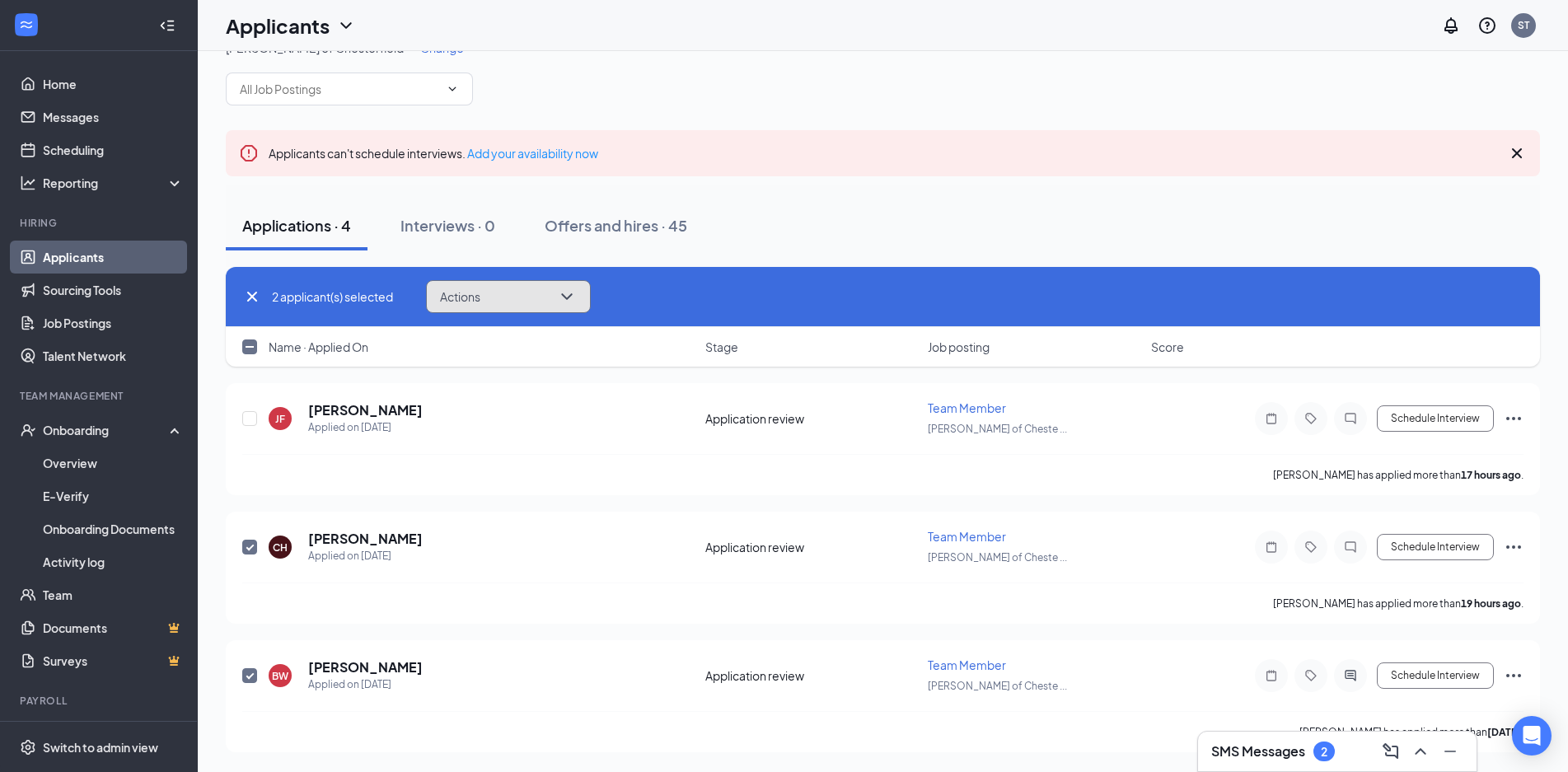
click at [511, 300] on button "Actions" at bounding box center [508, 296] width 165 height 33
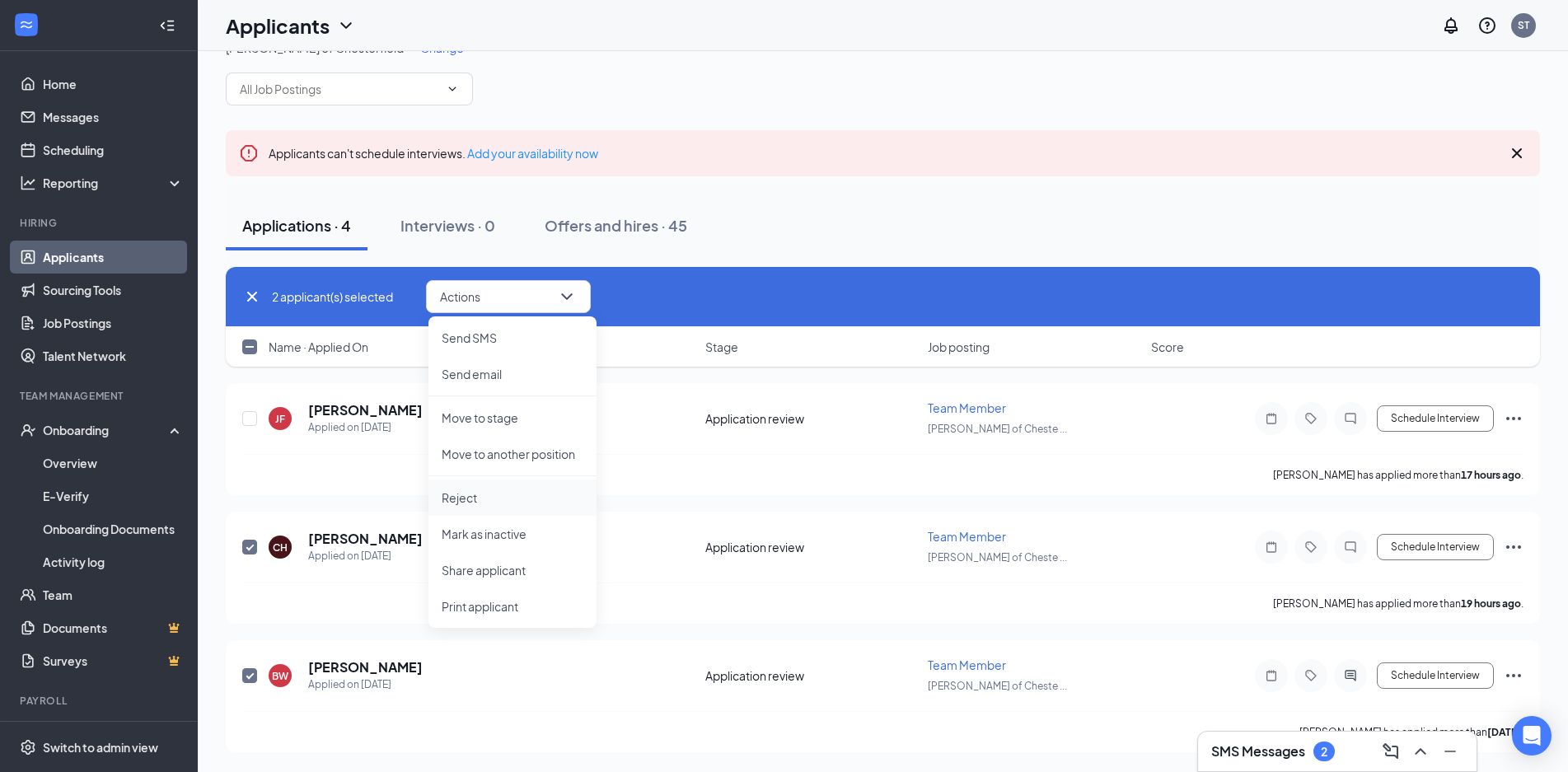
click at [484, 493] on p "Reject" at bounding box center [513, 498] width 142 height 16
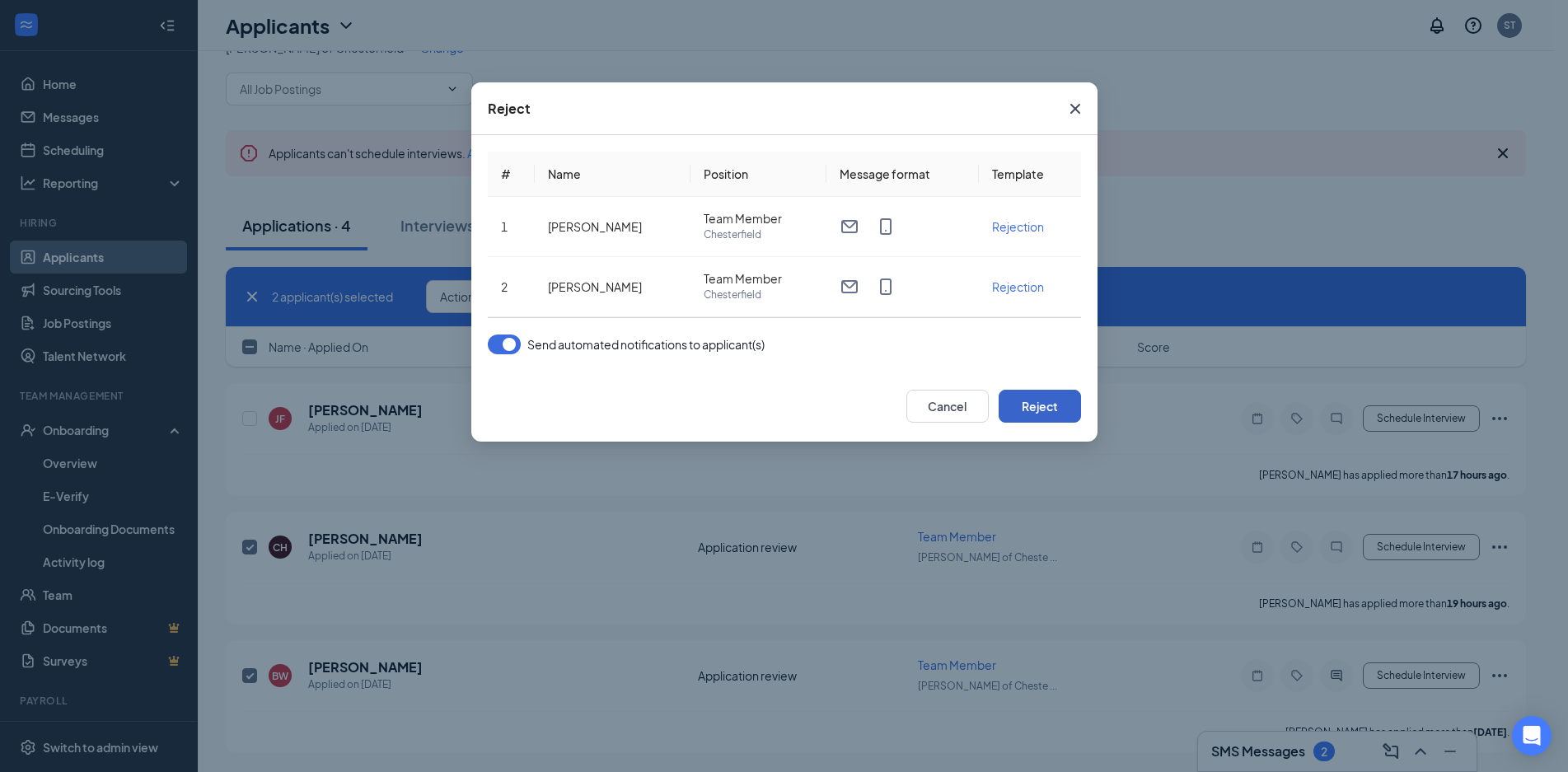
click at [1036, 408] on button "Reject" at bounding box center [1040, 407] width 82 height 33
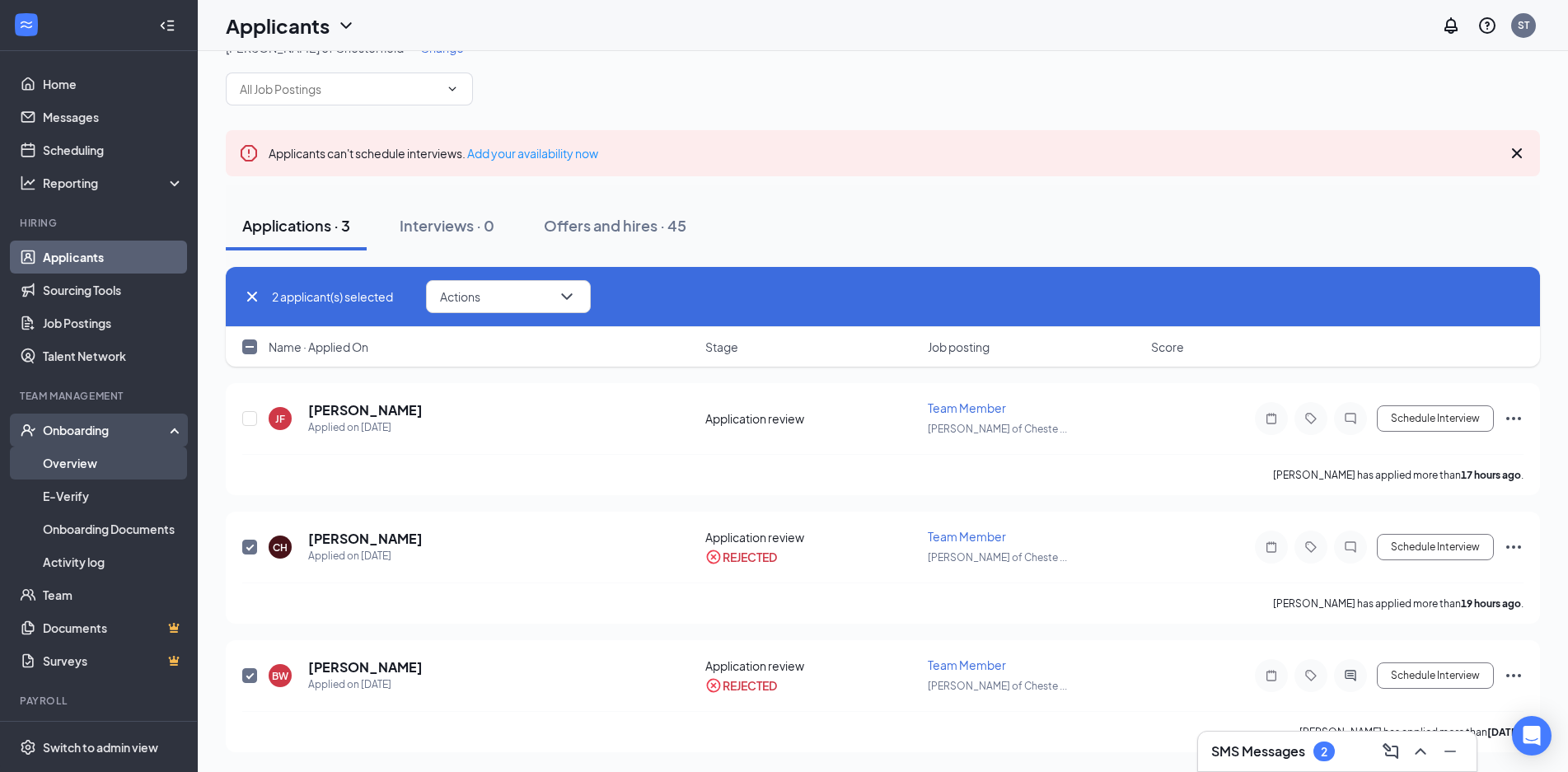
click at [82, 464] on link "Overview" at bounding box center [113, 463] width 141 height 33
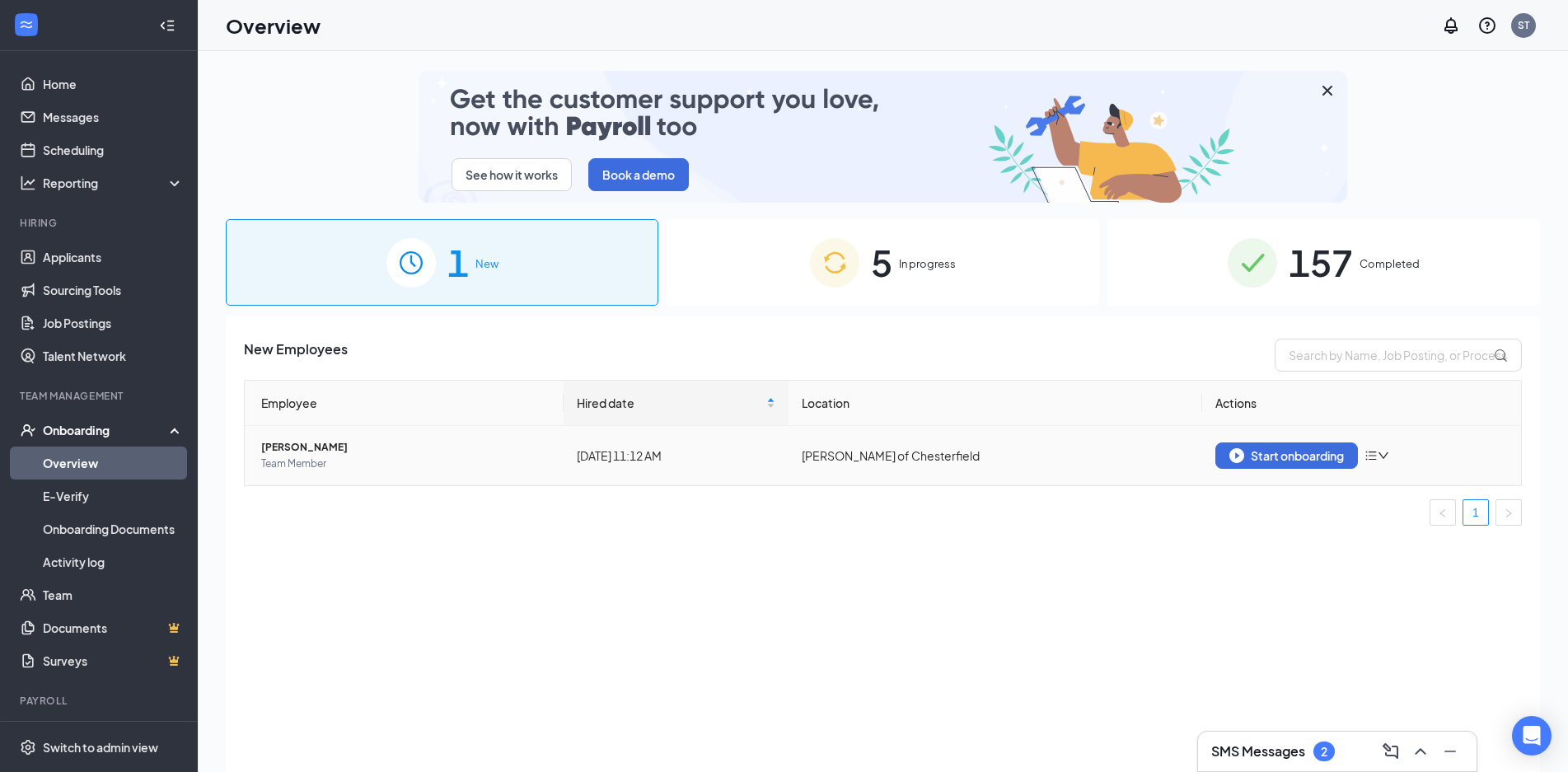
click at [1258, 470] on td "Start onboarding" at bounding box center [1361, 456] width 319 height 59
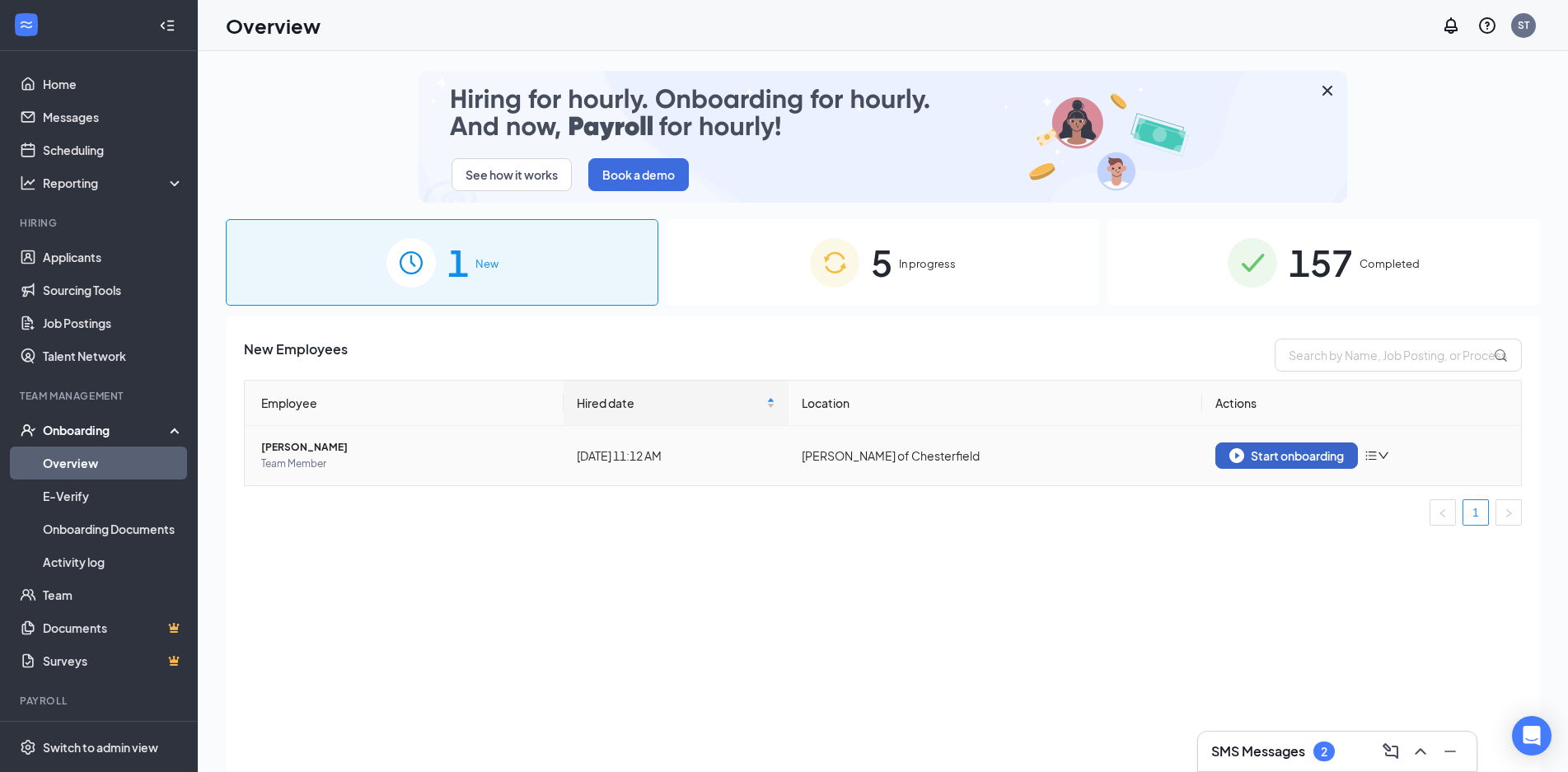
click at [1261, 461] on div "Start onboarding" at bounding box center [1286, 456] width 115 height 15
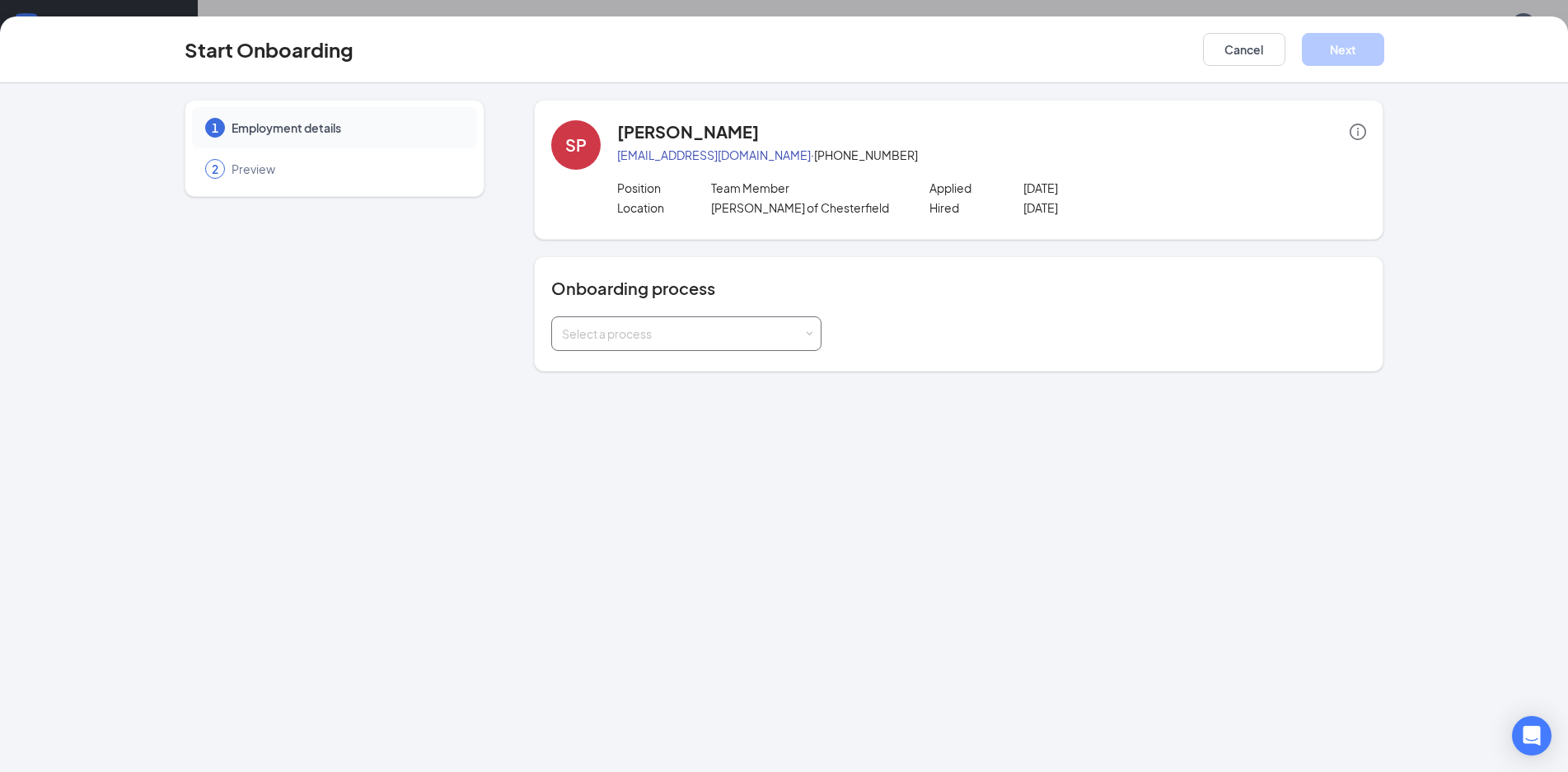
click at [721, 345] on div "Select a process" at bounding box center [686, 334] width 249 height 33
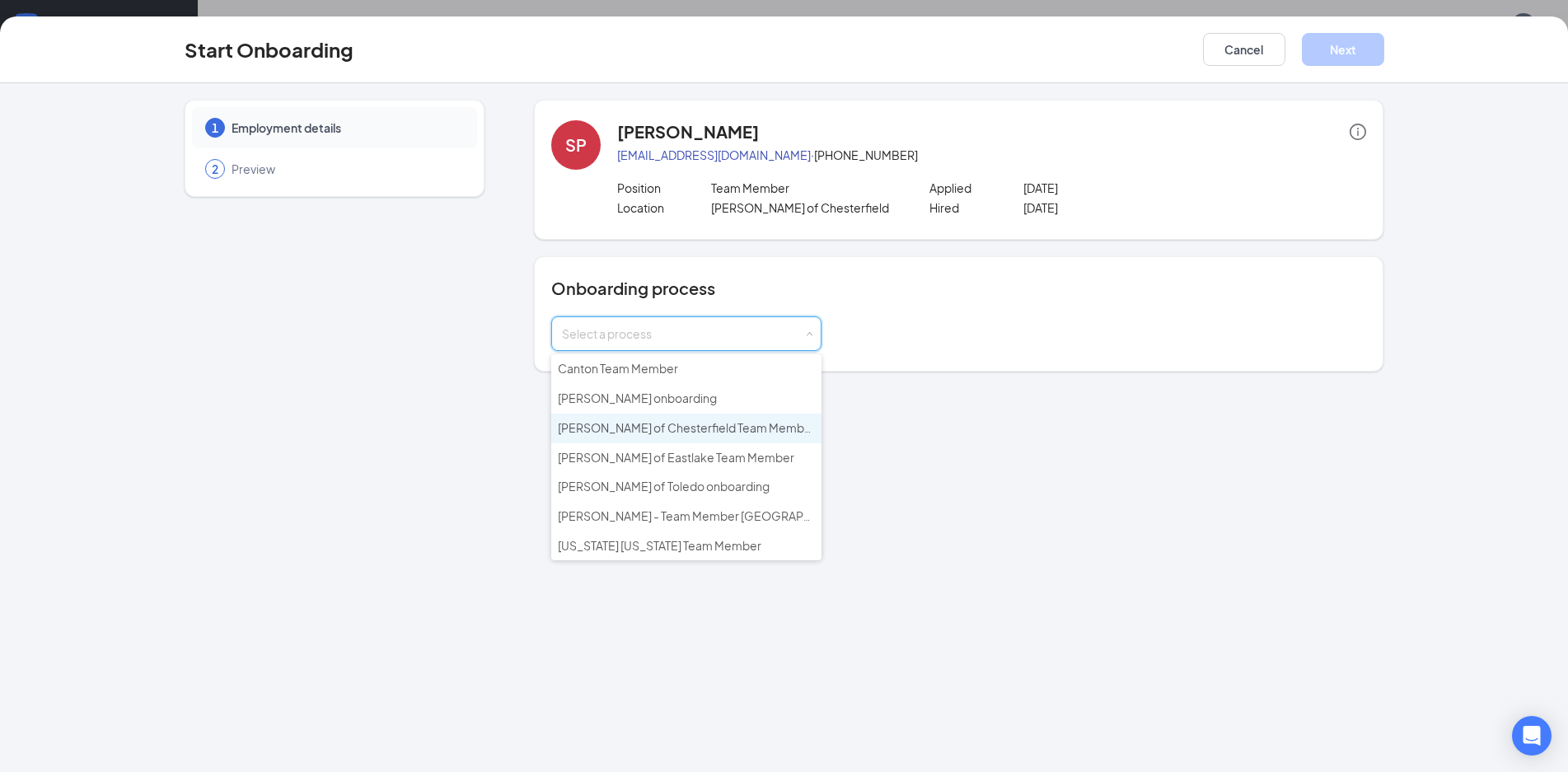
click at [661, 429] on span "[PERSON_NAME] of Chesterfield Team Member" at bounding box center [686, 427] width 258 height 15
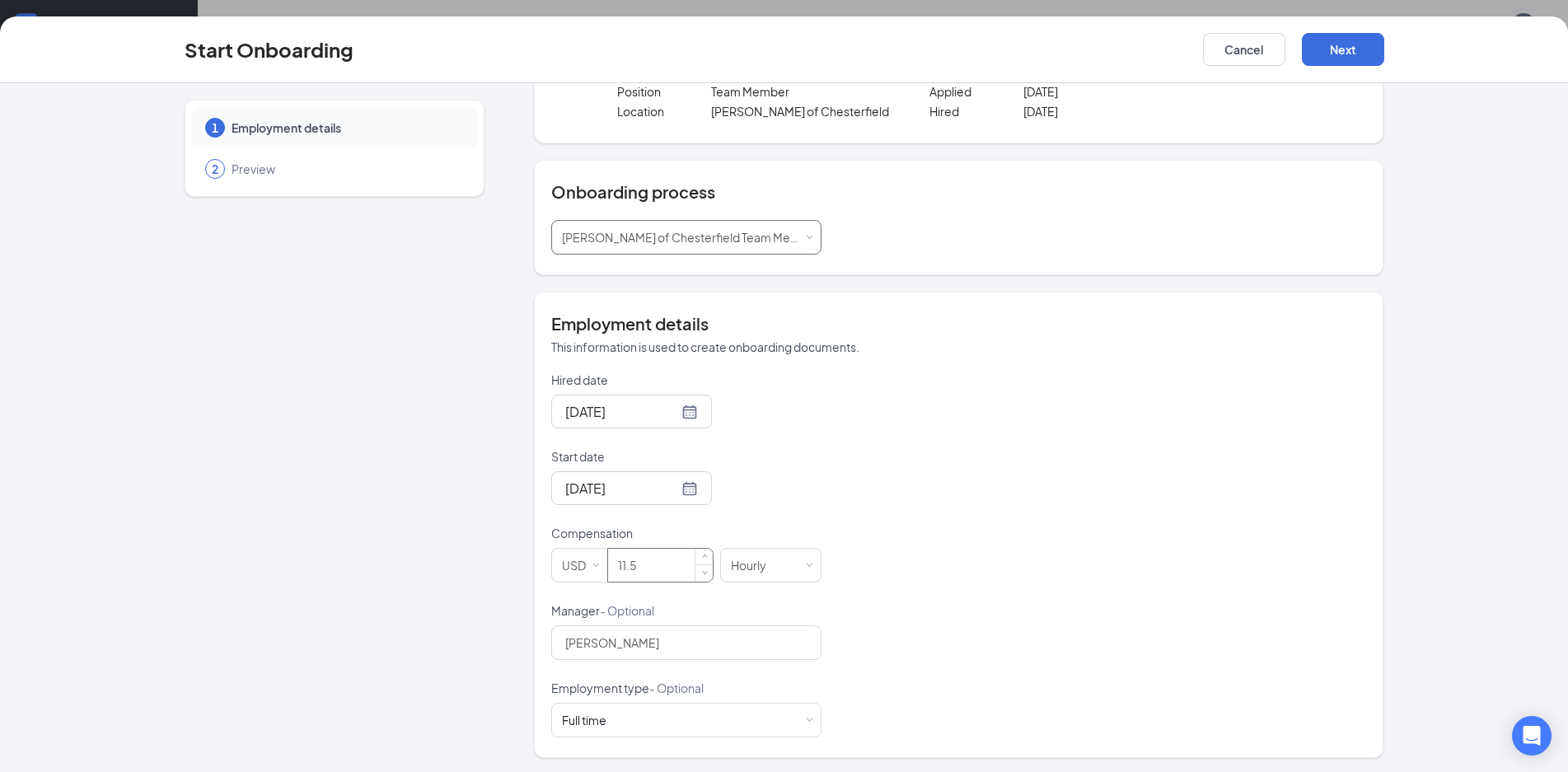
scroll to position [99, 0]
click at [653, 565] on input "11.5" at bounding box center [660, 563] width 105 height 33
type input "11"
click at [824, 548] on div "Hired date [DATE] Start date [DATE] Compensation USD 11 Hourly Manager - Option…" at bounding box center [958, 552] width 815 height 366
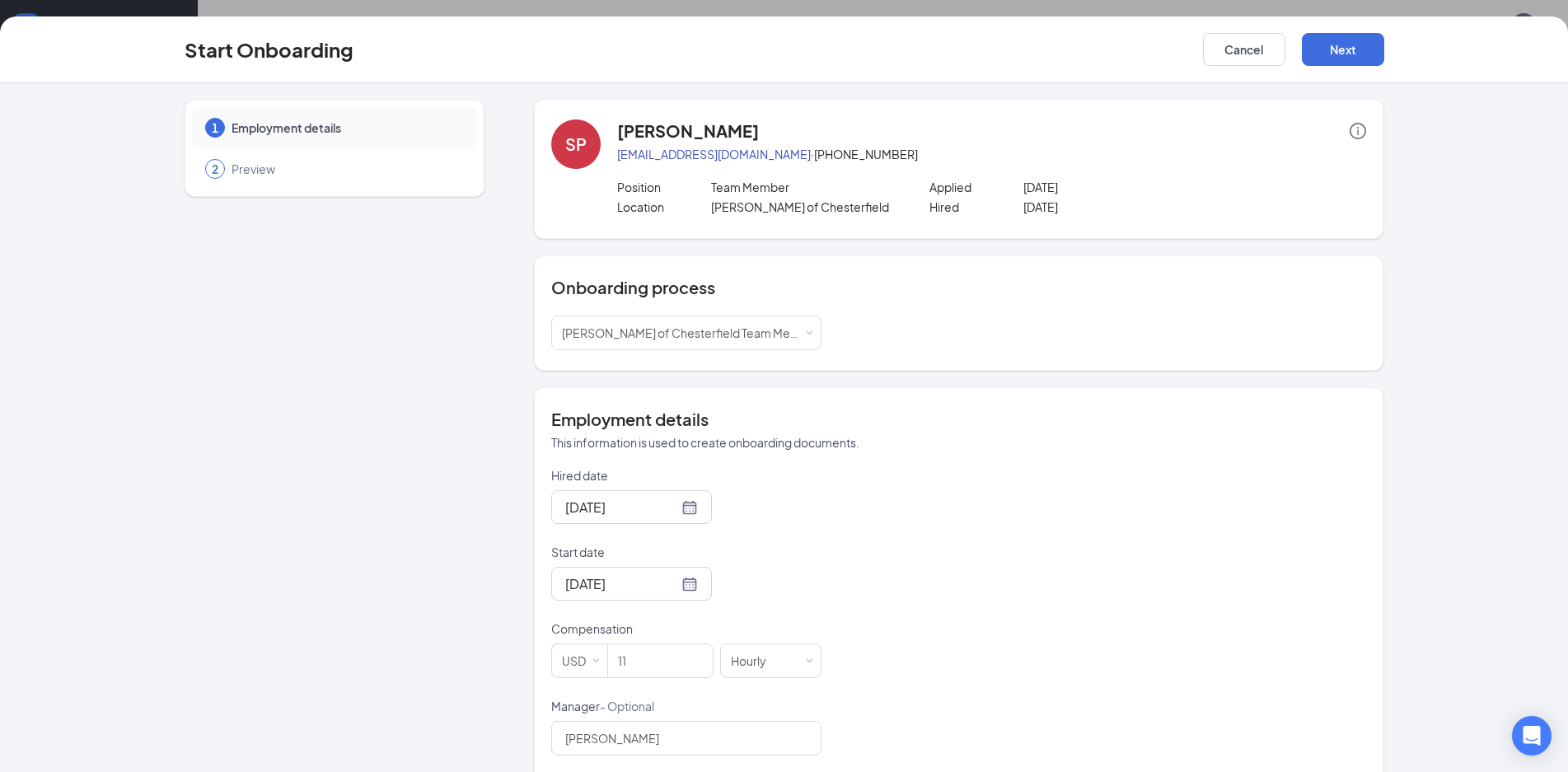
scroll to position [0, 0]
click at [1372, 48] on button "Next" at bounding box center [1343, 49] width 82 height 33
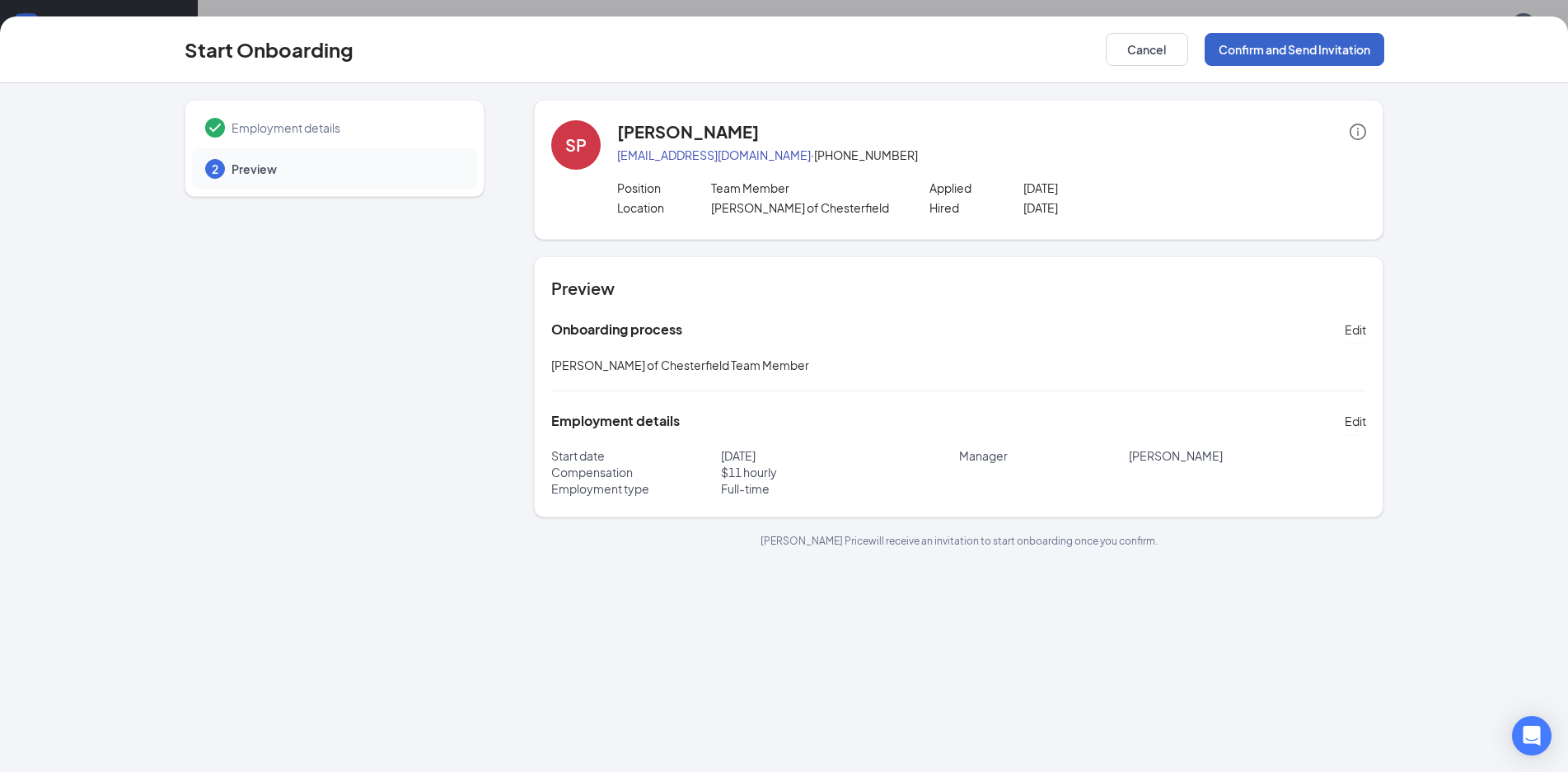
click at [1297, 45] on button "Confirm and Send Invitation" at bounding box center [1294, 49] width 179 height 33
